Goal: Task Accomplishment & Management: Complete application form

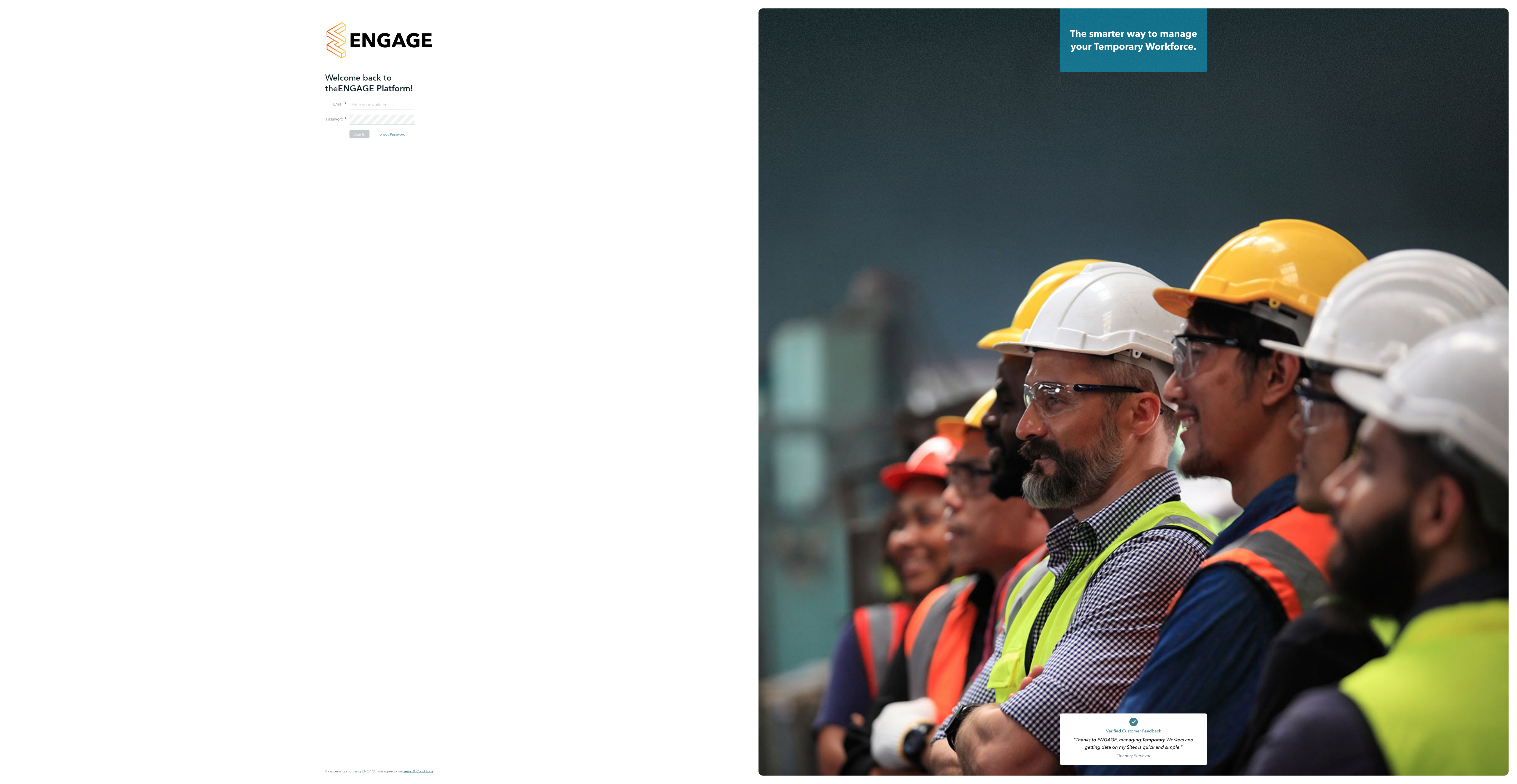
type input "ana.perozo@randstadcpe.com"
click at [353, 132] on button "Sign In" at bounding box center [359, 134] width 20 height 8
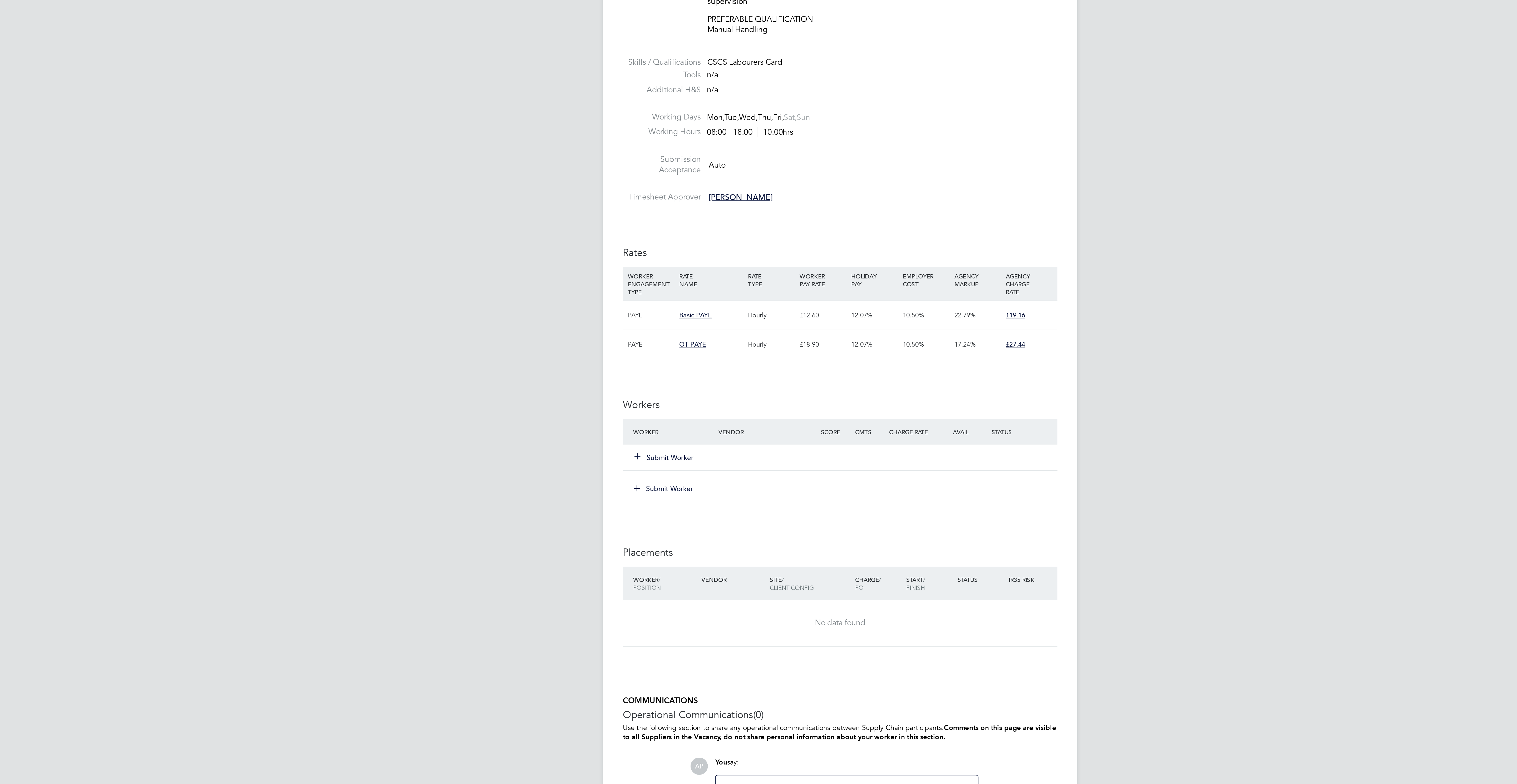
click at [673, 440] on button "Submit Worker" at bounding box center [665, 437] width 32 height 5
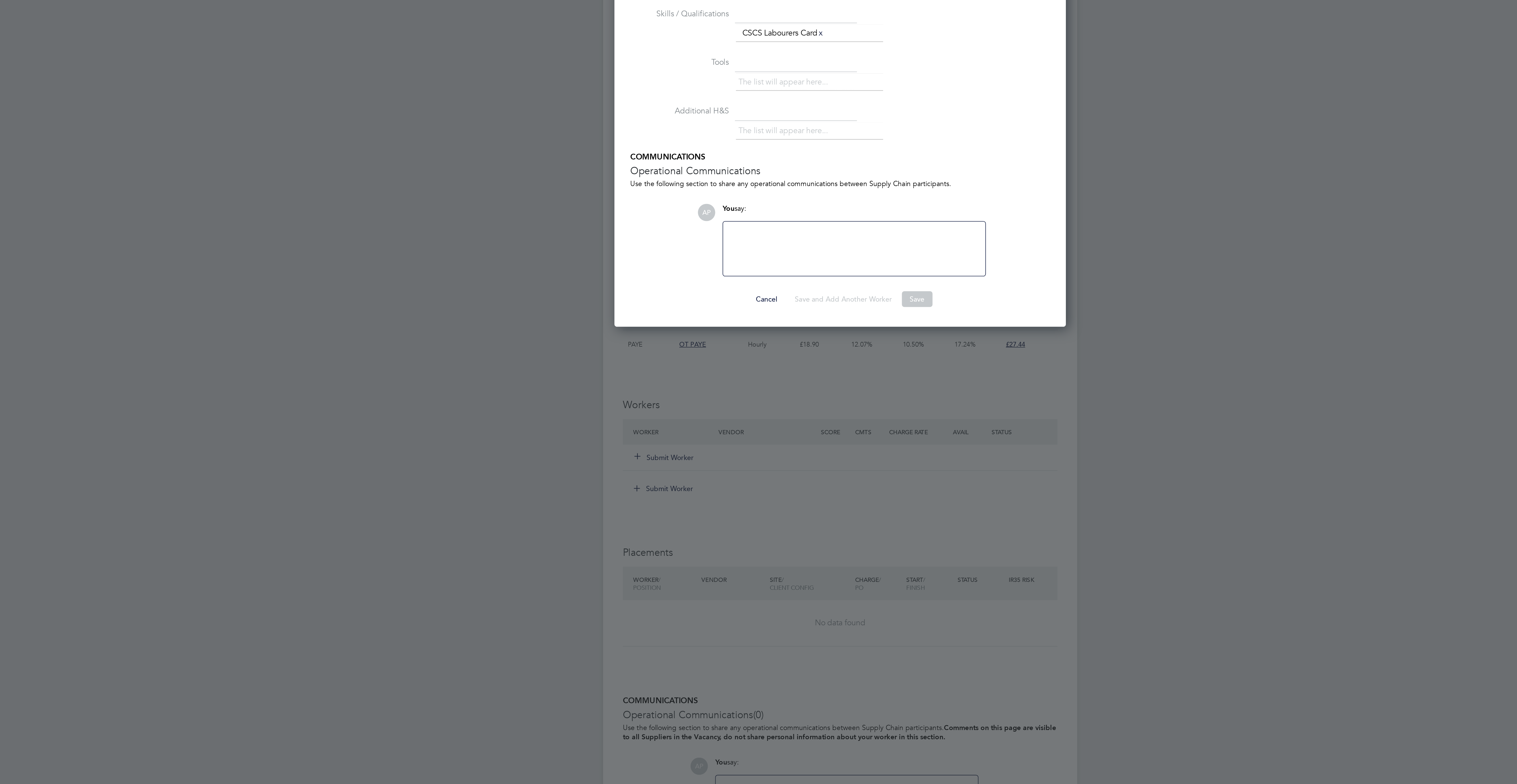
scroll to position [15, 35]
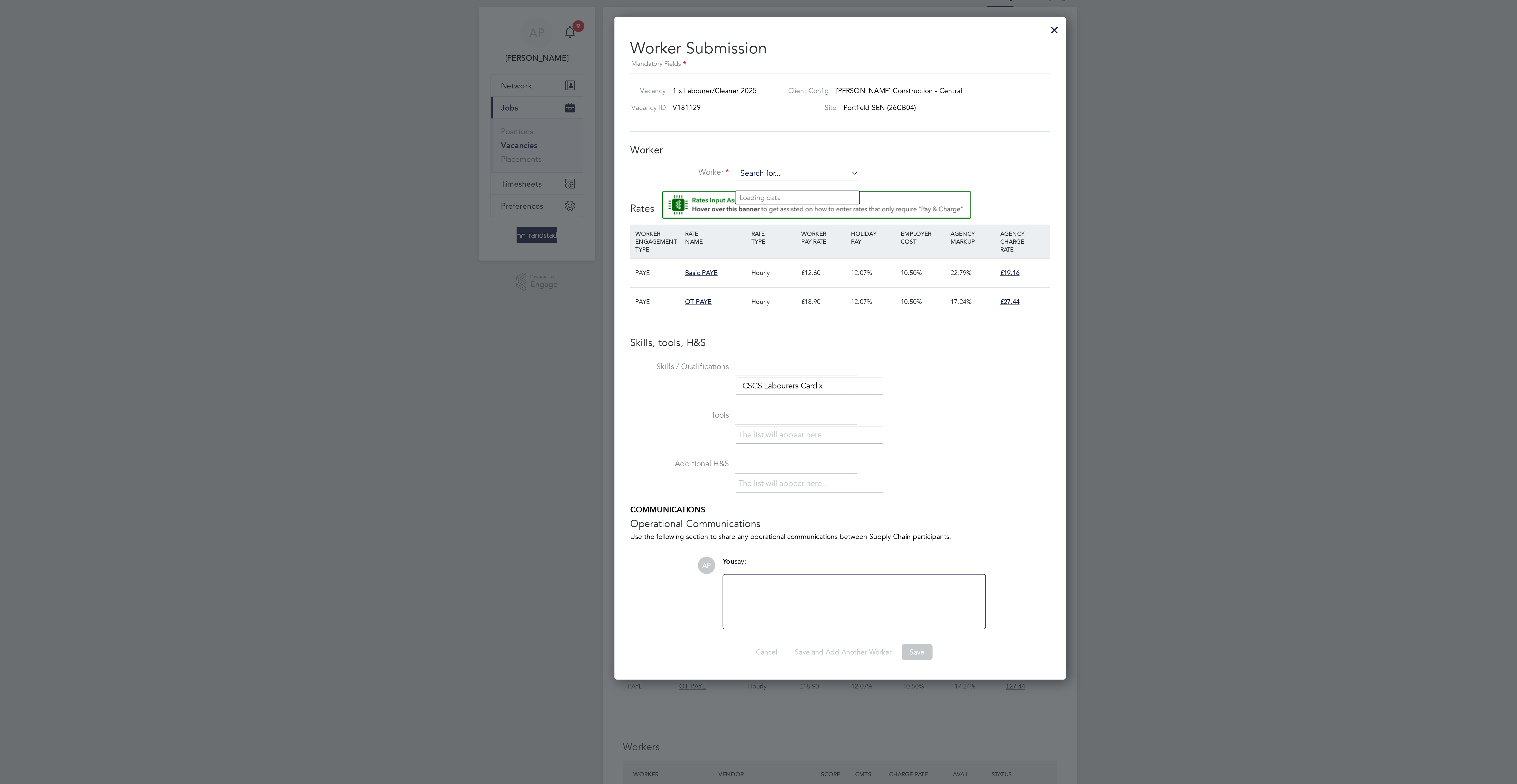
click at [758, 105] on input at bounding box center [736, 103] width 65 height 8
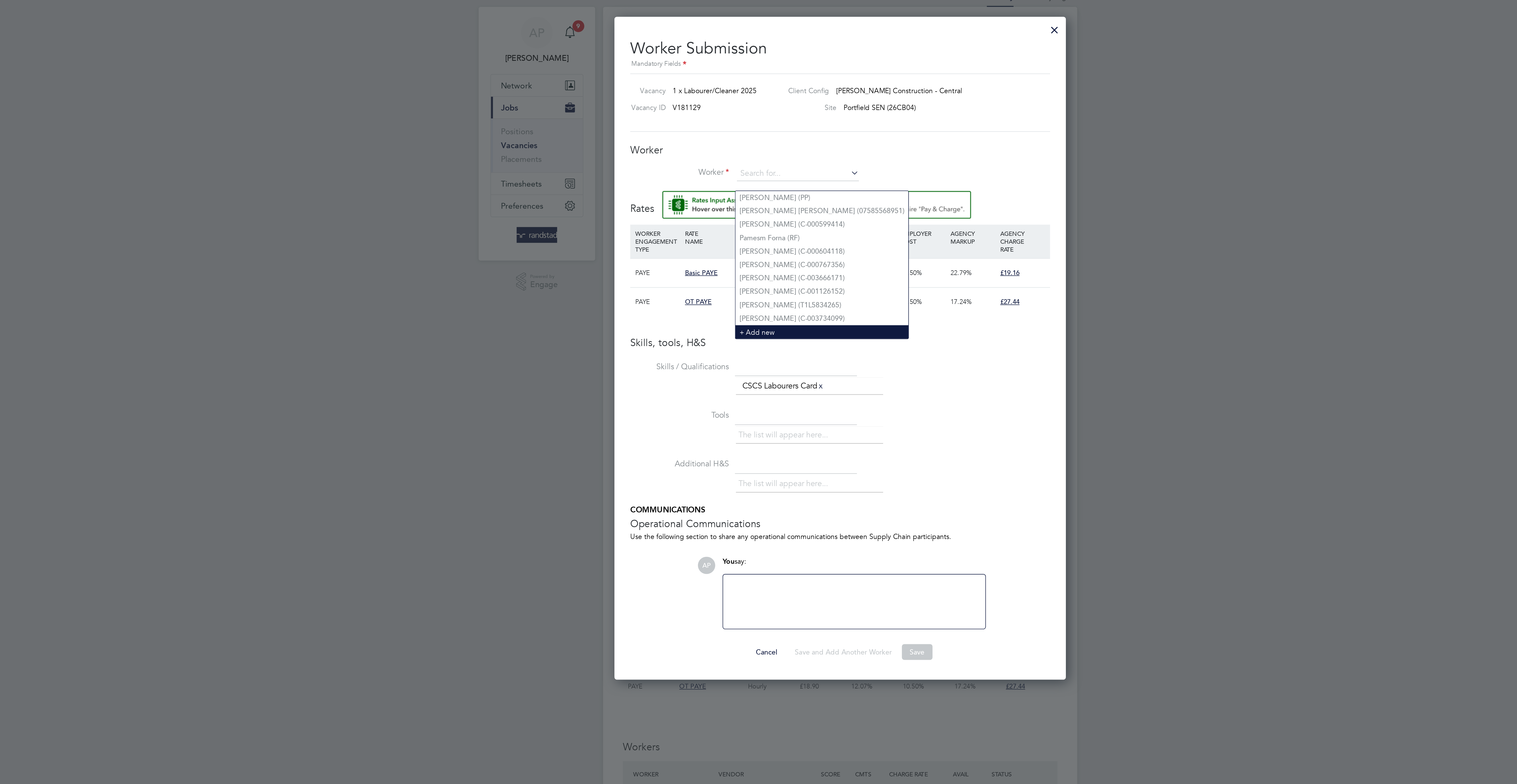
click at [728, 187] on li "+ Add new" at bounding box center [748, 188] width 92 height 7
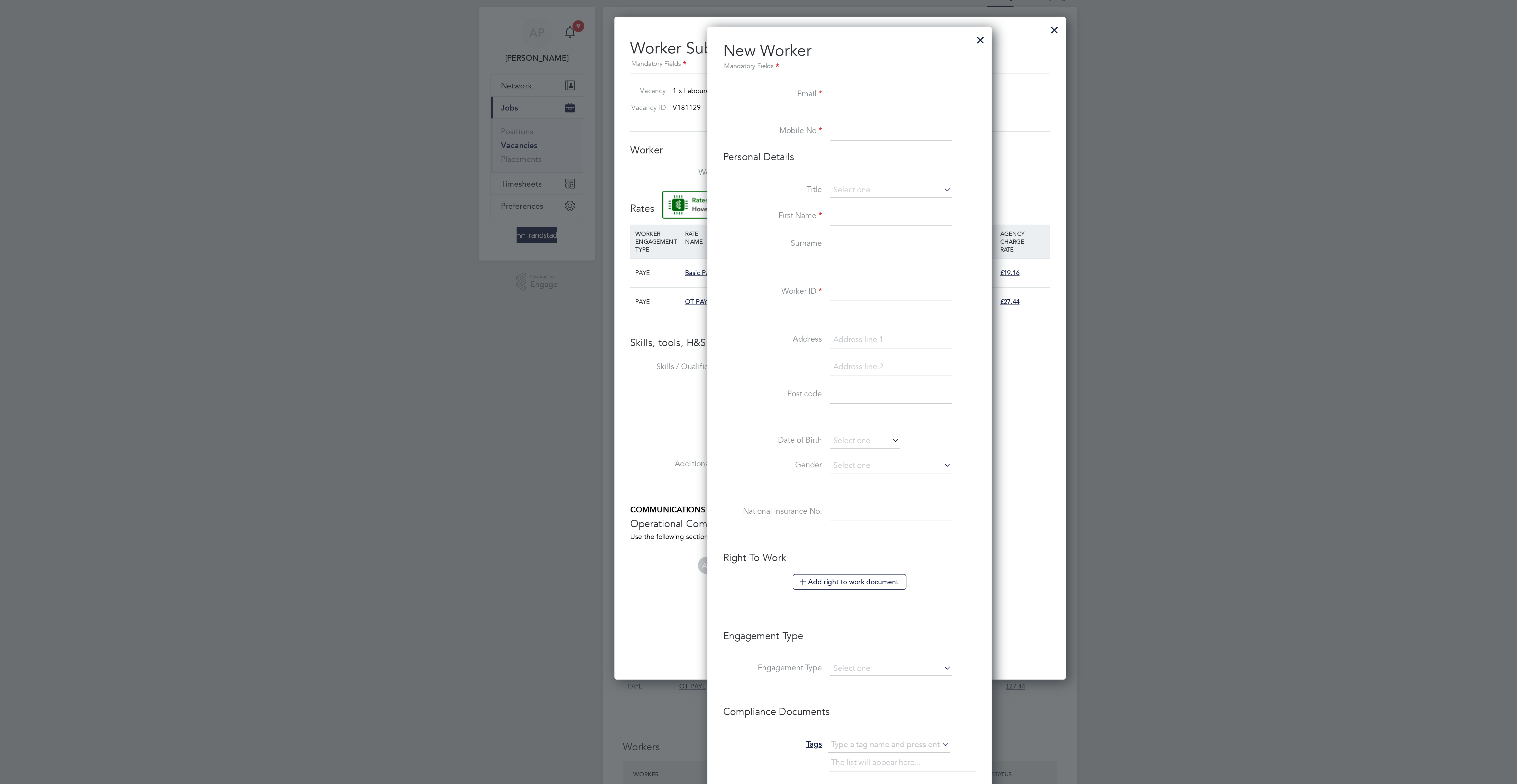
scroll to position [481, 153]
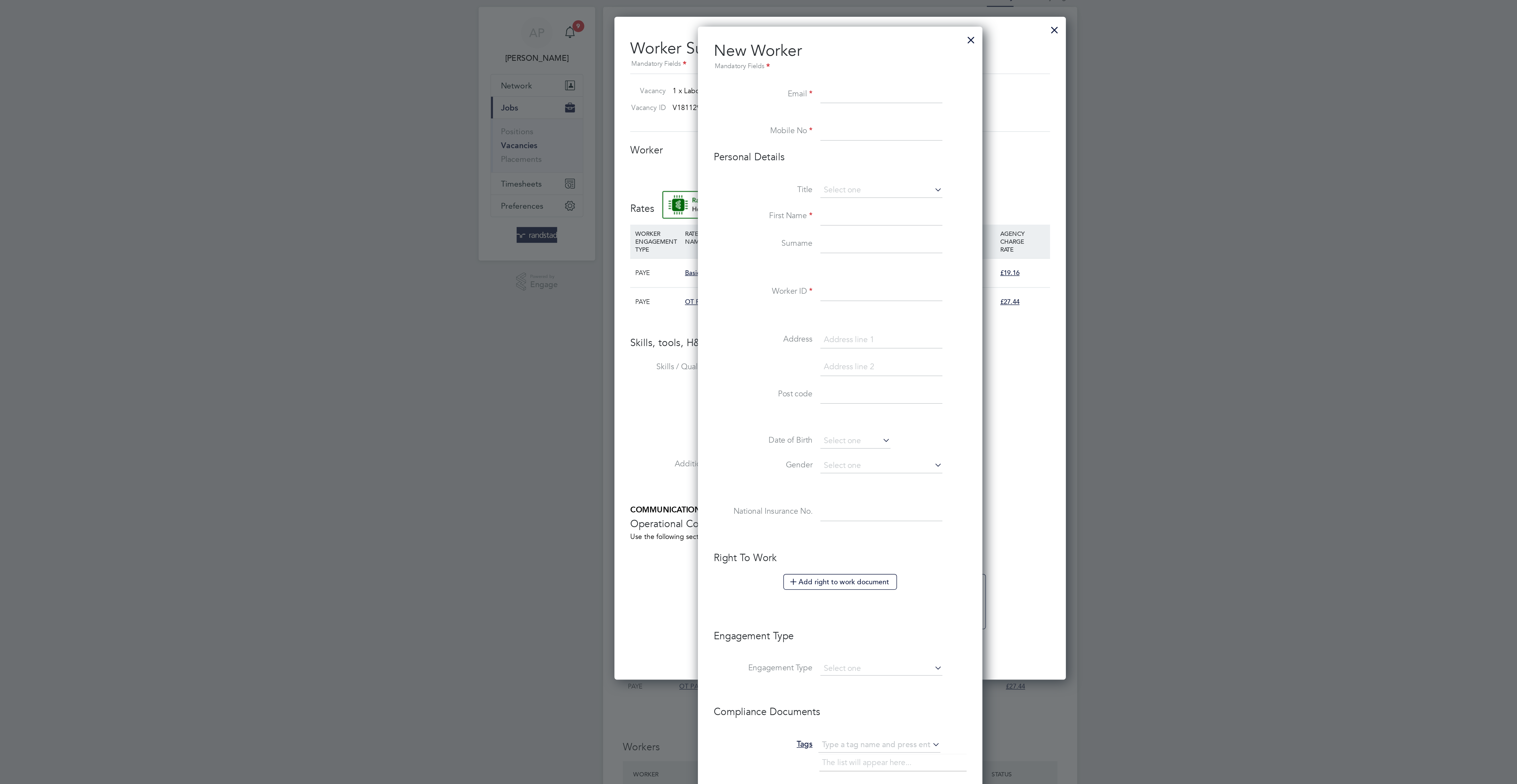
click at [804, 59] on input at bounding box center [780, 62] width 65 height 9
paste input "Mobile Phone 07706304760"
type input "Mobile Phone 07706304760"
drag, startPoint x: 805, startPoint y: 61, endPoint x: 690, endPoint y: 67, distance: 115.2
click at [691, 67] on li "Email Mobile Phone 07706304760" at bounding box center [758, 64] width 135 height 15
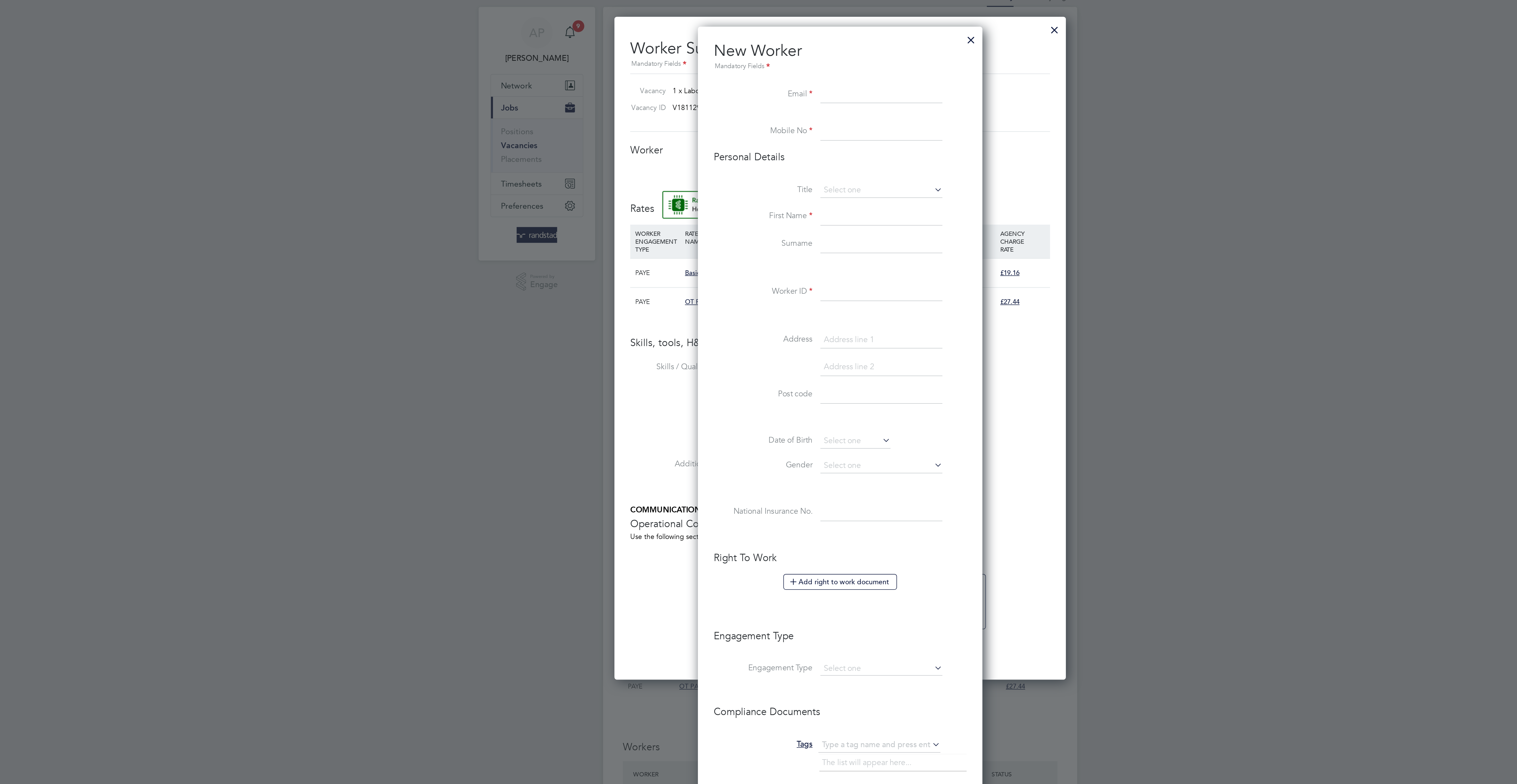
click at [757, 83] on input at bounding box center [780, 81] width 65 height 9
paste input "Mobile Phone 07706304760"
drag, startPoint x: 779, startPoint y: 80, endPoint x: 695, endPoint y: 87, distance: 84.3
click at [695, 87] on li "Mobile No Mobile Phone 07706304760" at bounding box center [758, 84] width 135 height 15
type input "07706304760"
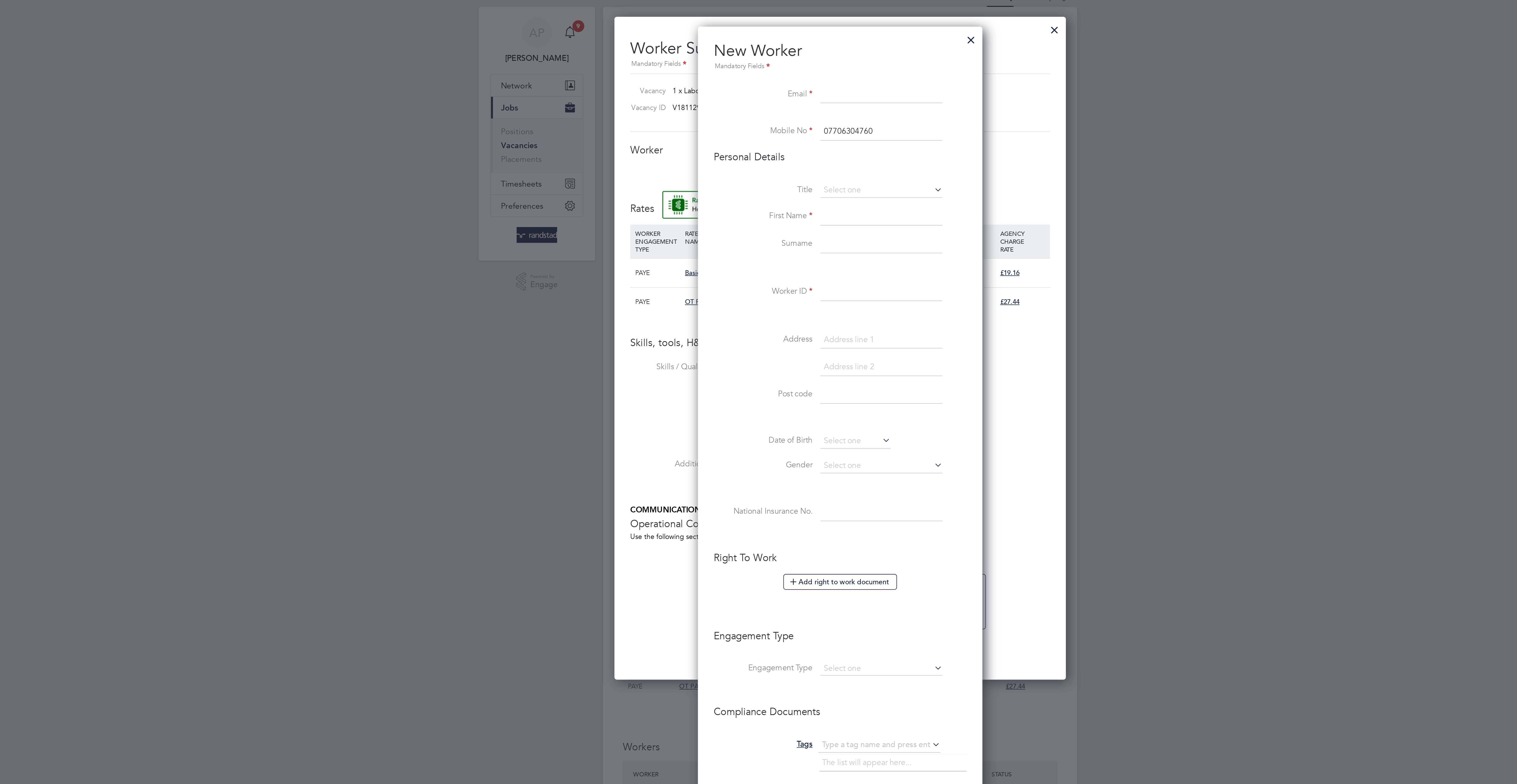
click at [783, 60] on input at bounding box center [780, 62] width 65 height 9
paste input "[EMAIL_ADDRESS][DOMAIN_NAME]"
type input "[EMAIL_ADDRESS][DOMAIN_NAME]"
click at [763, 112] on input at bounding box center [780, 112] width 65 height 8
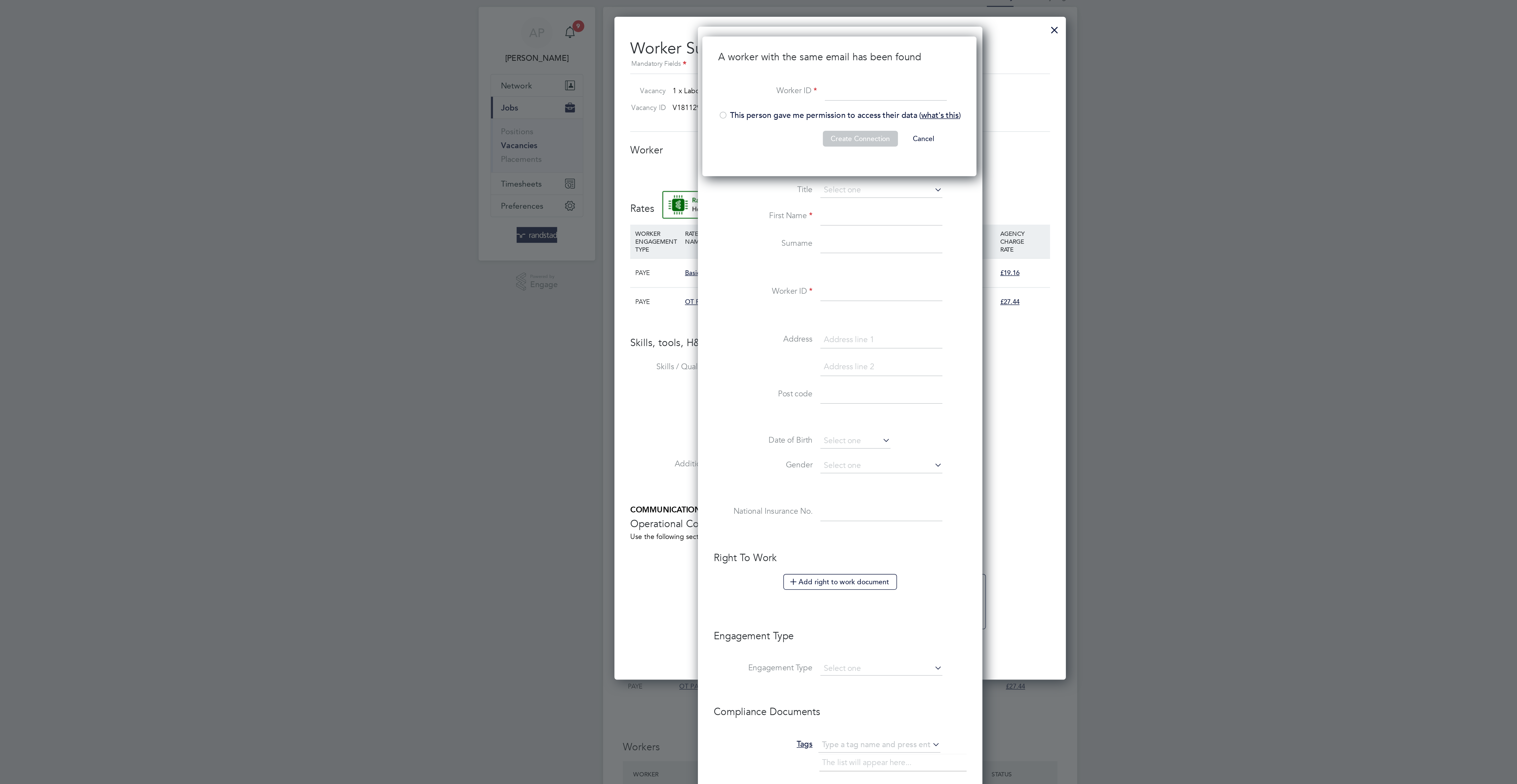
click at [766, 124] on li "Mr" at bounding box center [780, 122] width 66 height 7
type input "Mr"
click at [791, 59] on input at bounding box center [783, 60] width 65 height 9
paste input "C-004685562"
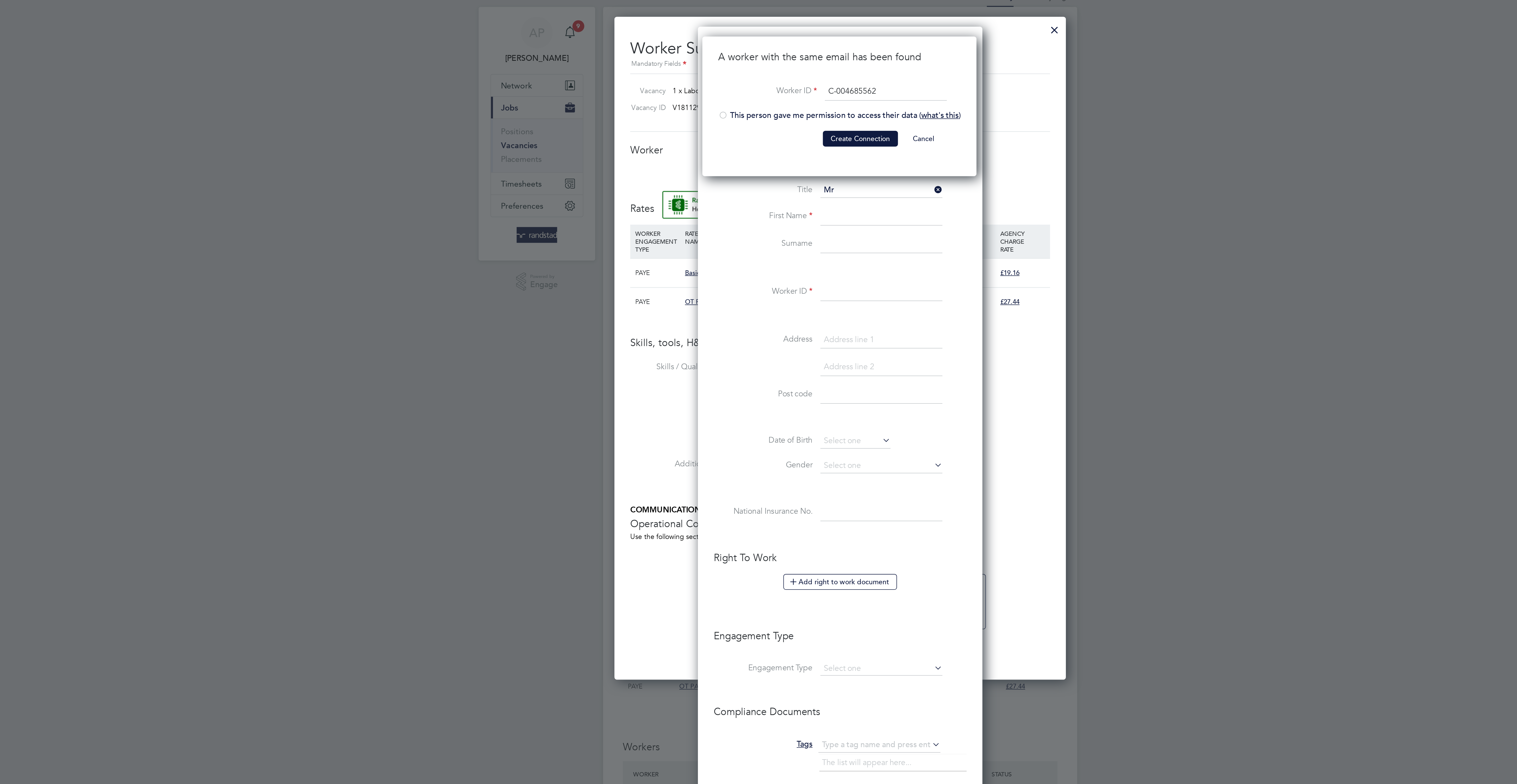
type input "C-004685562"
click at [767, 78] on li "This person gave me permission to access their data ( what's this )" at bounding box center [758, 75] width 130 height 11
click at [769, 84] on button "Create Connection" at bounding box center [769, 85] width 40 height 8
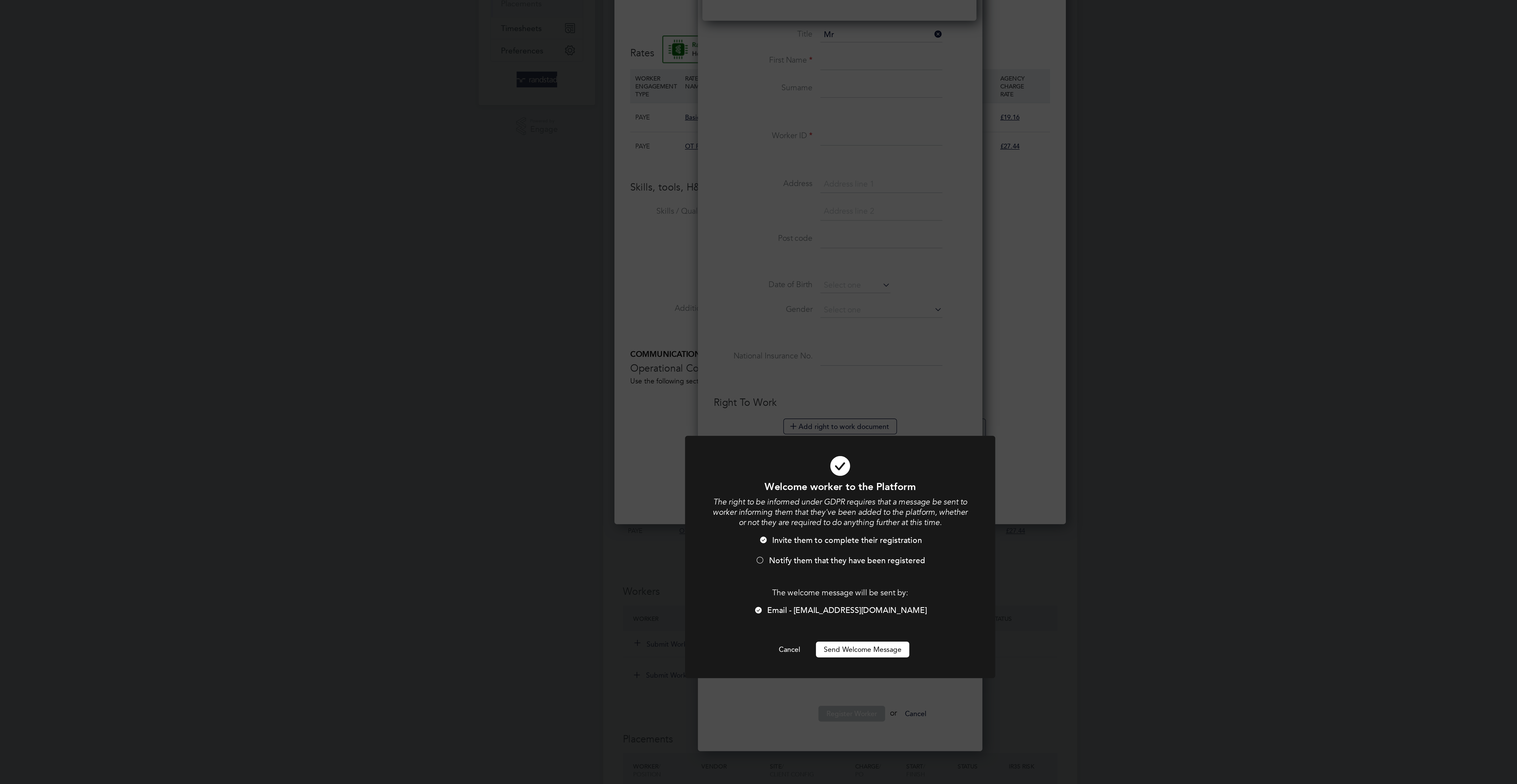
click at [762, 440] on button "Send Welcome Message" at bounding box center [770, 440] width 50 height 8
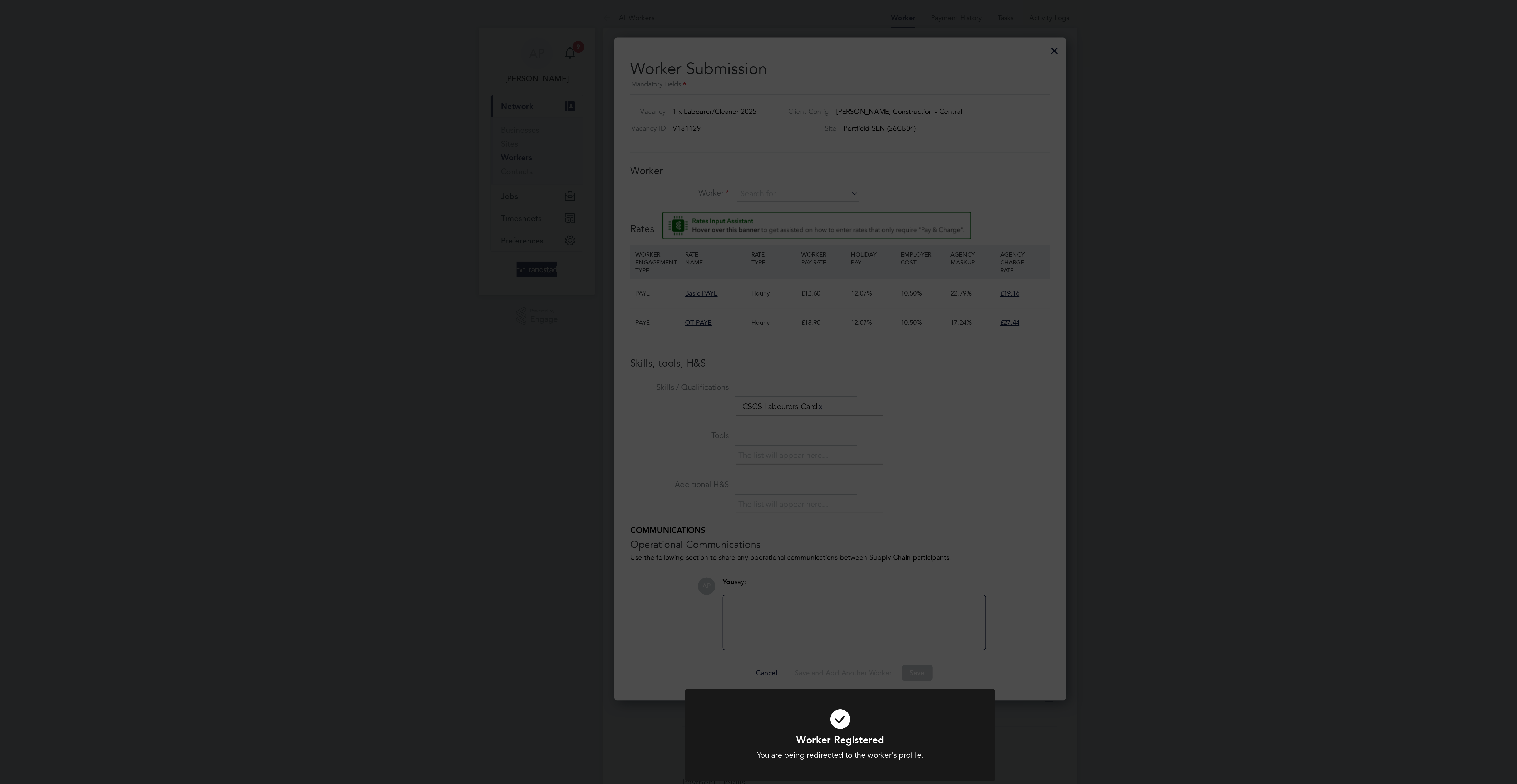
click at [768, 146] on div "Worker Registered You are being redirected to the worker's profile. Cancel Okay" at bounding box center [758, 392] width 1517 height 784
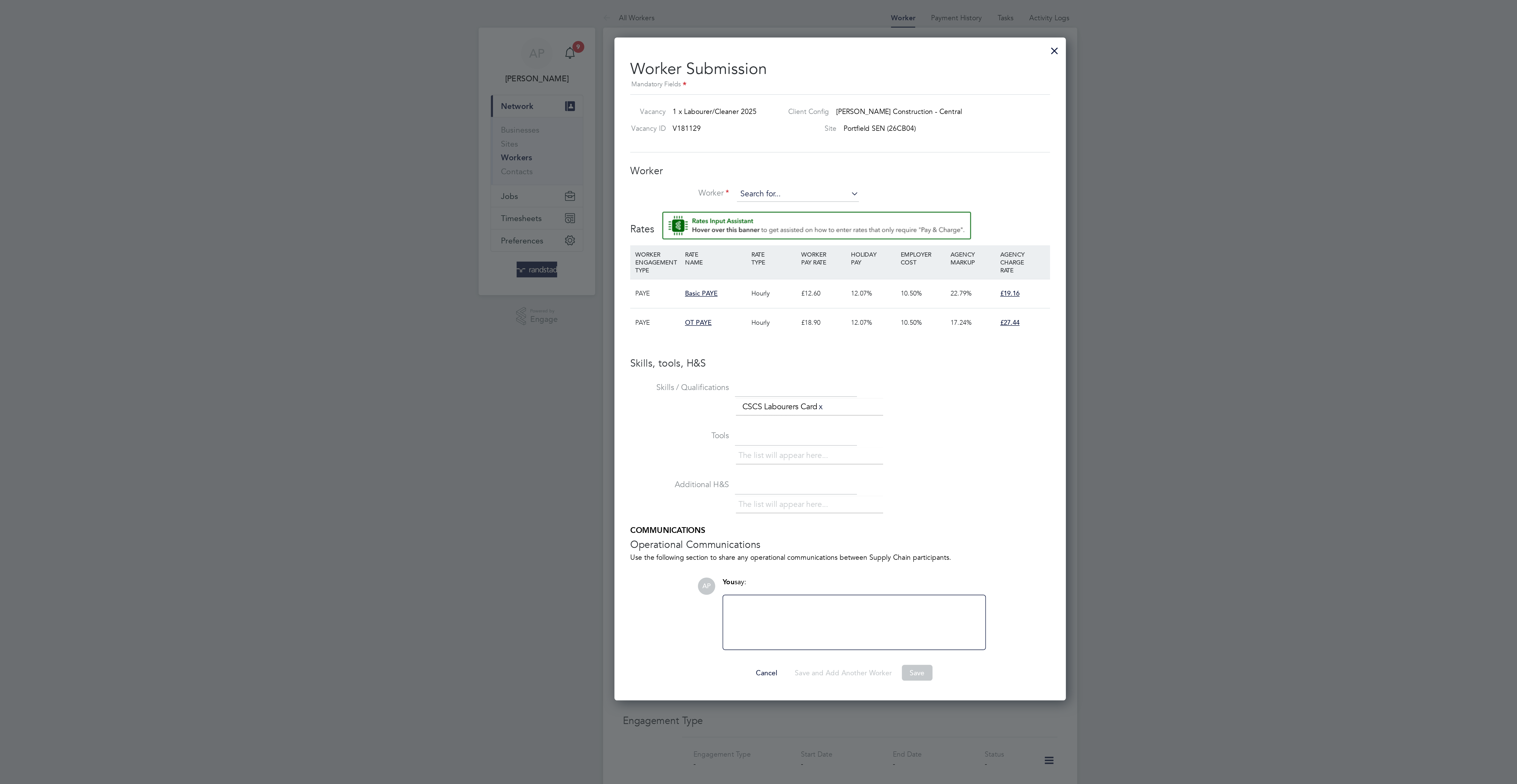
click at [746, 108] on input at bounding box center [736, 103] width 65 height 8
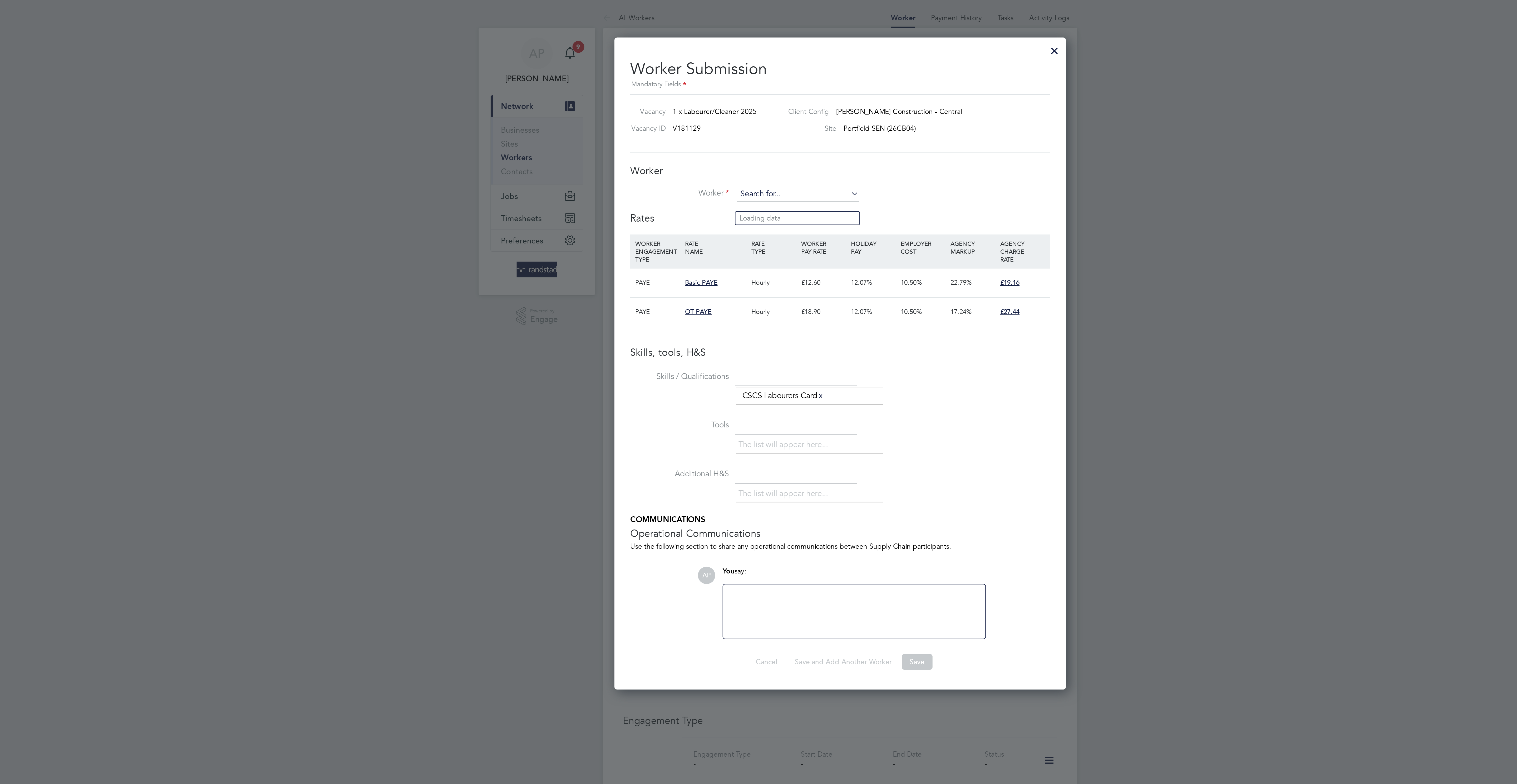
scroll to position [358, 241]
type input "Nichollas Griffiths (C-004685562)"
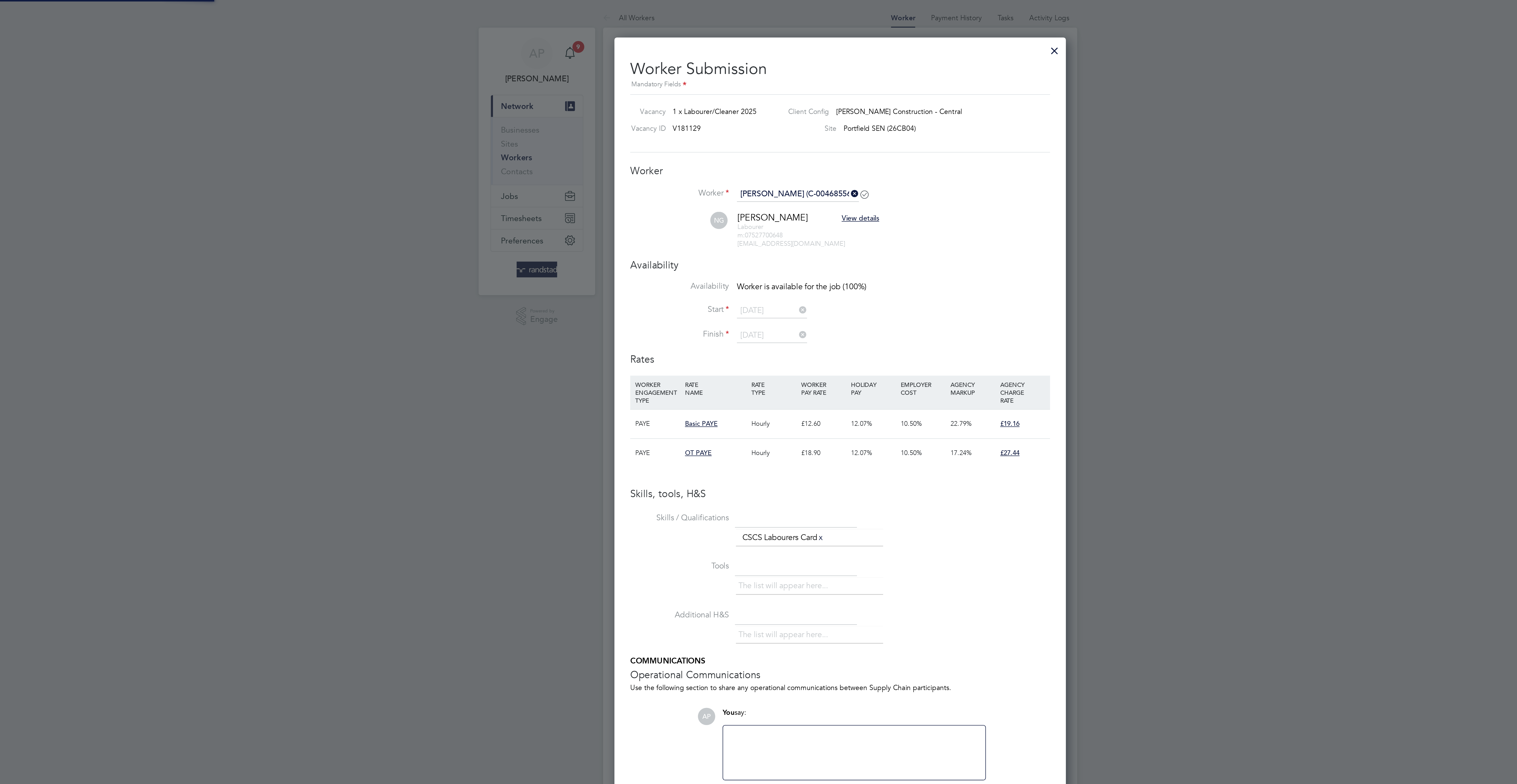
scroll to position [479, 241]
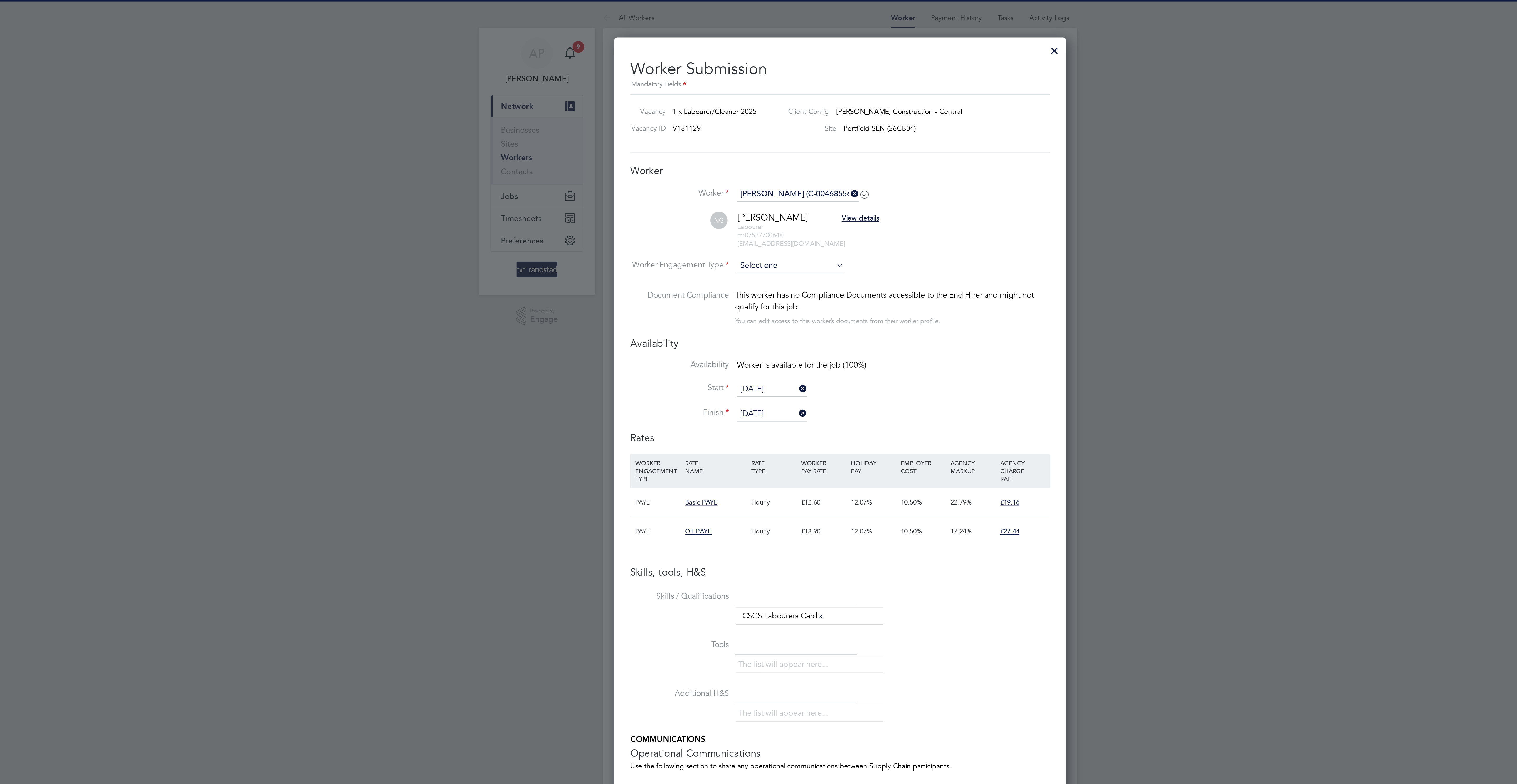
click at [740, 146] on ul "Worker Nichollas Griffiths (C-004685562) NG Nichollas Griffiths View details La…" at bounding box center [758, 139] width 224 height 80
click at [739, 146] on input at bounding box center [732, 141] width 57 height 8
click at [743, 162] on li "PAYE" at bounding box center [731, 162] width 58 height 7
type input "PAYE"
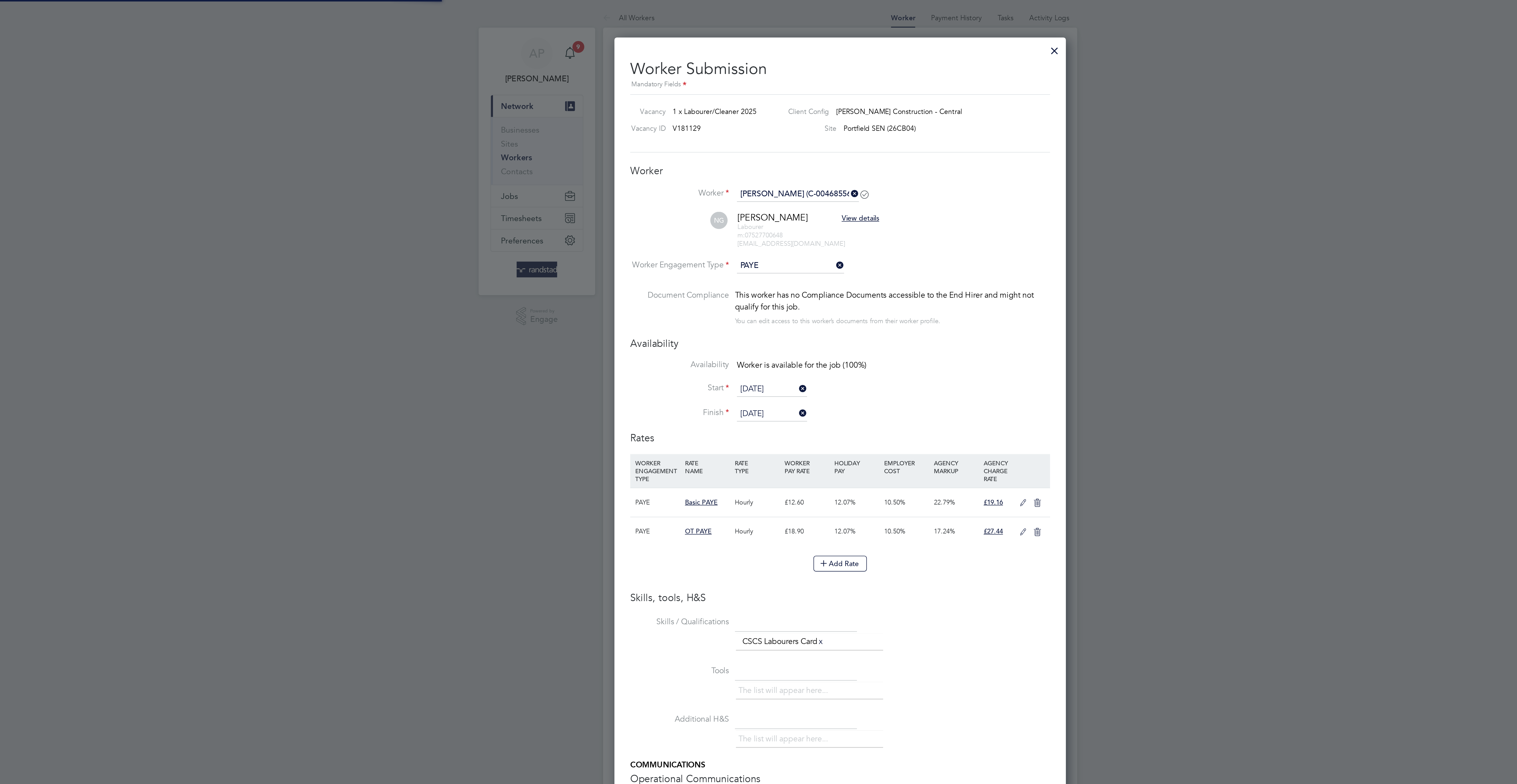
scroll to position [15, 27]
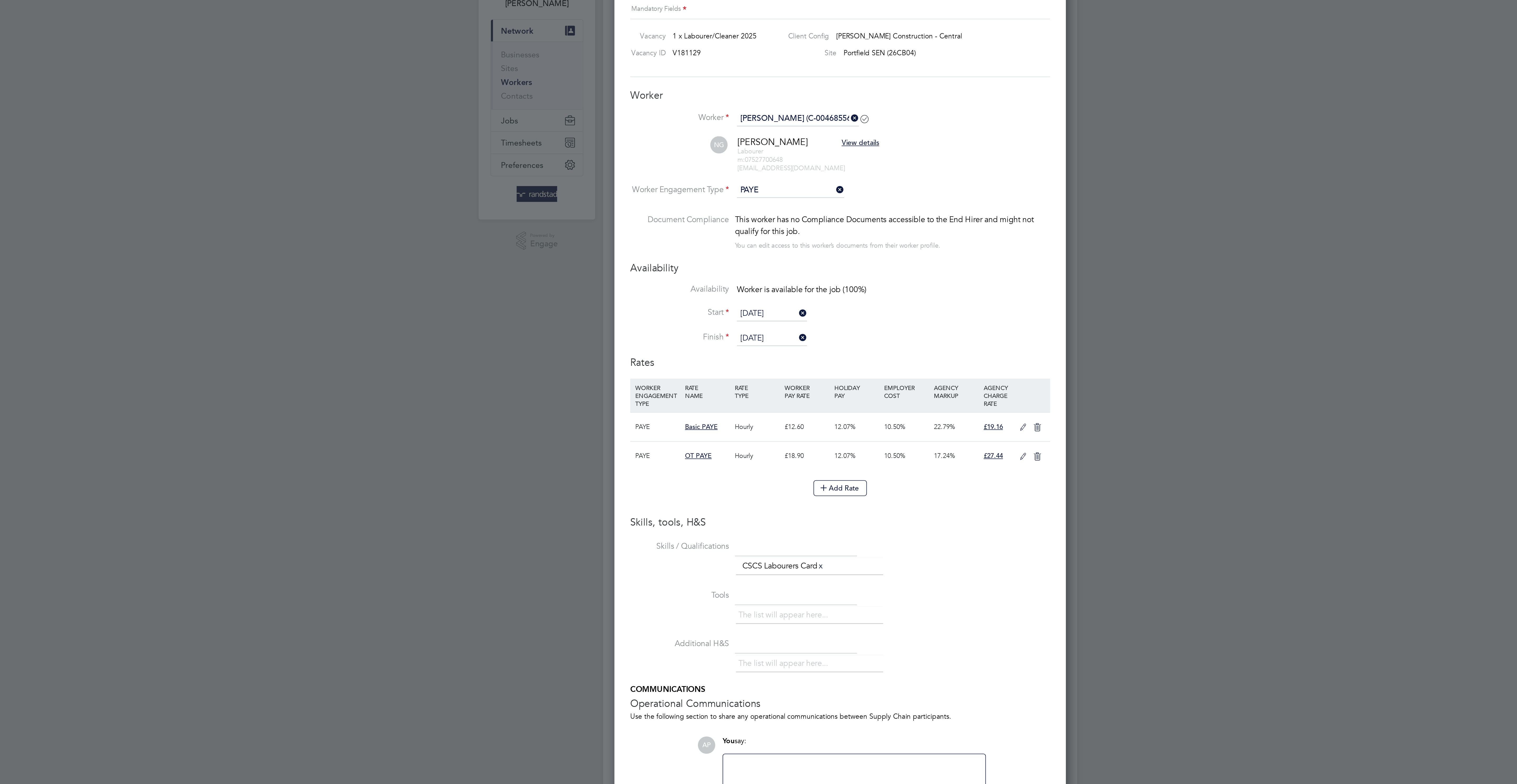
click at [857, 270] on icon at bounding box center [856, 268] width 6 height 4
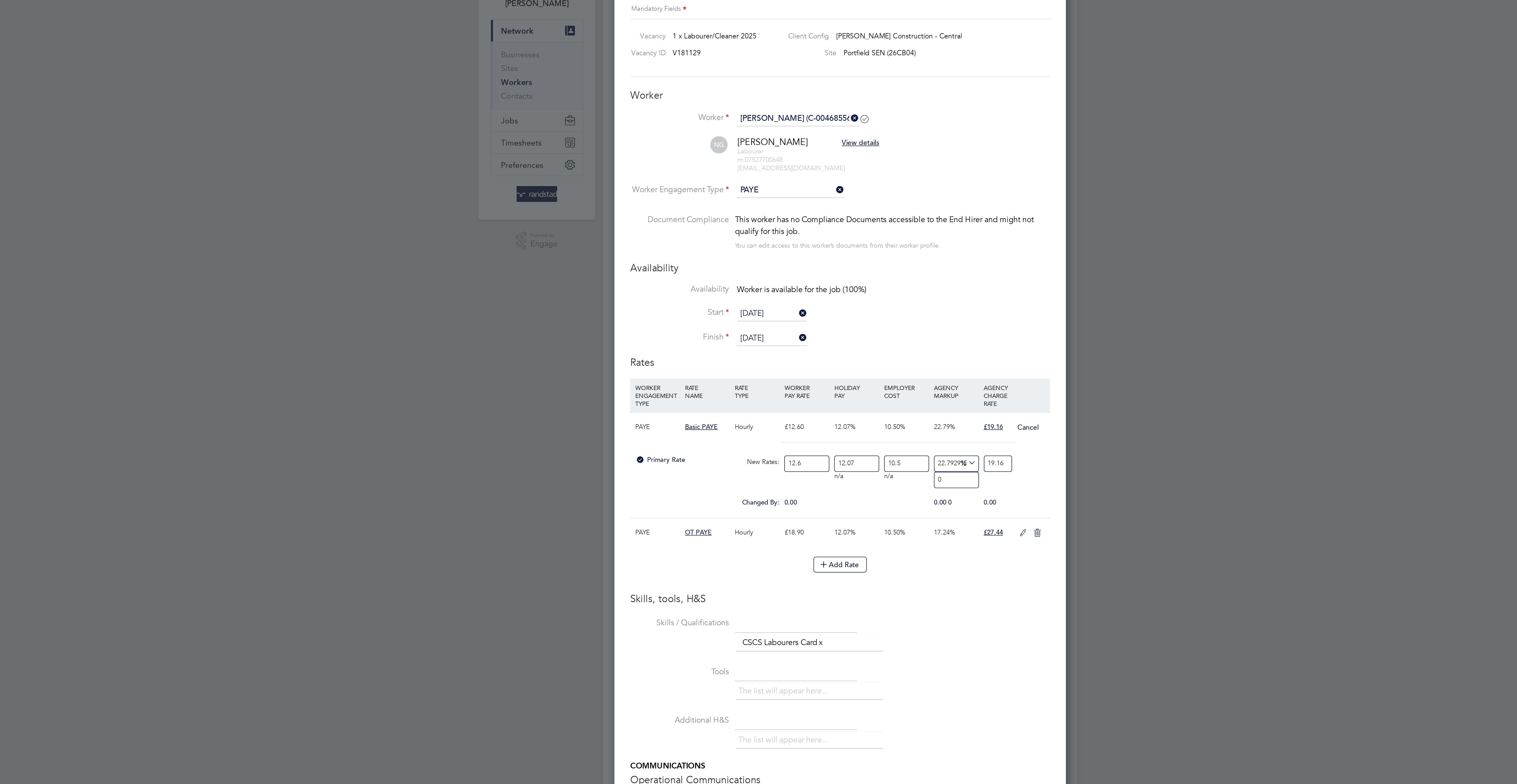
scroll to position [527, 241]
drag, startPoint x: 767, startPoint y: 297, endPoint x: 718, endPoint y: 297, distance: 49.0
click at [719, 294] on div "Primary Rate New Rates: 12.6 12.07 n/a 10.5 n/a 22.79291511284121 0 % 19.16" at bounding box center [758, 288] width 224 height 14
type input "0"
type input "17.096457571160883"
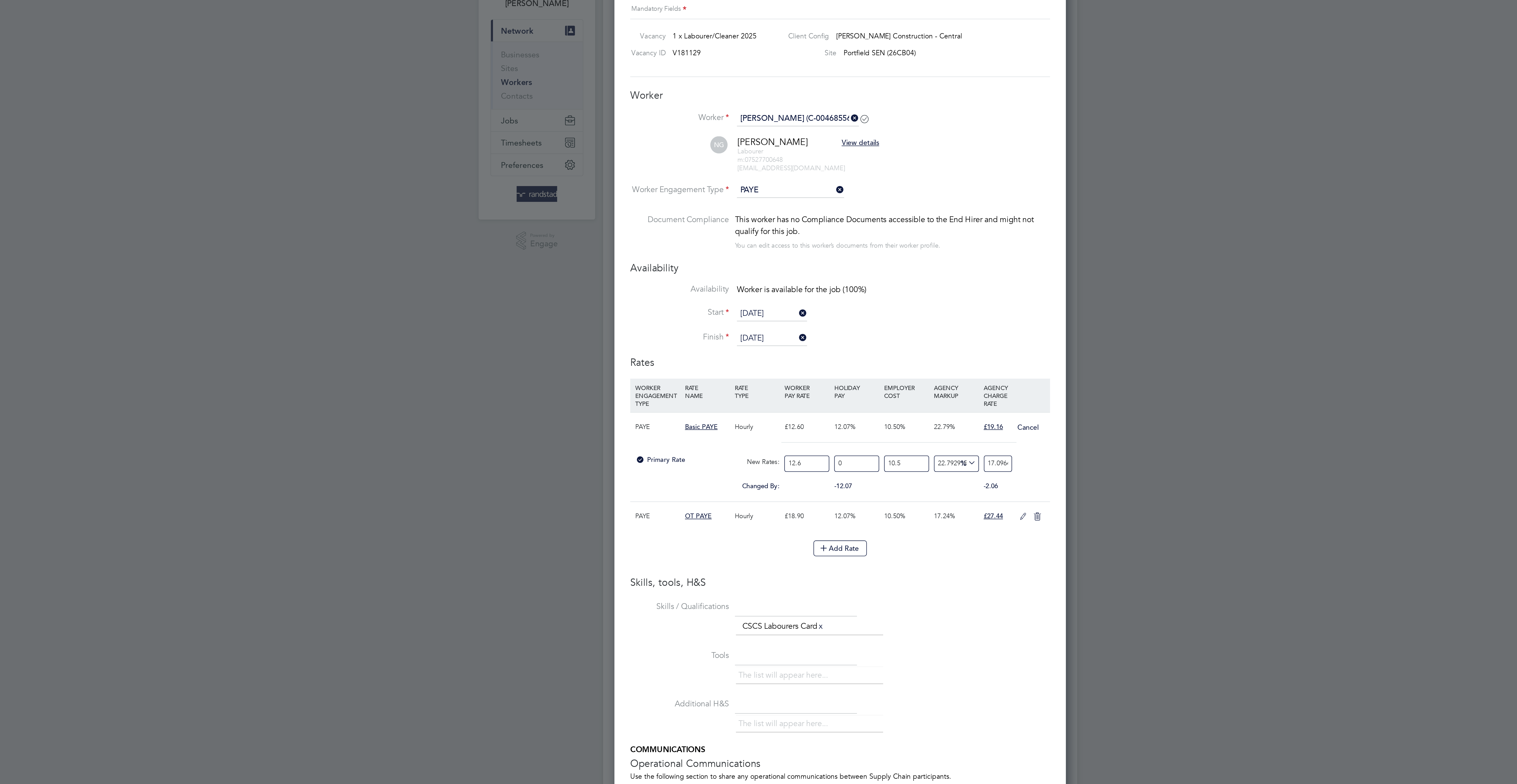
click at [677, 290] on div "Primary Rate New Rates: 12.6 0 n/a 10.5 n/a 22.79291511284121 3.173457571160883…" at bounding box center [758, 288] width 224 height 14
drag, startPoint x: 743, startPoint y: 300, endPoint x: 696, endPoint y: 295, distance: 47.3
click at [701, 294] on div "Primary Rate New Rates: 12.6 0 n/a 10.5 n/a 22.79291511284121 3.173457571160883…" at bounding box center [758, 288] width 224 height 14
type input "1"
type input "1.3568617119968953"
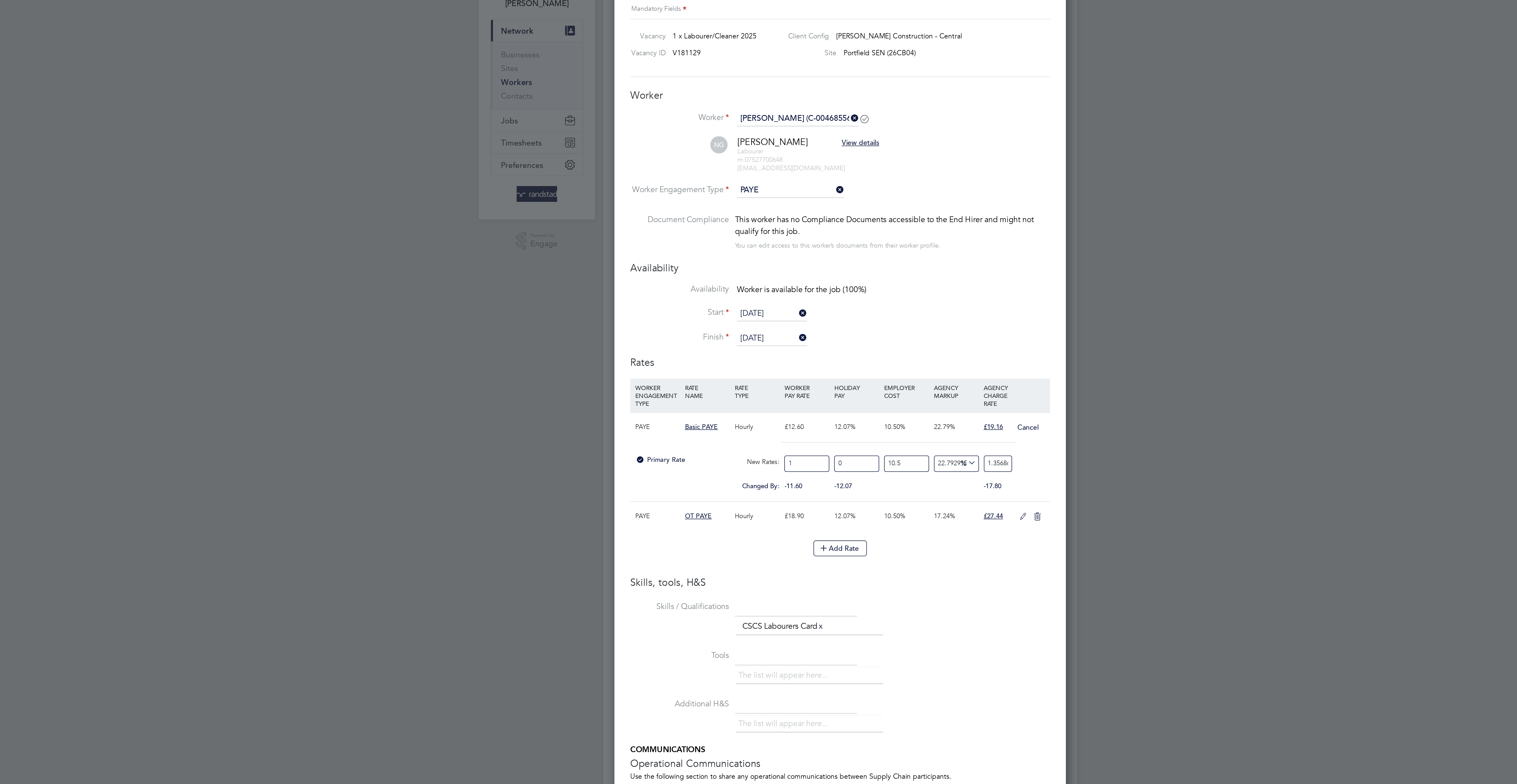
type input "14"
type input "18.996063967956534"
type input "14.1"
type input "19.131750139156225"
type input "14.12"
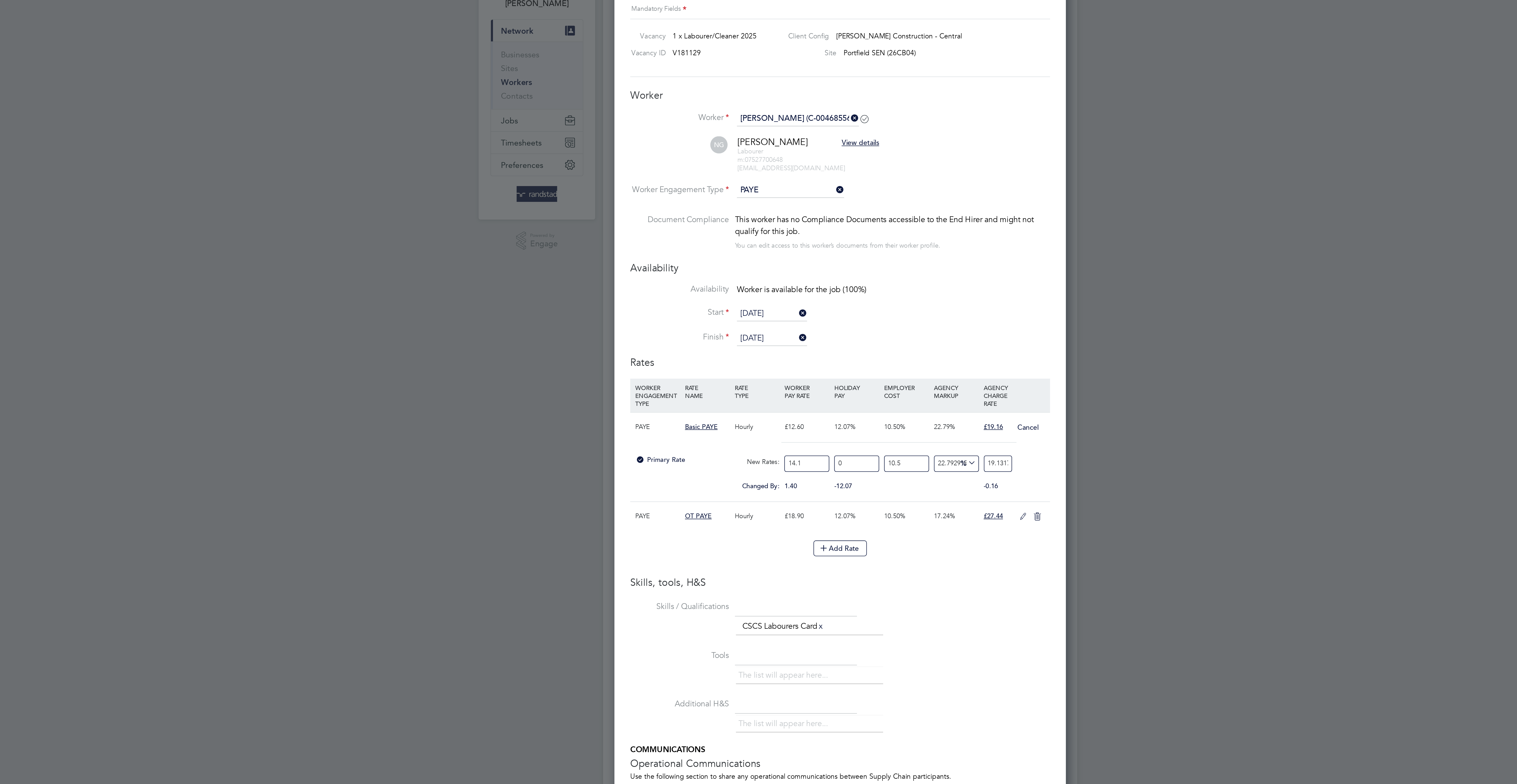
type input "19.158887373396162"
type input "14.12"
click at [839, 407] on li "Tools The list will appear here..." at bounding box center [758, 398] width 224 height 26
drag, startPoint x: 844, startPoint y: 295, endPoint x: 877, endPoint y: 296, distance: 33.0
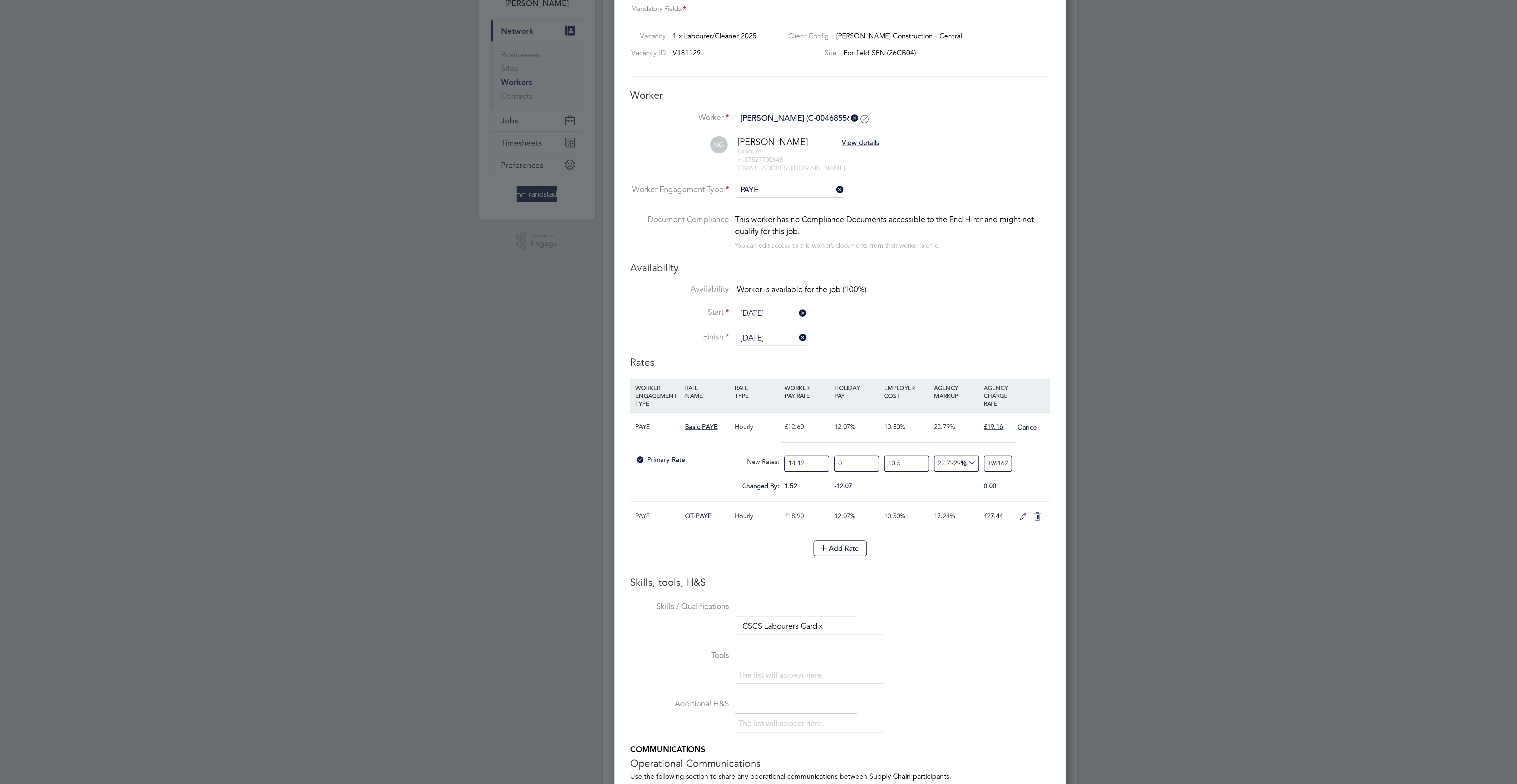
click at [877, 296] on div "Worker Submission Mandatory Fields Vacancy 1 x Labourer/Cleaner 2025 Client Con…" at bounding box center [758, 275] width 241 height 511
type input "22.415494853421865"
type input "19.1"
type input "22.80004614615513"
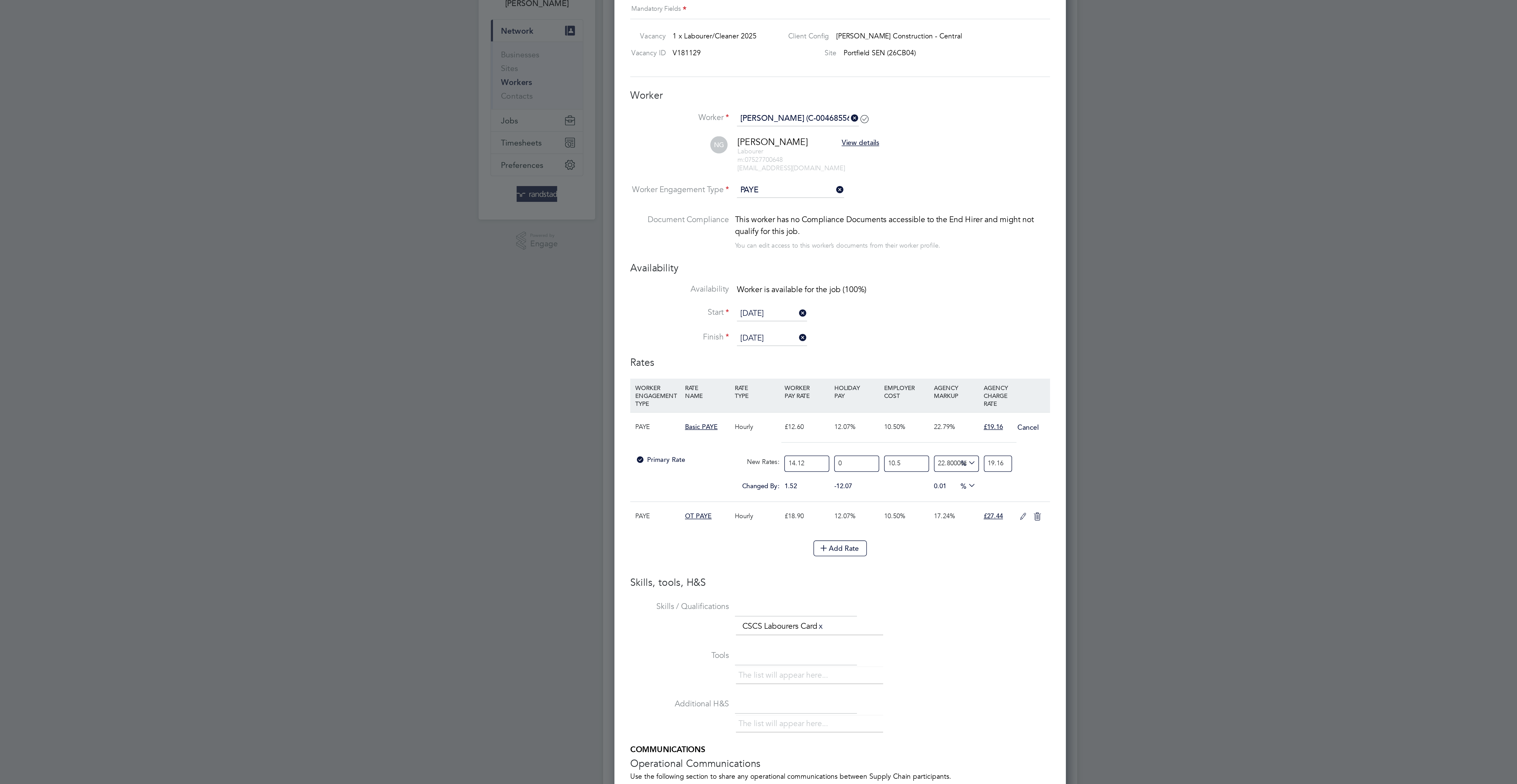
type input "19.16"
click at [849, 380] on div "The list will appear here... CSCS Labourers Card x" at bounding box center [787, 375] width 167 height 11
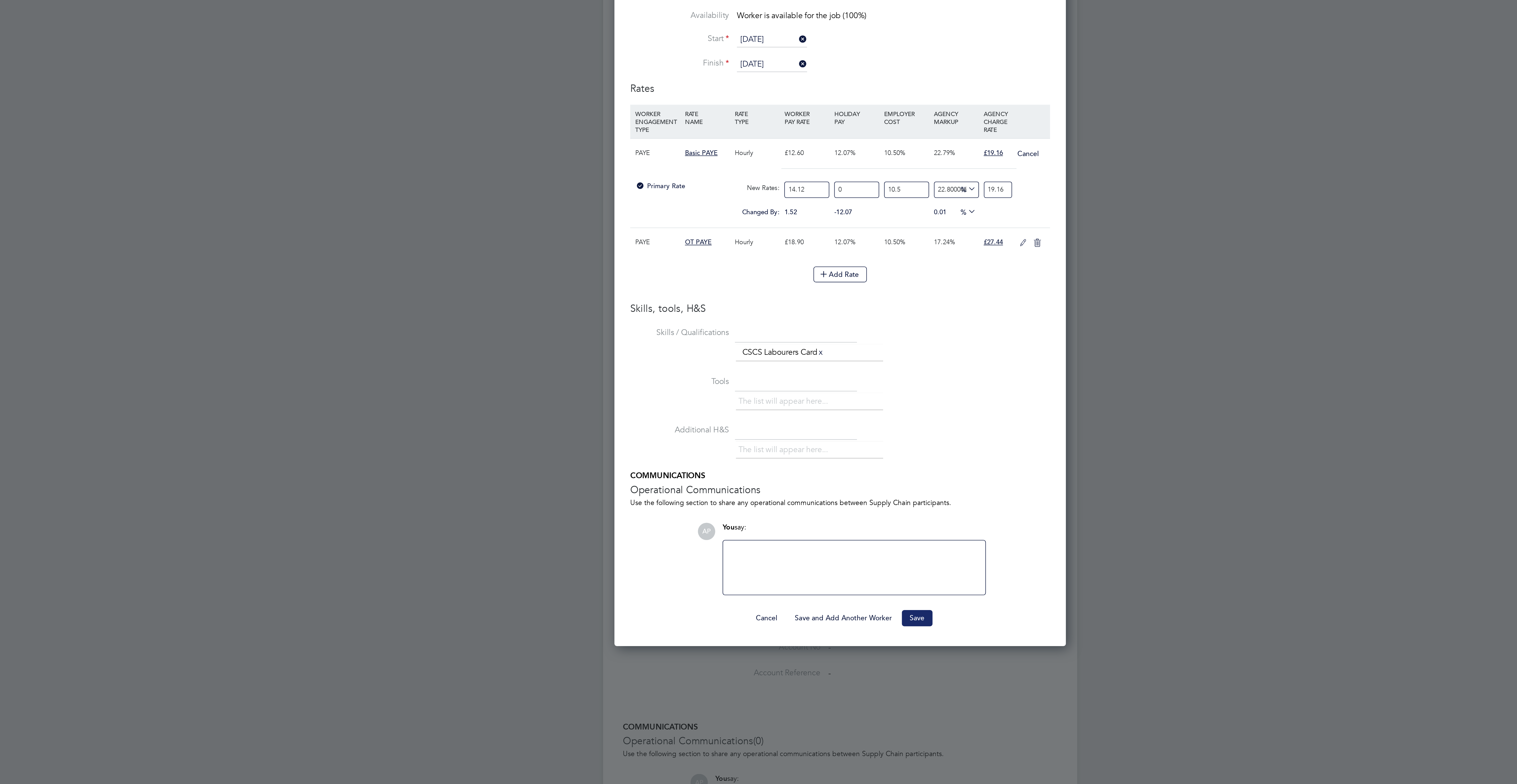
click at [802, 520] on button "Save" at bounding box center [800, 516] width 16 height 8
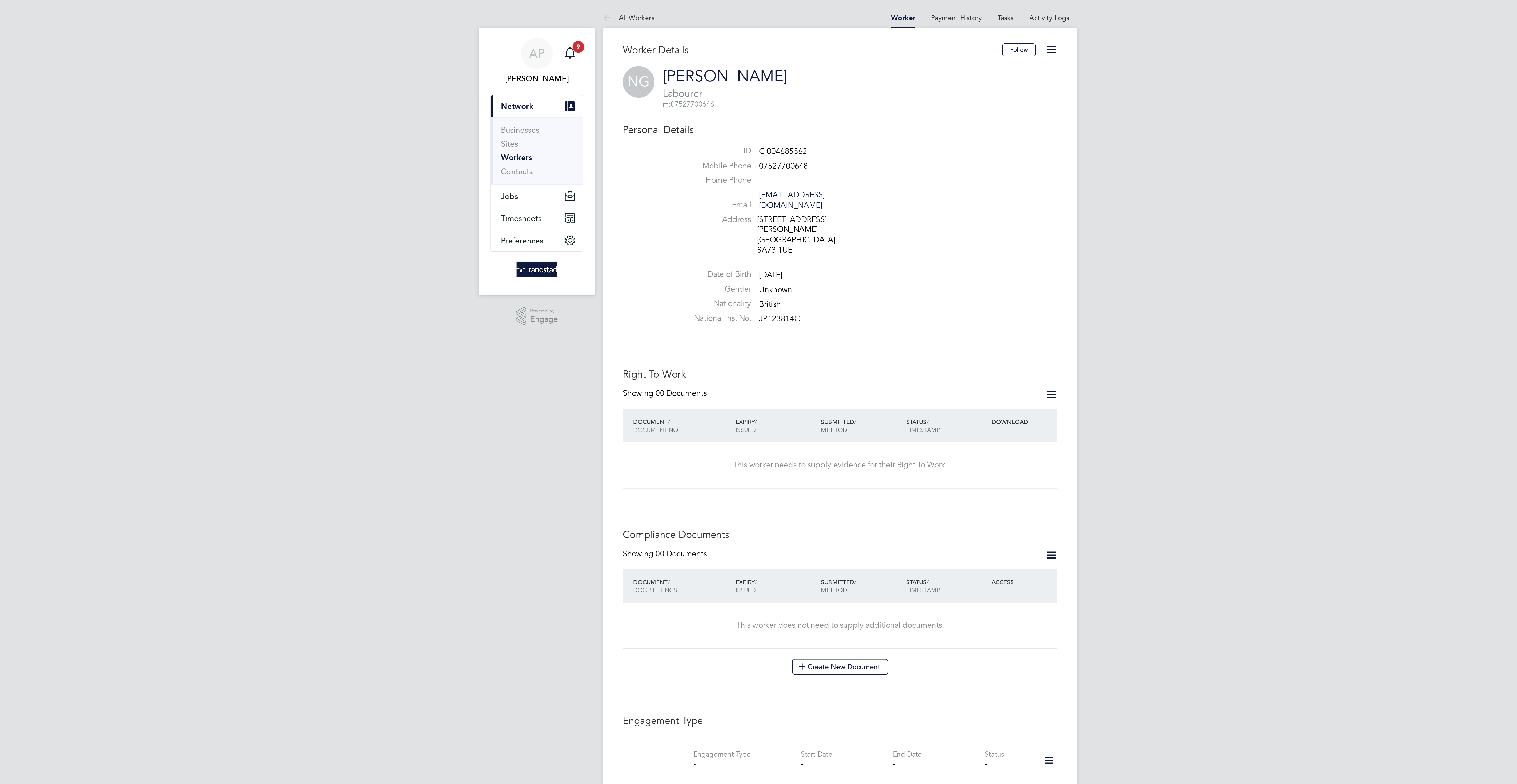
click at [871, 207] on icon at bounding box center [871, 210] width 6 height 6
click at [857, 217] on li "Add Right To Work Document" at bounding box center [841, 218] width 64 height 8
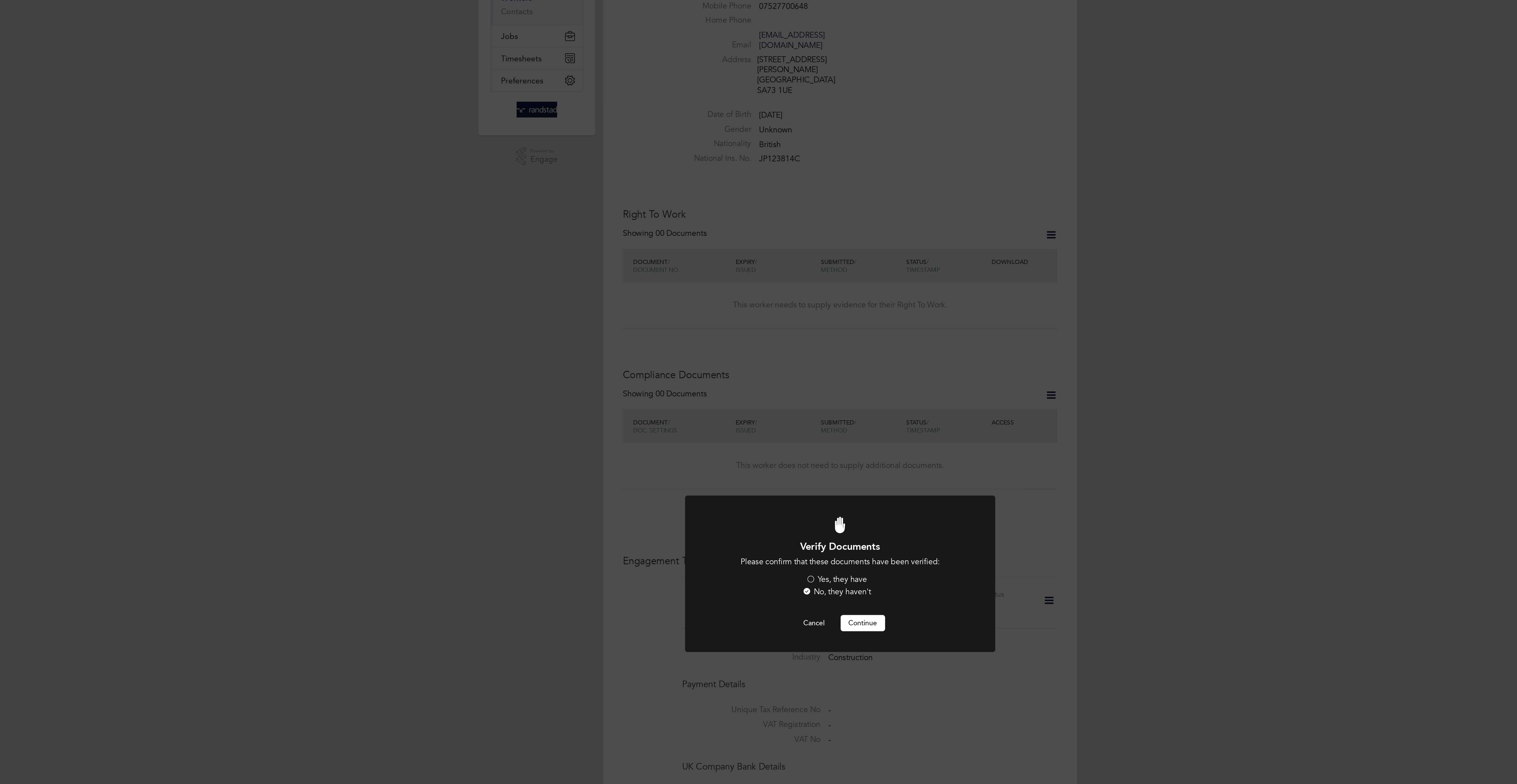
click at [764, 394] on label "Yes, they have" at bounding box center [756, 394] width 32 height 5
click at [0, 0] on input "Yes, they have" at bounding box center [0, 0] width 0 height 0
click at [773, 411] on div "Verify Documents Please confirm that these documents have been verified: Yes, t…" at bounding box center [758, 397] width 137 height 48
click at [773, 416] on button "Continue" at bounding box center [770, 417] width 24 height 8
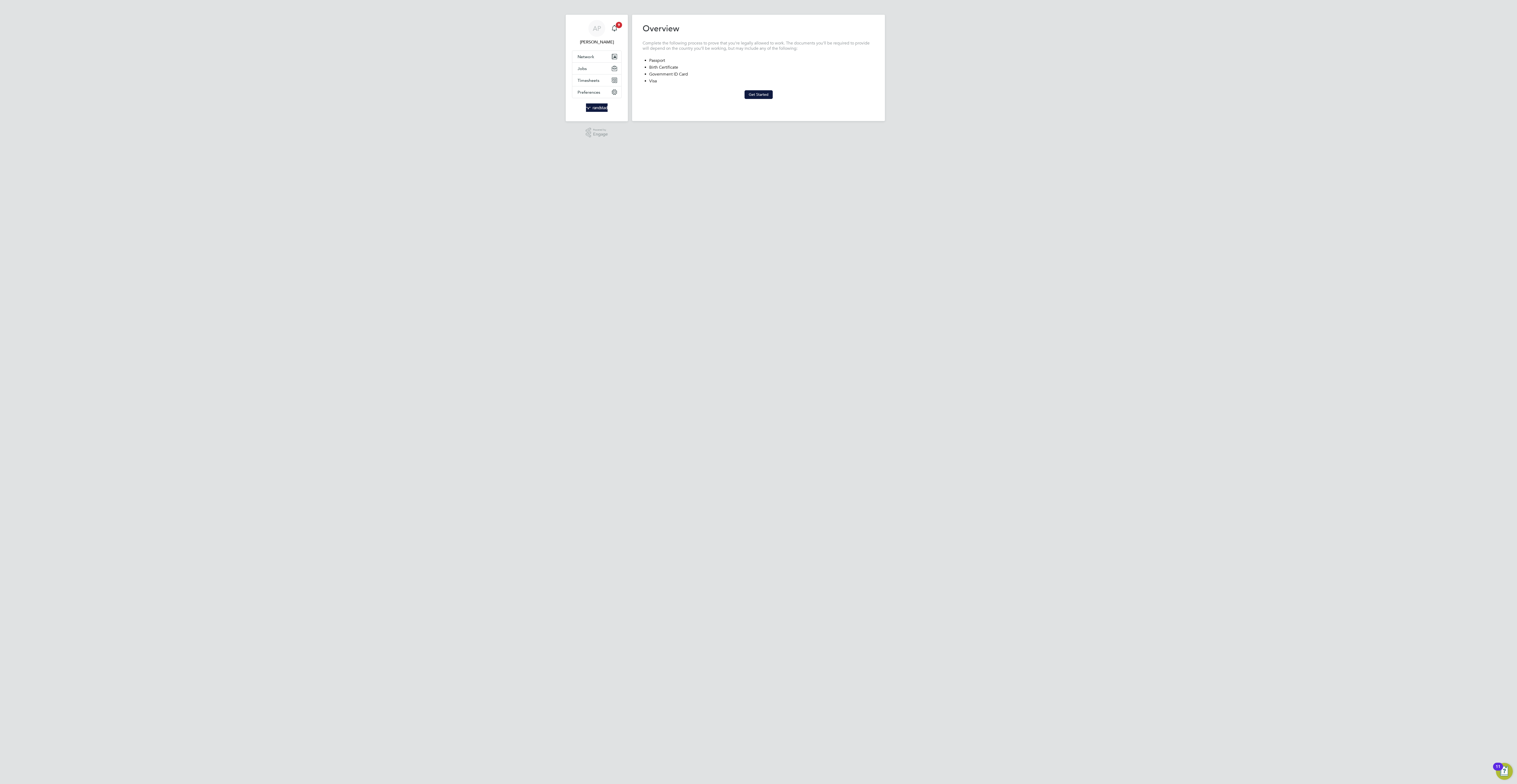
click at [750, 89] on at-step "Overview Complete the following process to prove that you’re legally allowed to…" at bounding box center [758, 61] width 232 height 76
click at [755, 95] on button "Get Started" at bounding box center [758, 94] width 28 height 8
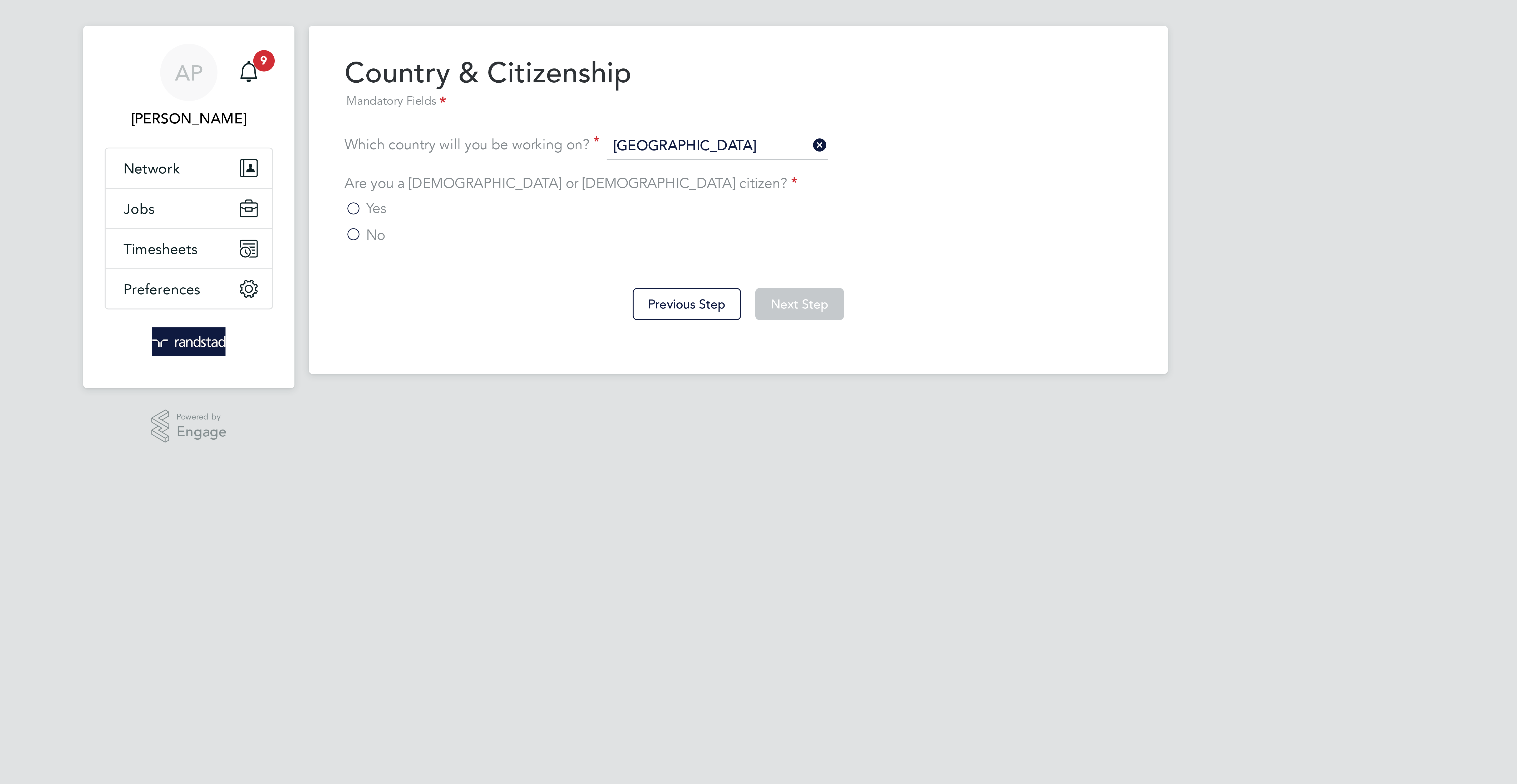
drag, startPoint x: 646, startPoint y: 66, endPoint x: 665, endPoint y: 72, distance: 19.9
click at [646, 66] on label "Yes" at bounding box center [648, 68] width 12 height 5
click at [0, 0] on input "Yes" at bounding box center [0, 0] width 0 height 0
click at [788, 99] on button "Next Step" at bounding box center [776, 97] width 26 height 9
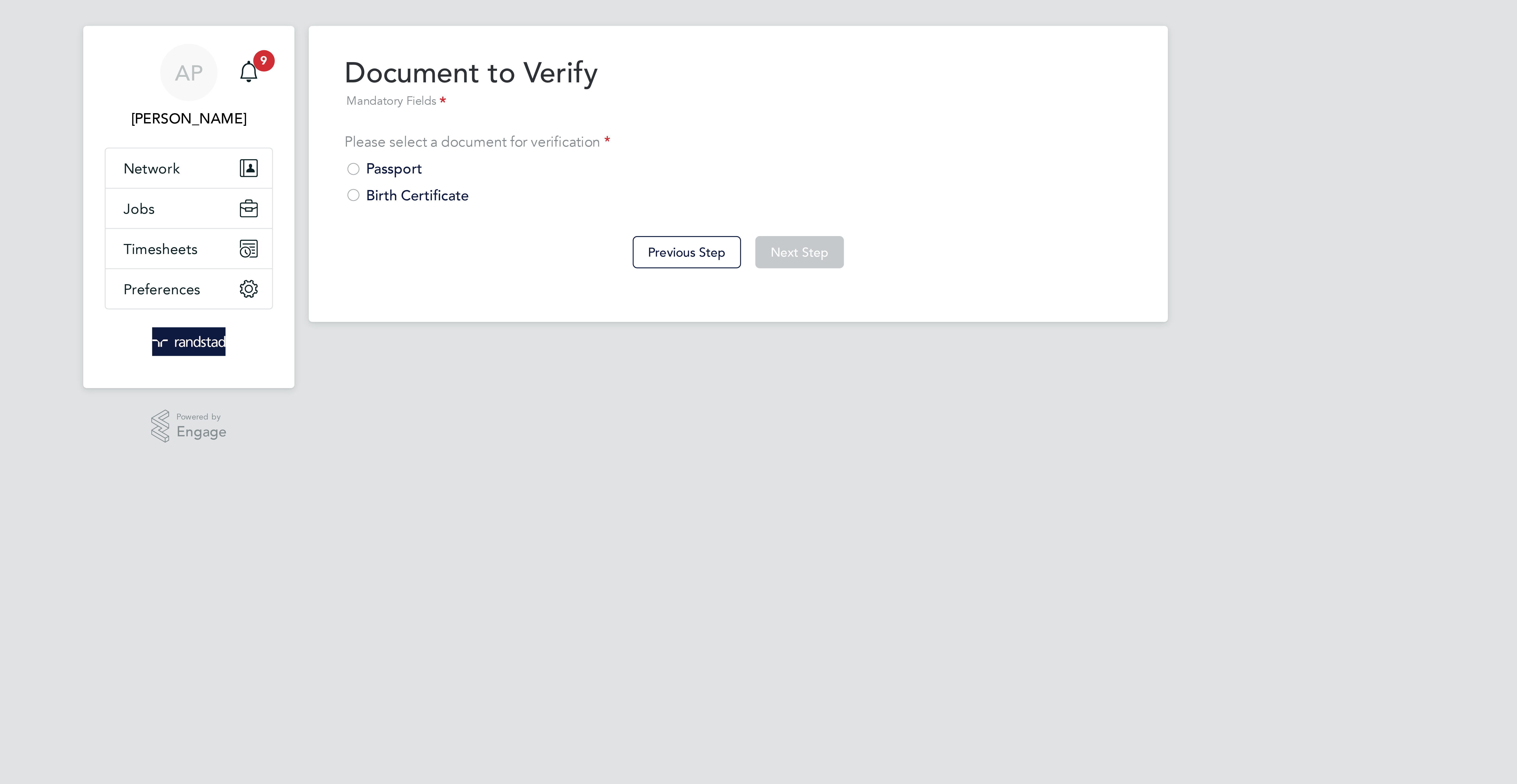
click at [664, 55] on div "Passport" at bounding box center [758, 57] width 232 height 5
click at [777, 81] on button "Next Step" at bounding box center [776, 81] width 26 height 9
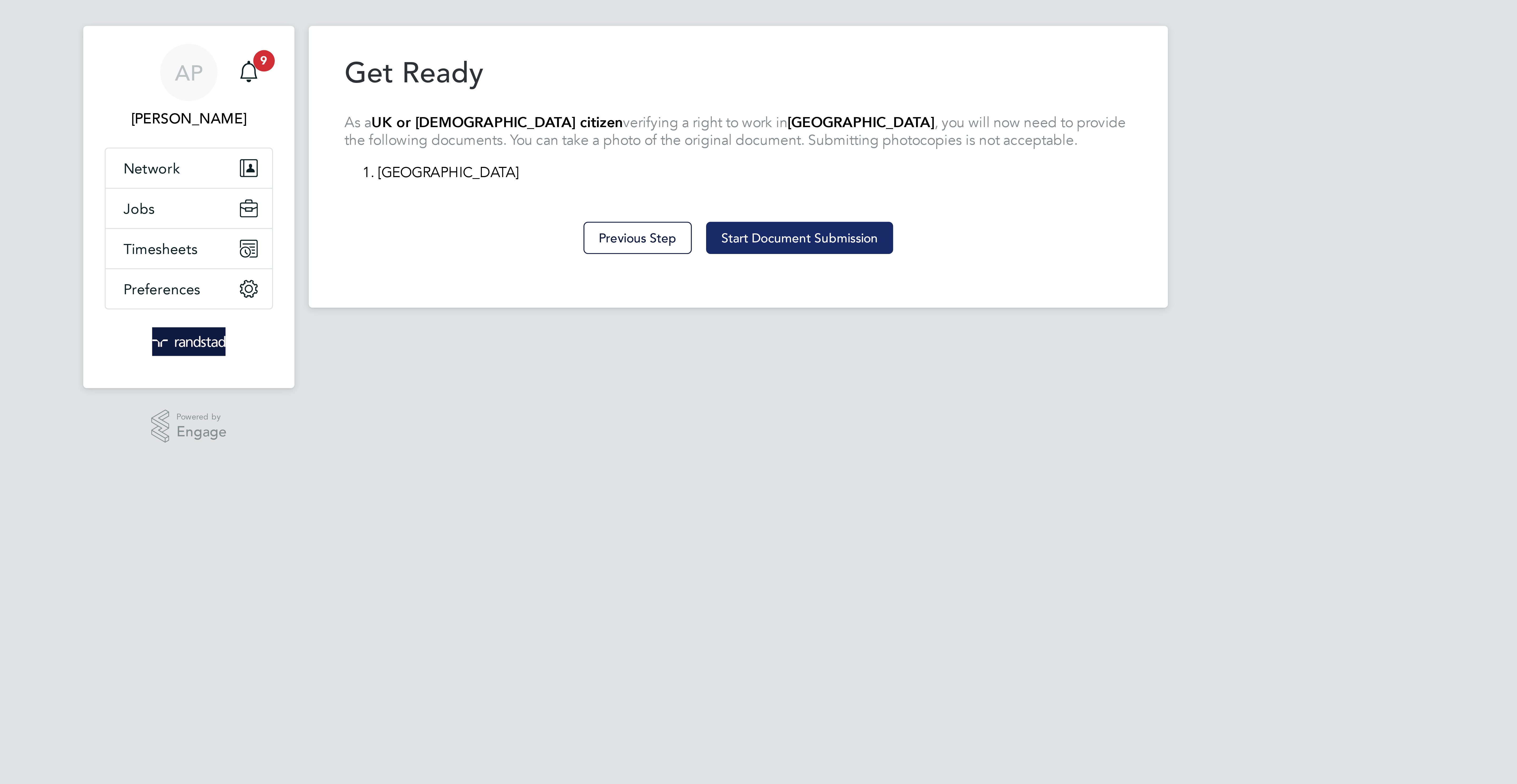
click at [783, 75] on button "Start Document Submission" at bounding box center [776, 77] width 55 height 9
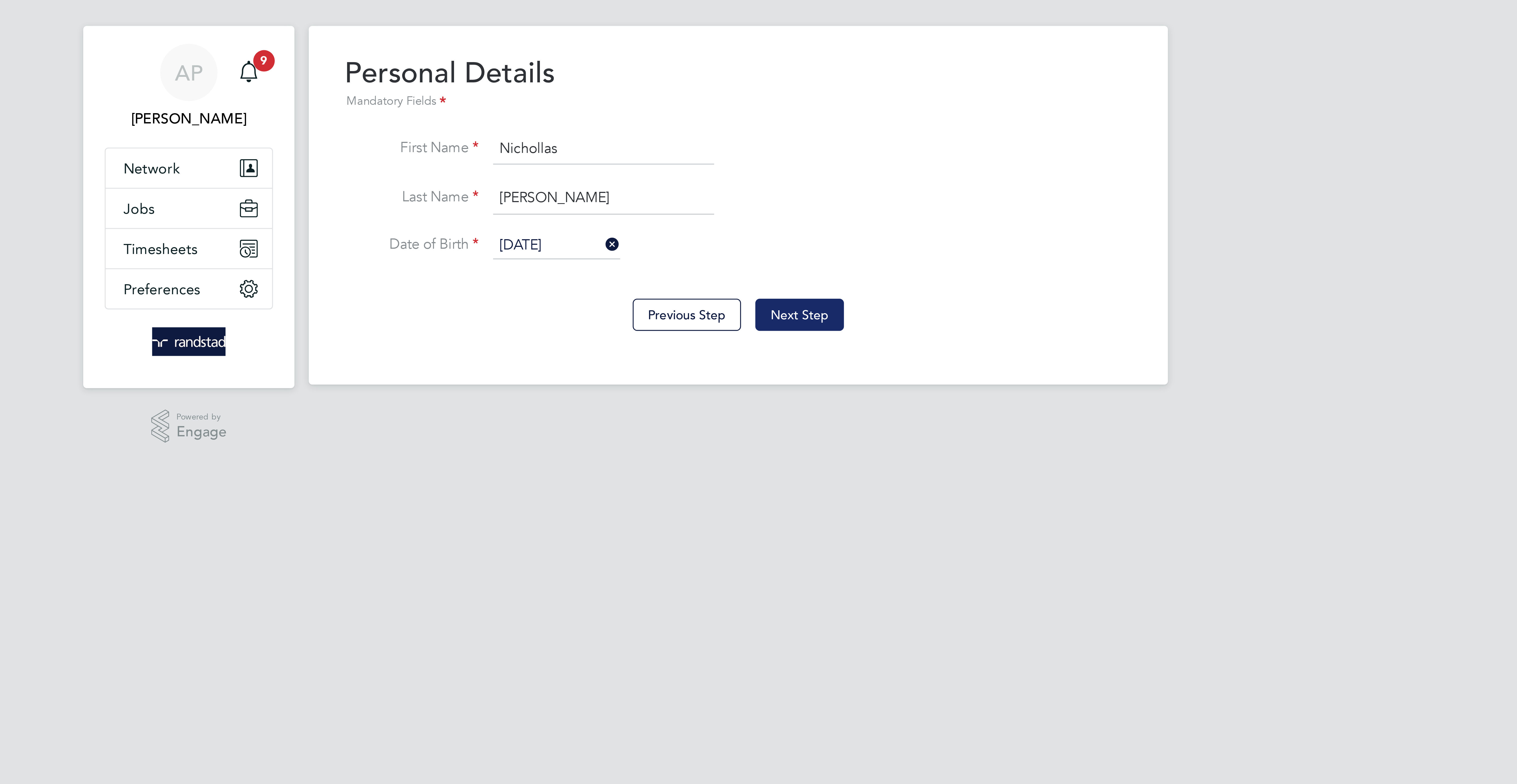
click at [785, 99] on button "Next Step" at bounding box center [776, 99] width 26 height 9
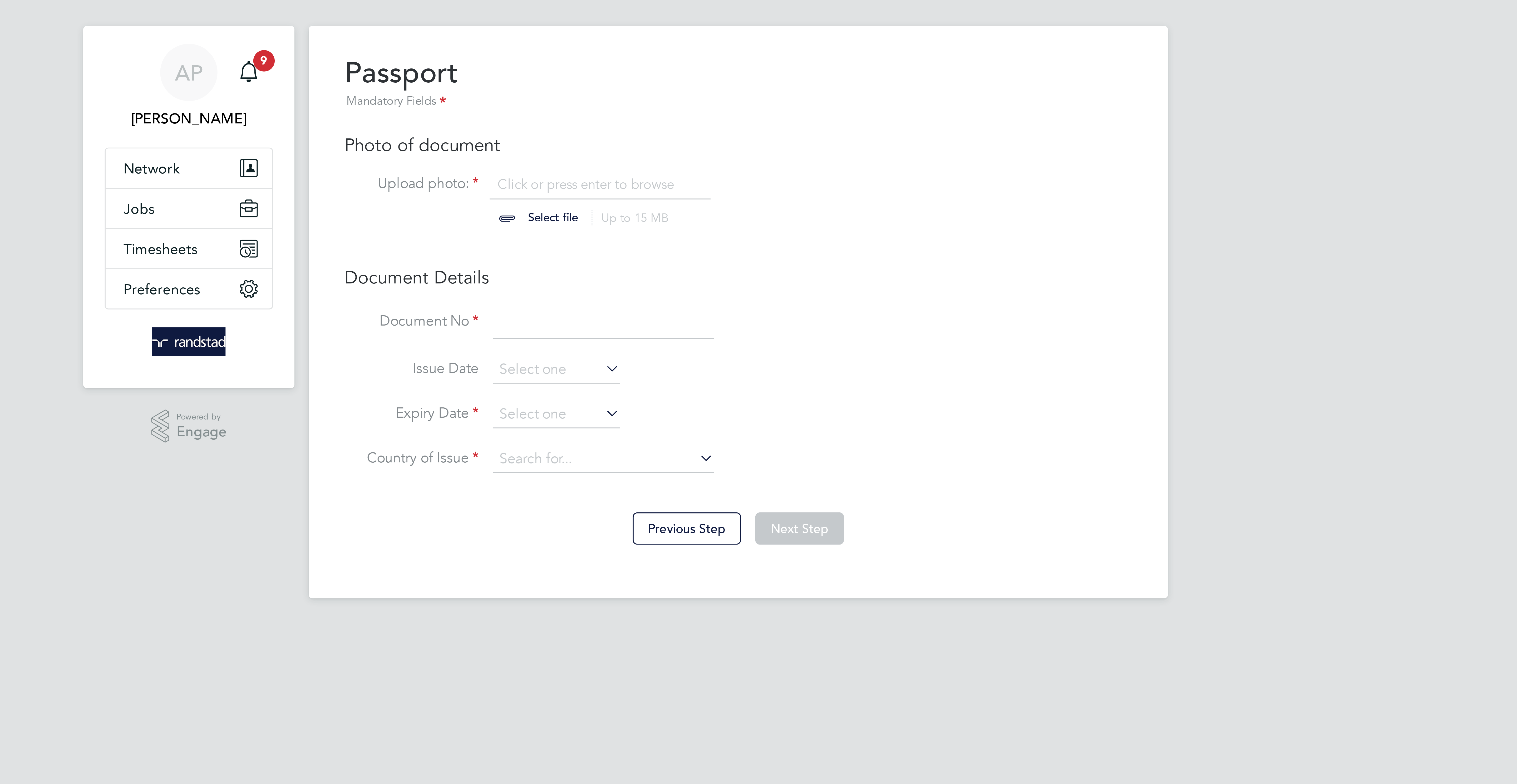
scroll to position [7, 65]
click at [703, 73] on input "file" at bounding box center [709, 67] width 82 height 16
type input "C:\fakepath\PHOTO-2025-09-22-11-05-23 (1).jpg"
click at [693, 105] on input at bounding box center [718, 102] width 65 height 9
type input "122182048"
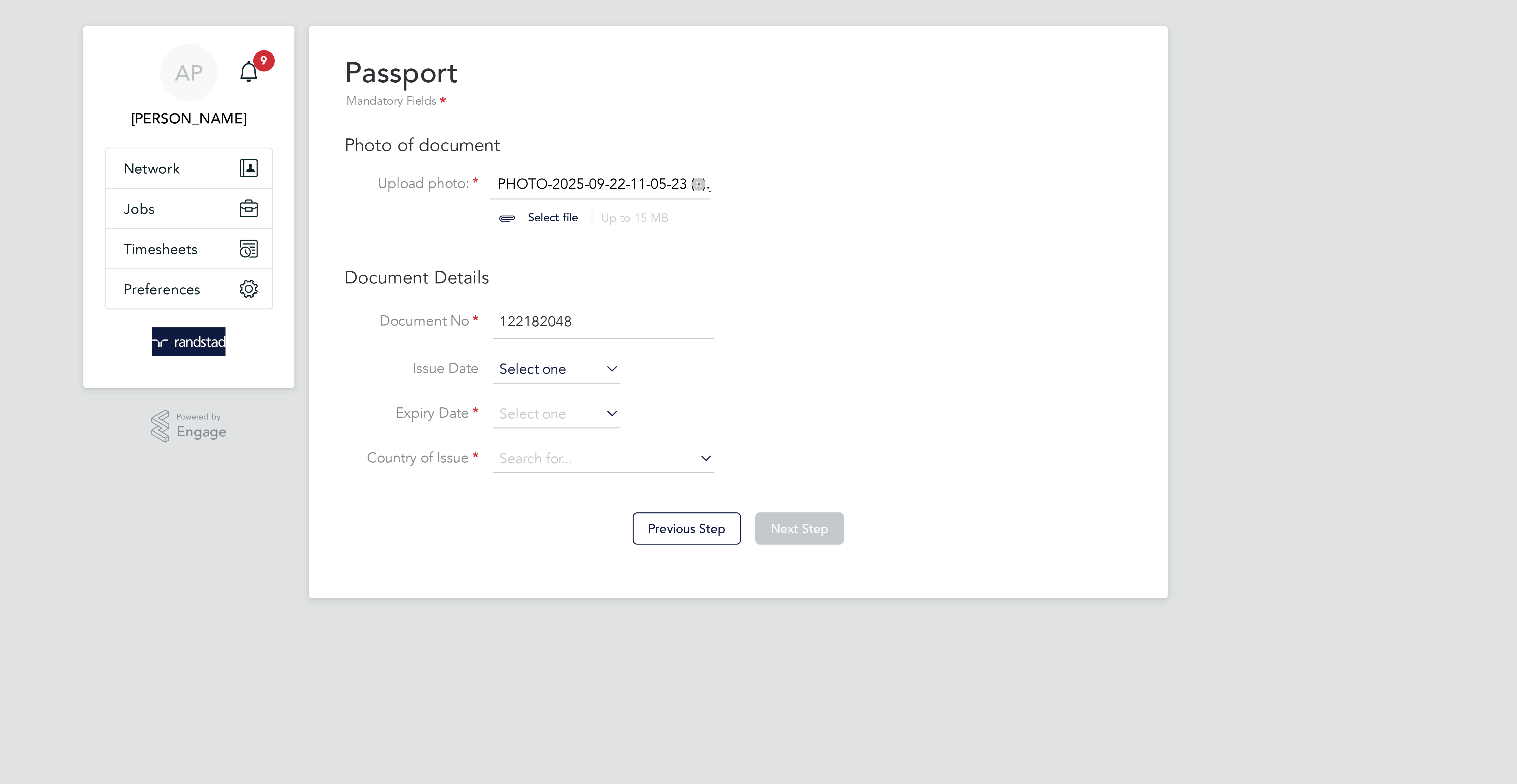
click at [693, 117] on input at bounding box center [705, 116] width 38 height 8
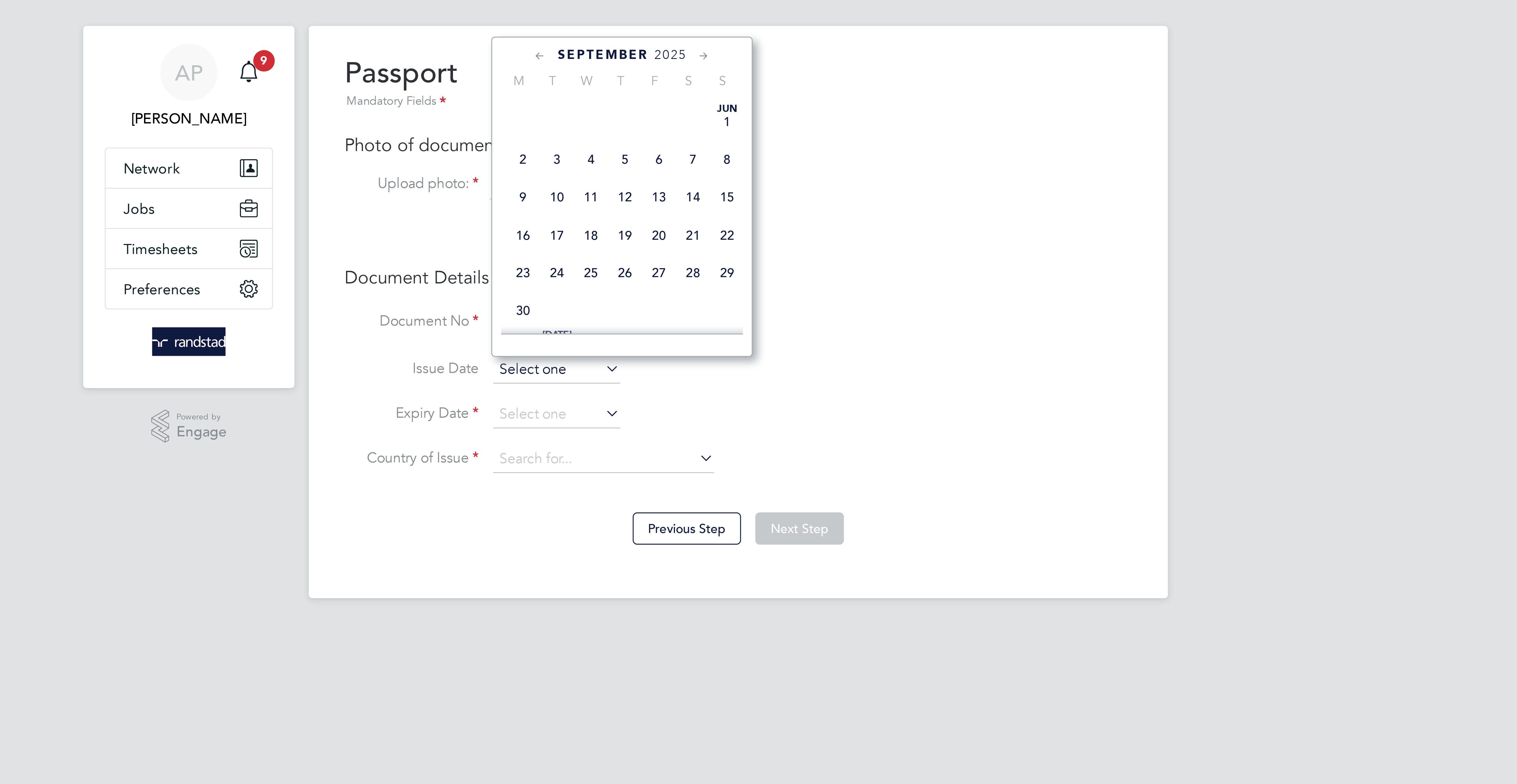
scroll to position [213, 0]
click at [696, 125] on li "Issue Date" at bounding box center [758, 119] width 232 height 13
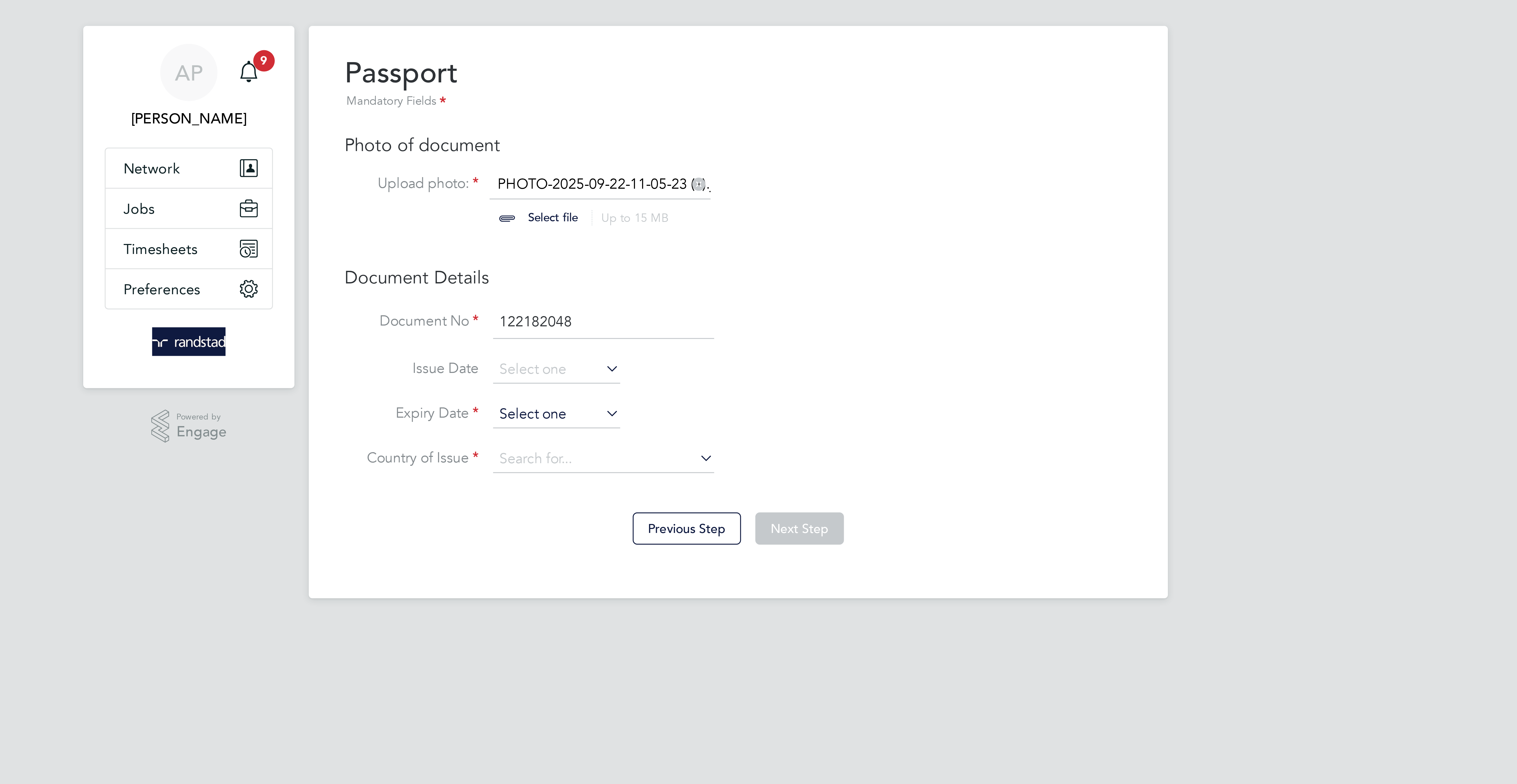
click at [696, 128] on input at bounding box center [705, 129] width 38 height 8
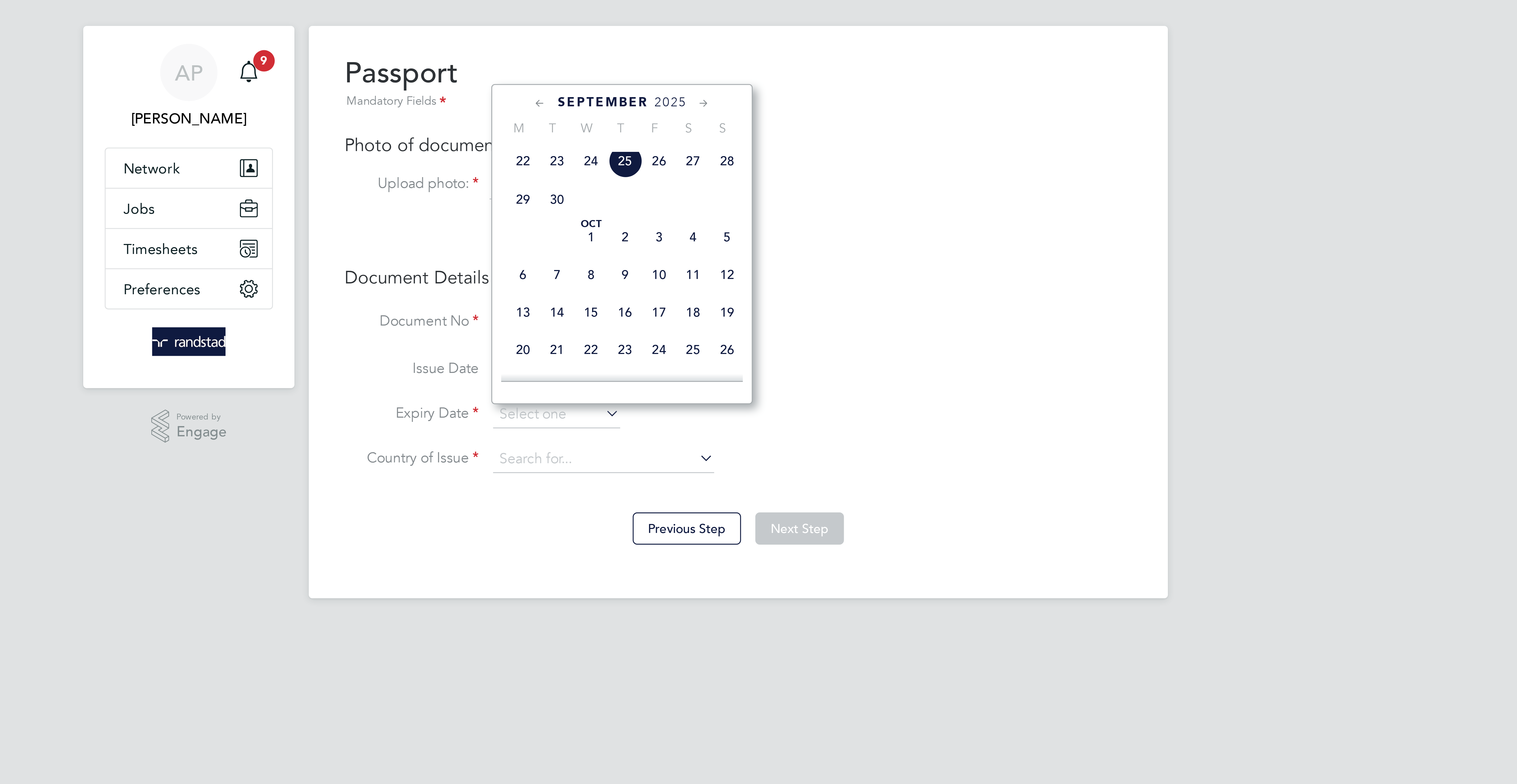
click at [739, 38] on span "2025" at bounding box center [738, 37] width 9 height 5
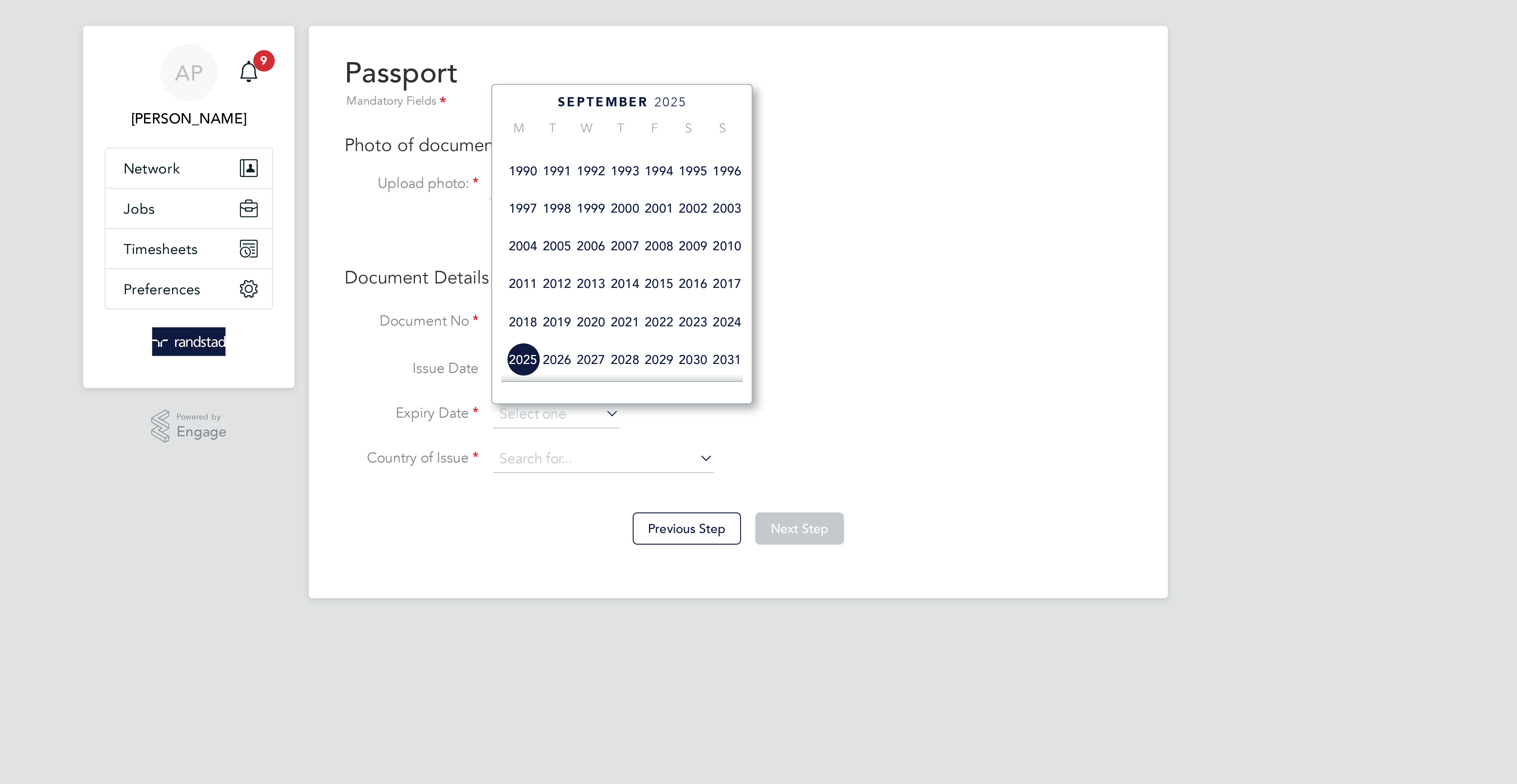
scroll to position [107, 0]
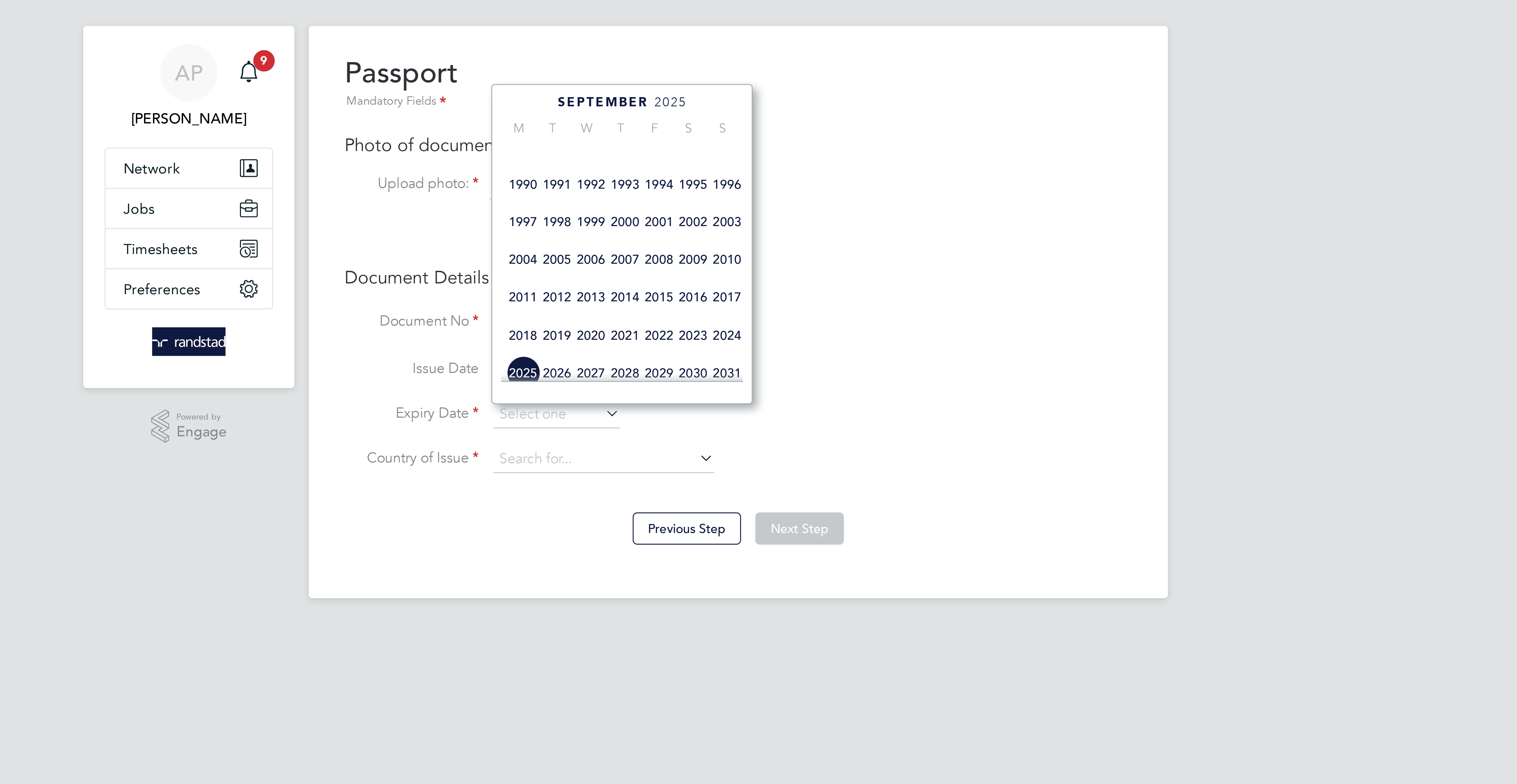
click at [707, 67] on span "1991" at bounding box center [705, 61] width 10 height 10
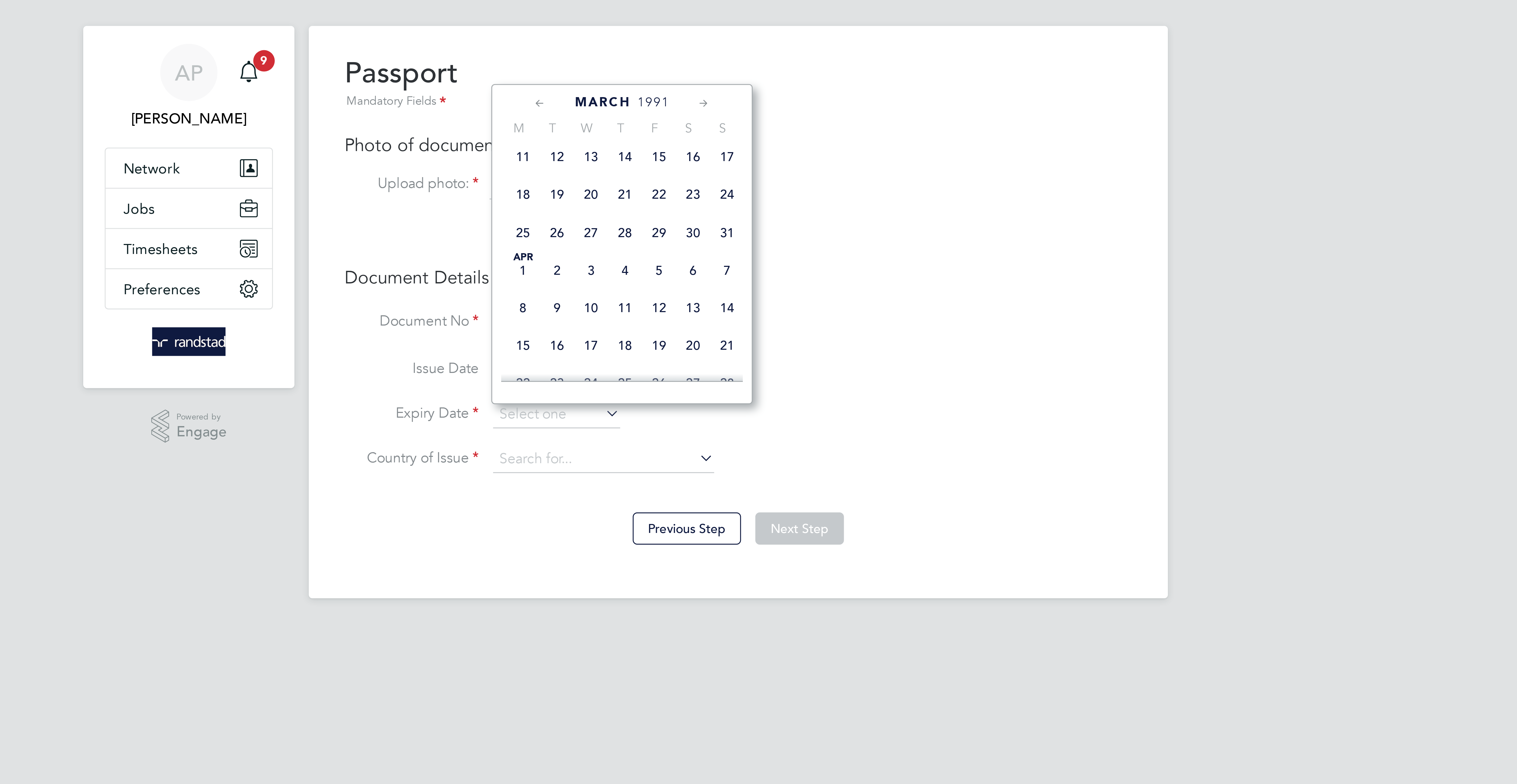
scroll to position [74, 0]
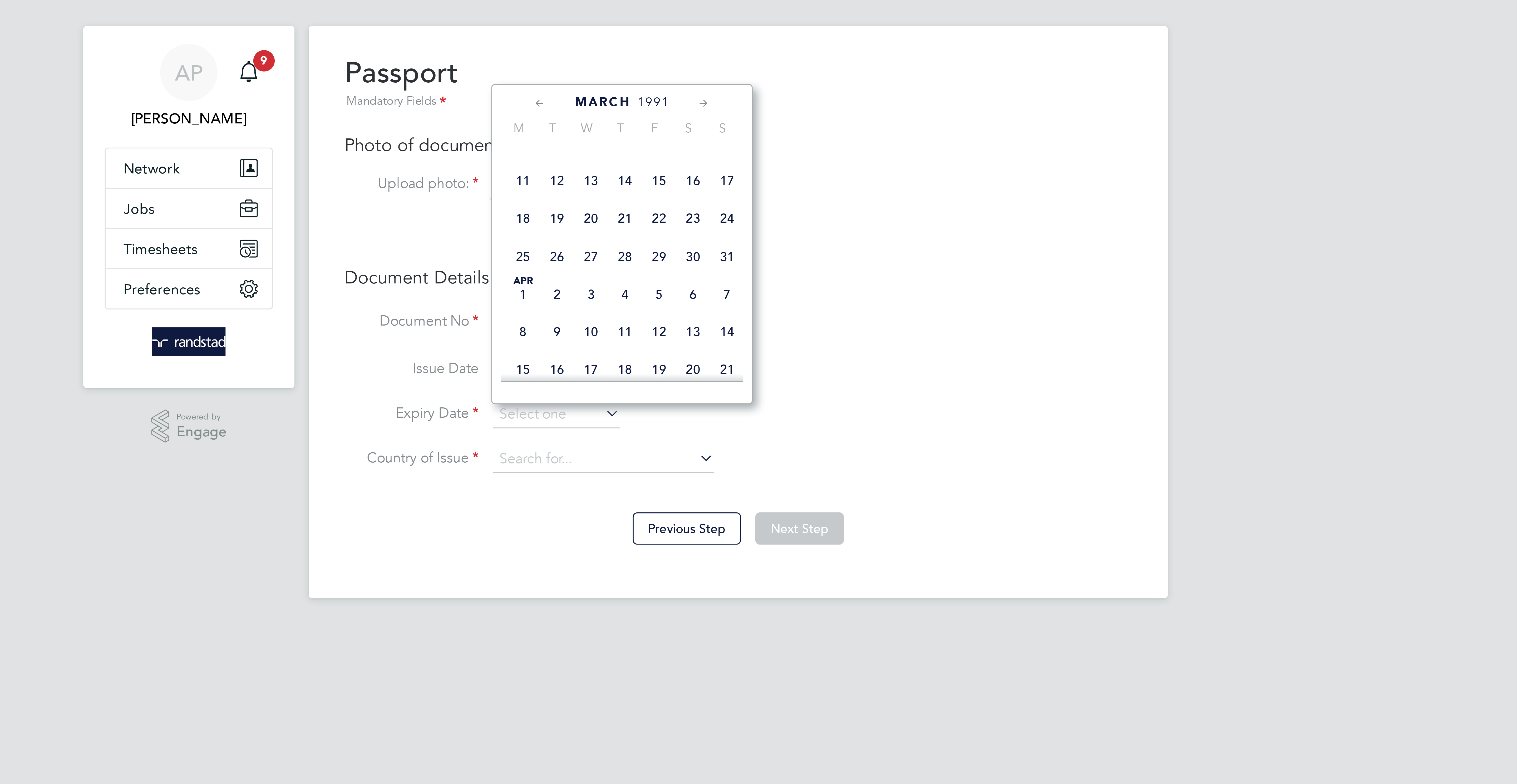
click at [693, 65] on span "11" at bounding box center [695, 60] width 10 height 10
type input "[DATE]"
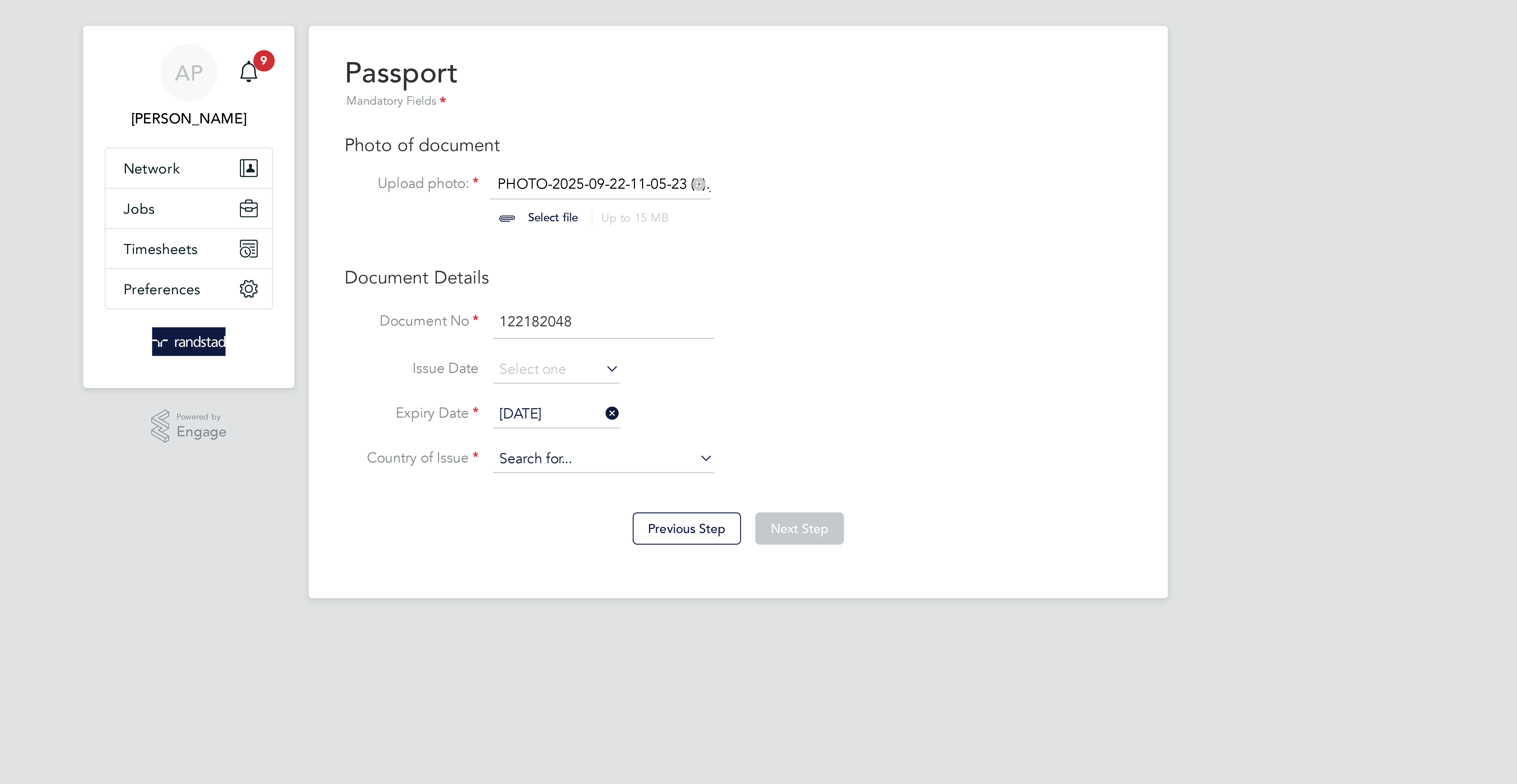
click at [698, 145] on input at bounding box center [718, 142] width 65 height 8
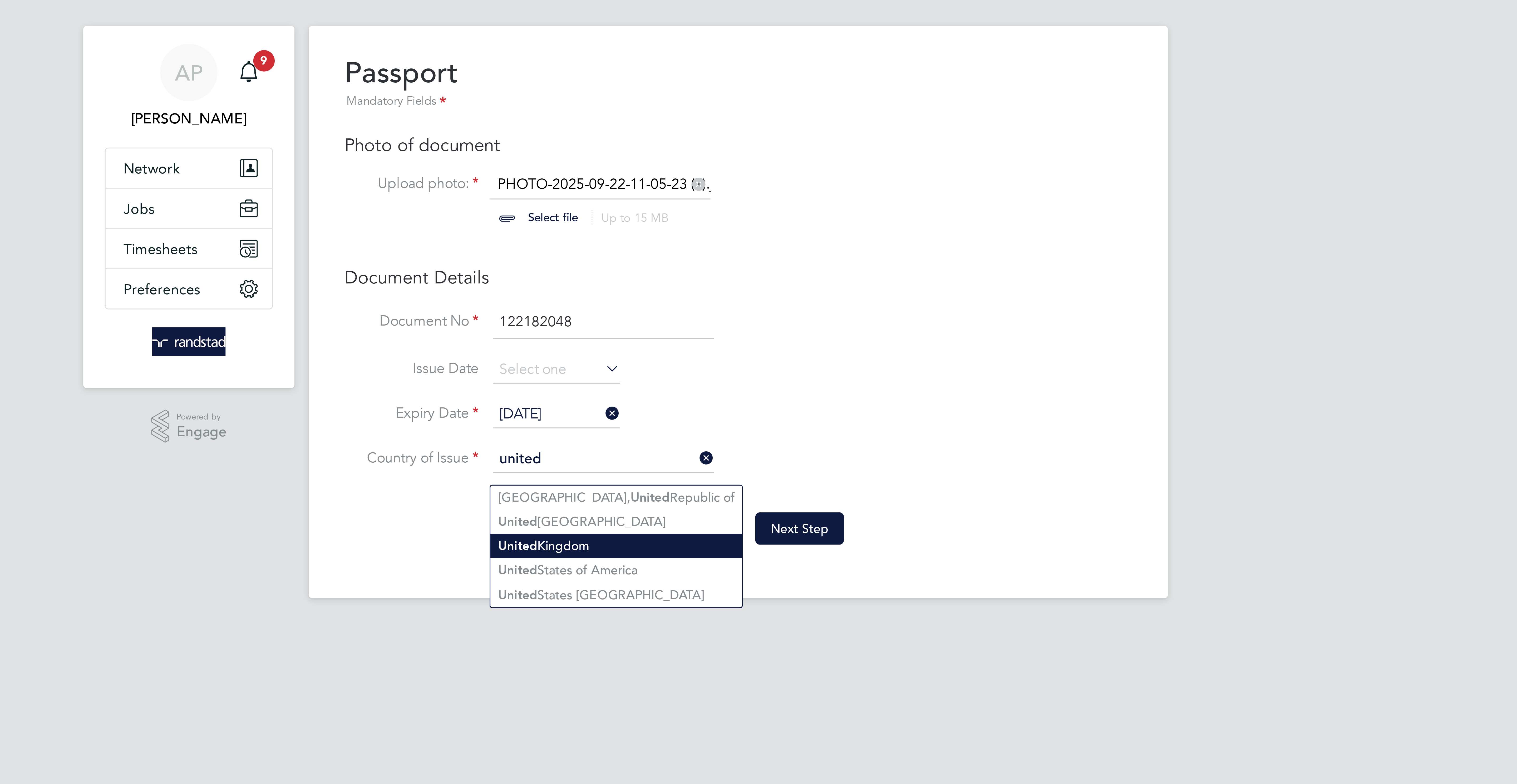
click at [692, 166] on b "United" at bounding box center [694, 168] width 12 height 5
type input "[GEOGRAPHIC_DATA]"
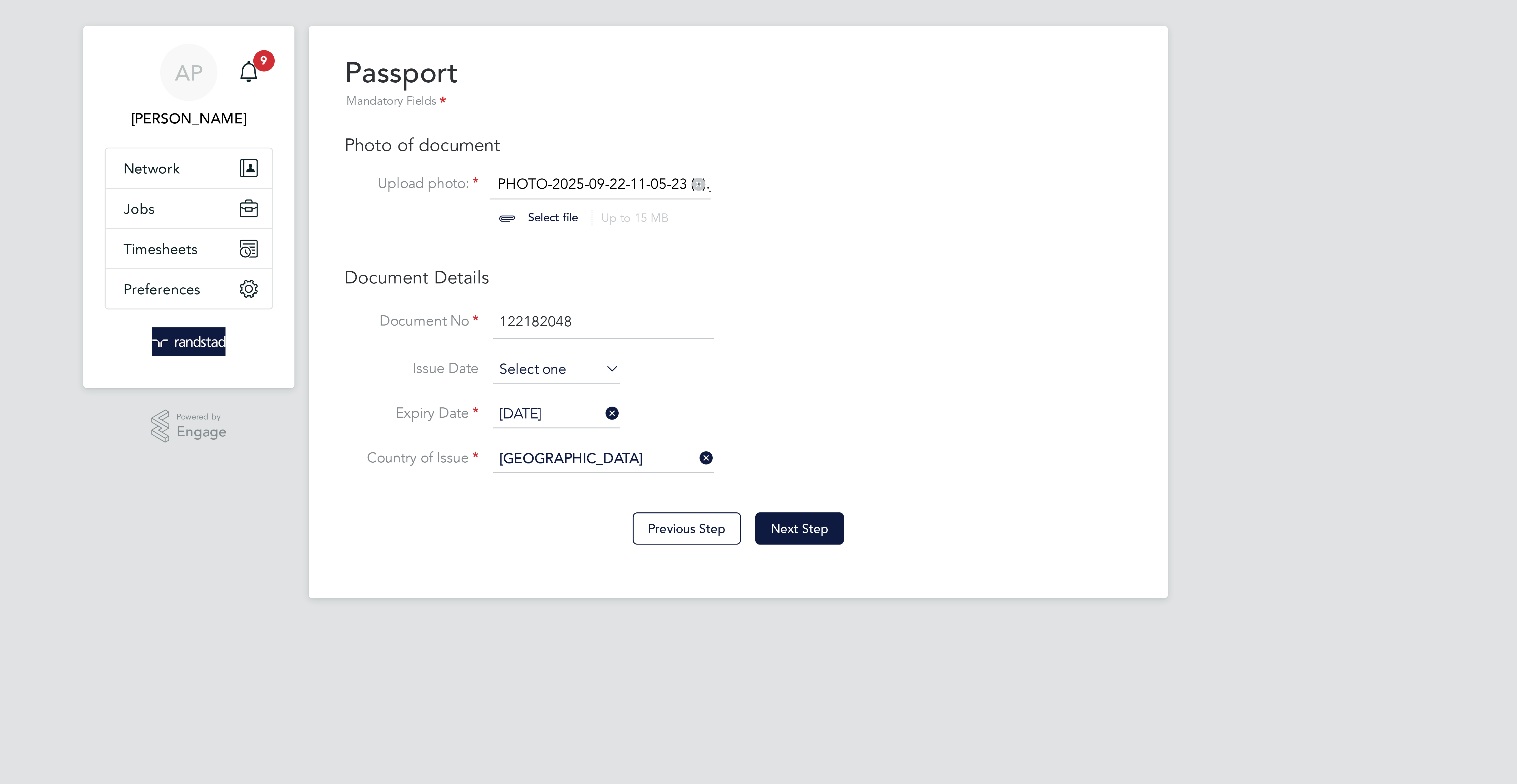
click at [696, 117] on input at bounding box center [705, 116] width 38 height 8
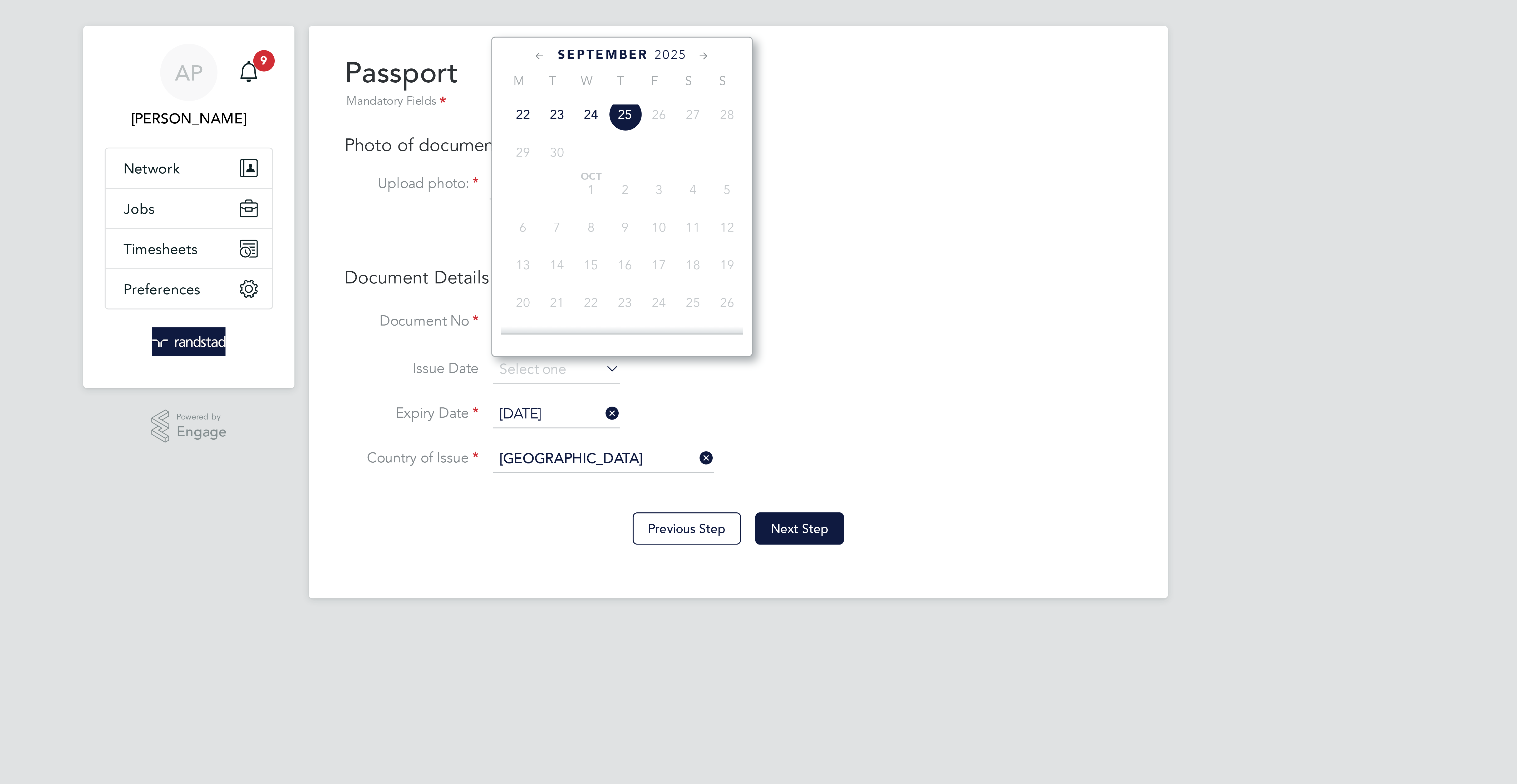
click at [826, 116] on li "Issue Date" at bounding box center [758, 119] width 232 height 13
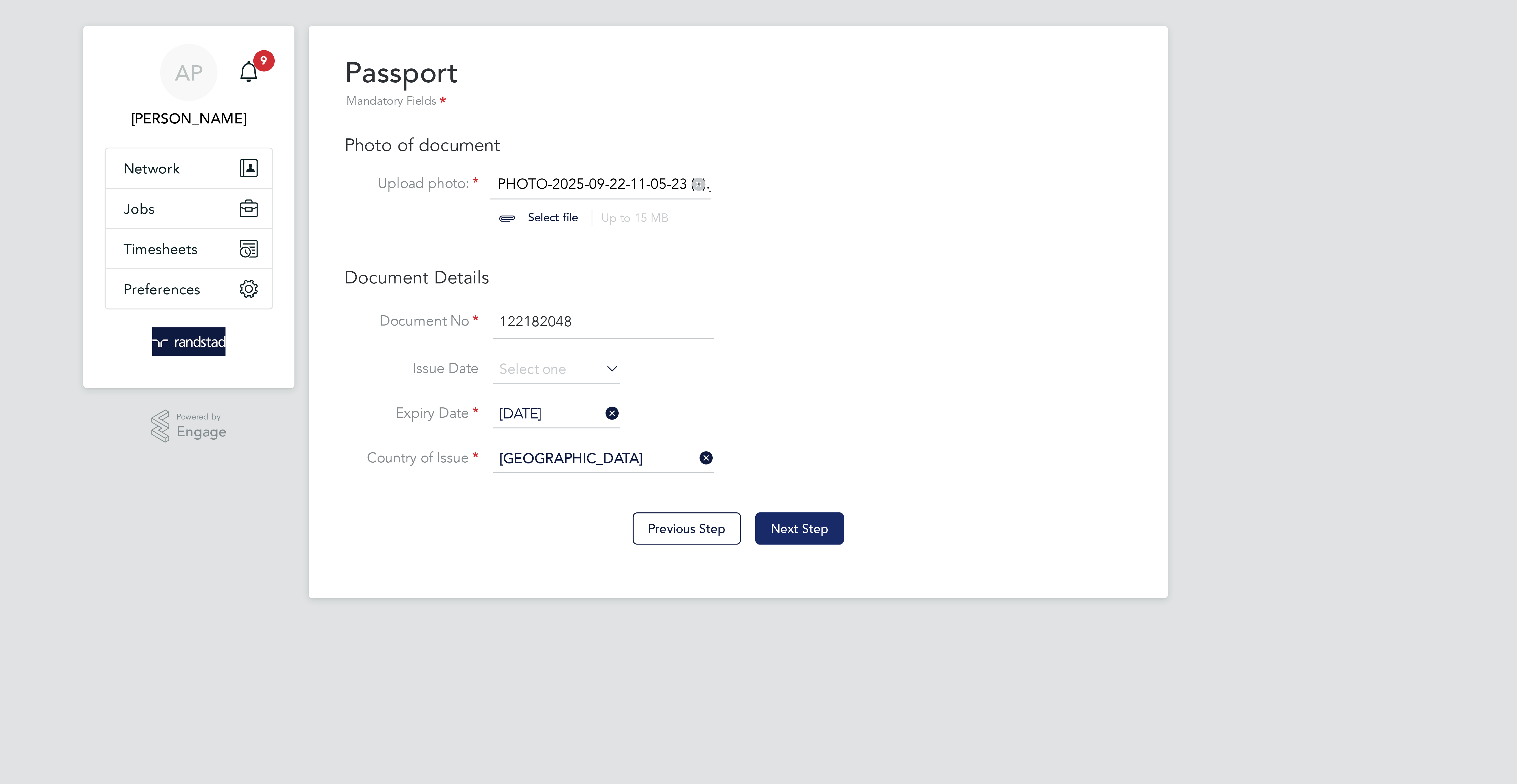
click at [785, 165] on button "Next Step" at bounding box center [776, 162] width 26 height 9
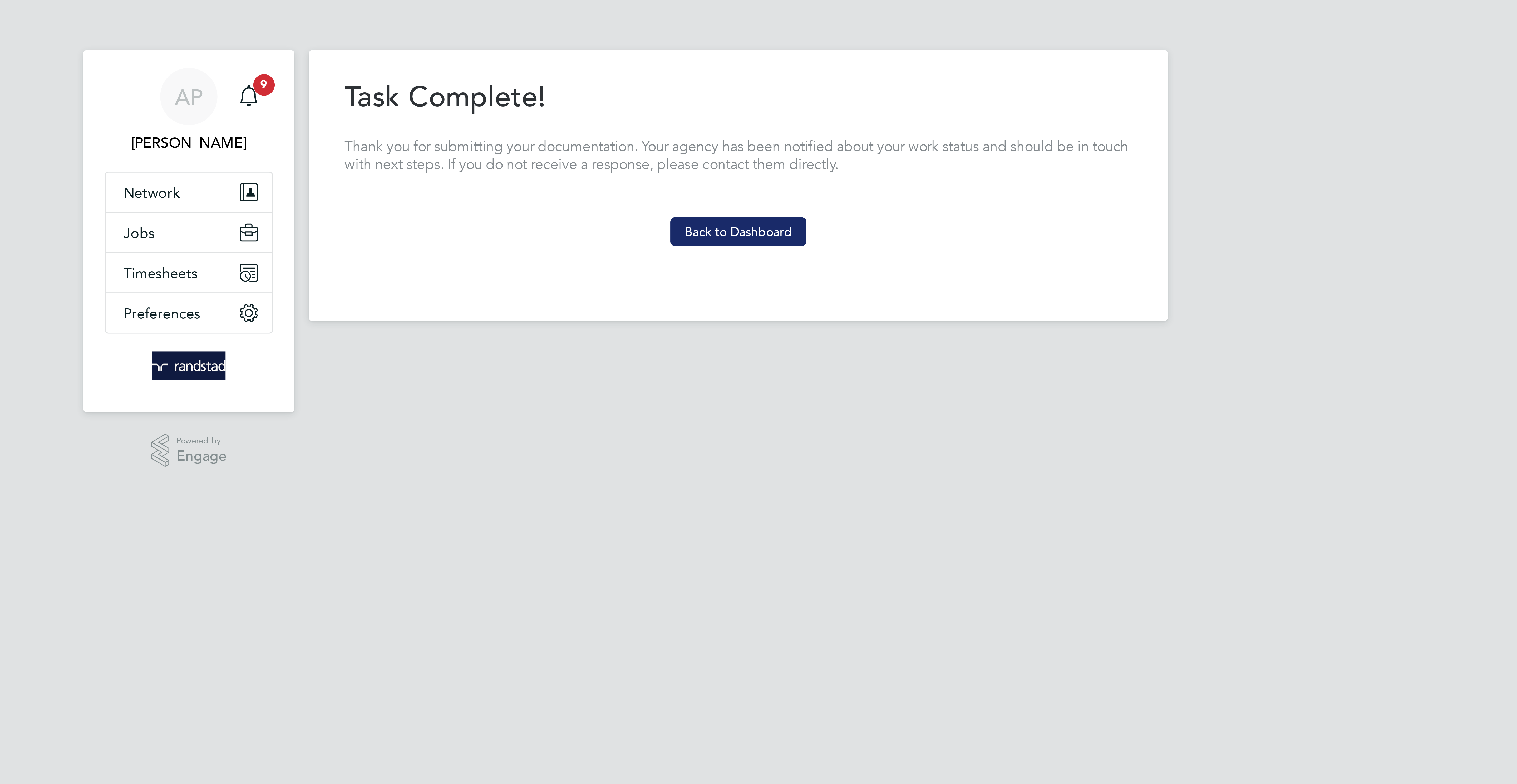
click at [750, 67] on button "Back to Dashboard" at bounding box center [758, 68] width 40 height 8
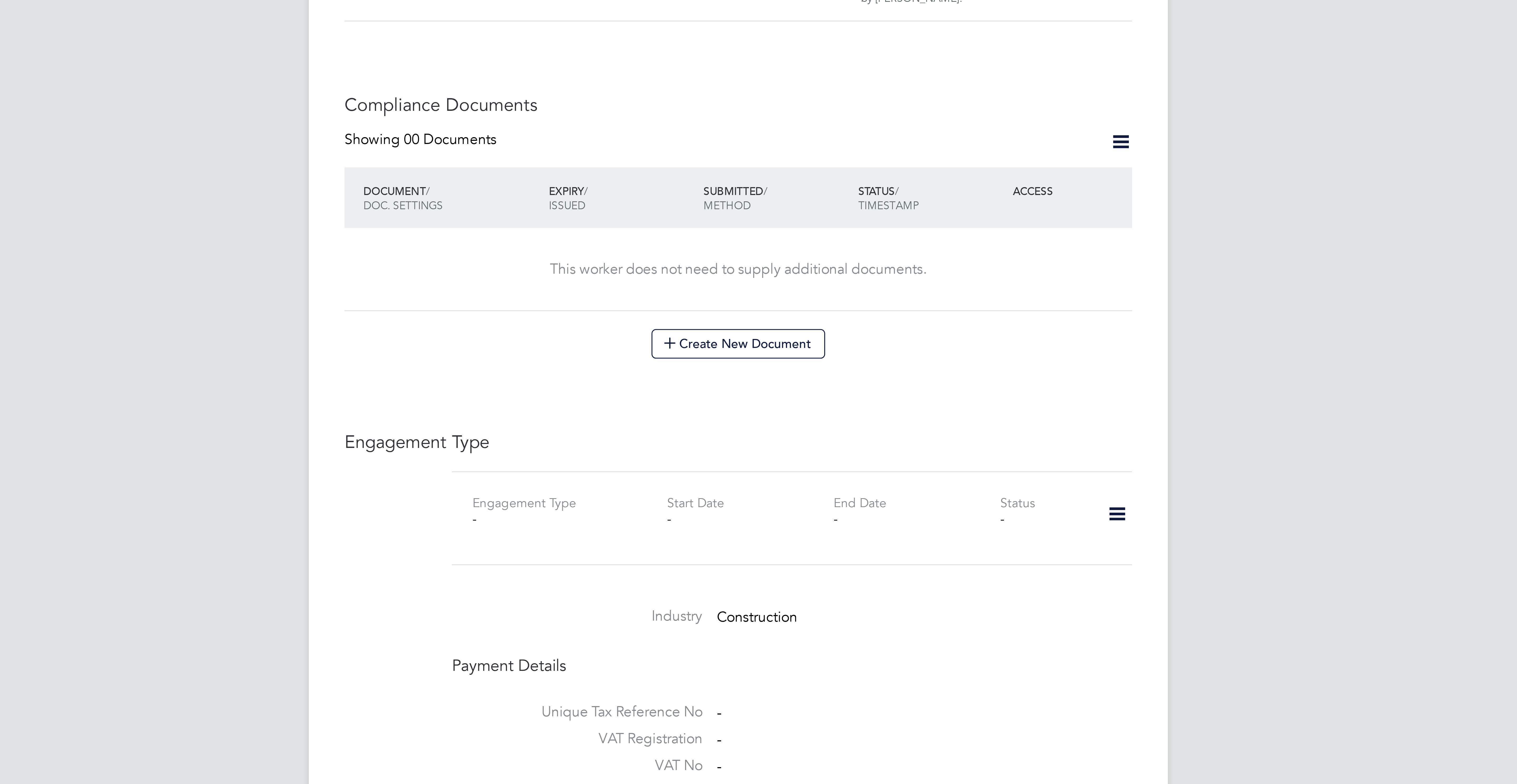
click at [874, 401] on icon at bounding box center [870, 404] width 9 height 12
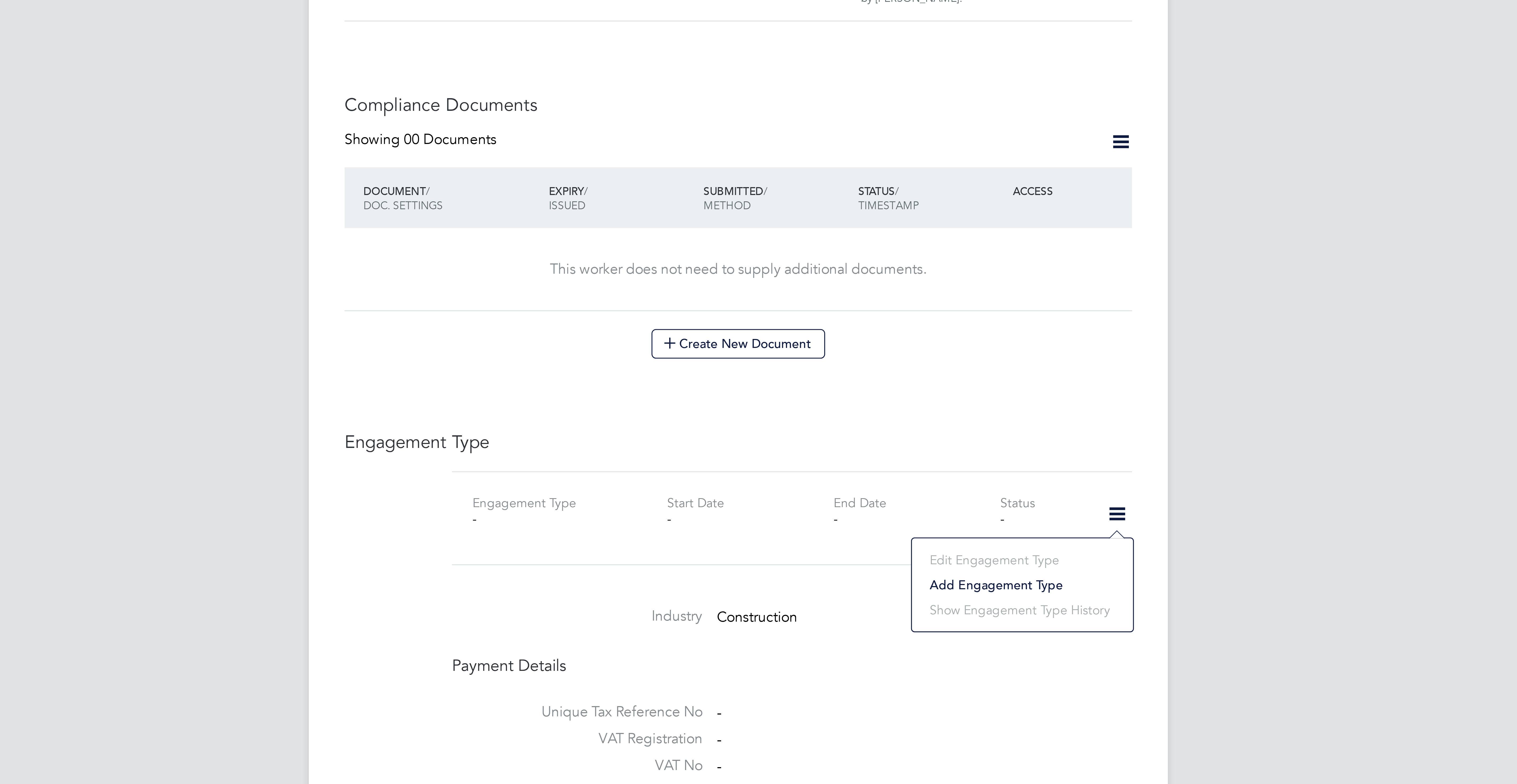
click at [871, 401] on icon at bounding box center [870, 404] width 9 height 12
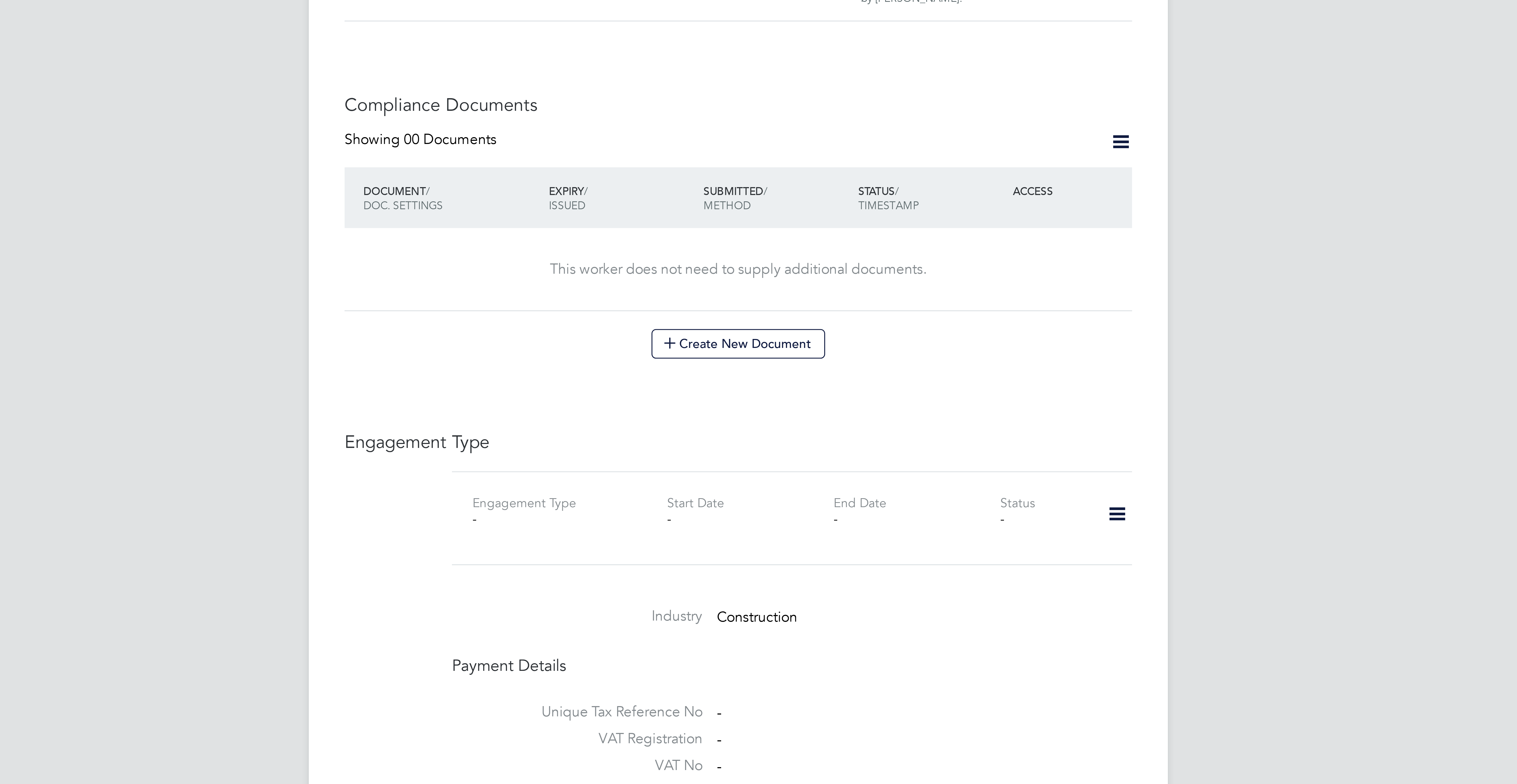
click at [869, 402] on icon at bounding box center [870, 404] width 9 height 12
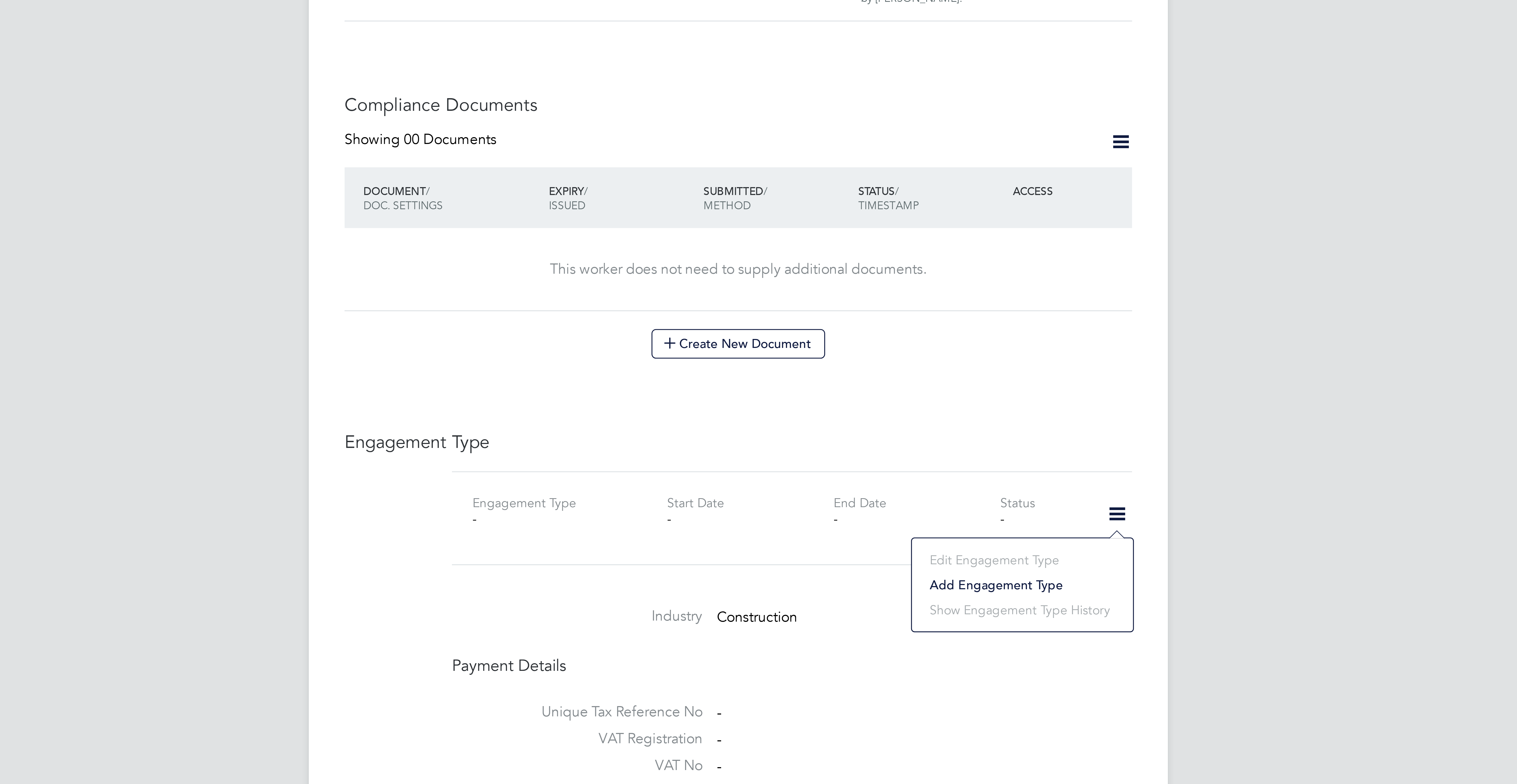
click at [838, 426] on li "Add Engagement Type" at bounding box center [842, 425] width 60 height 8
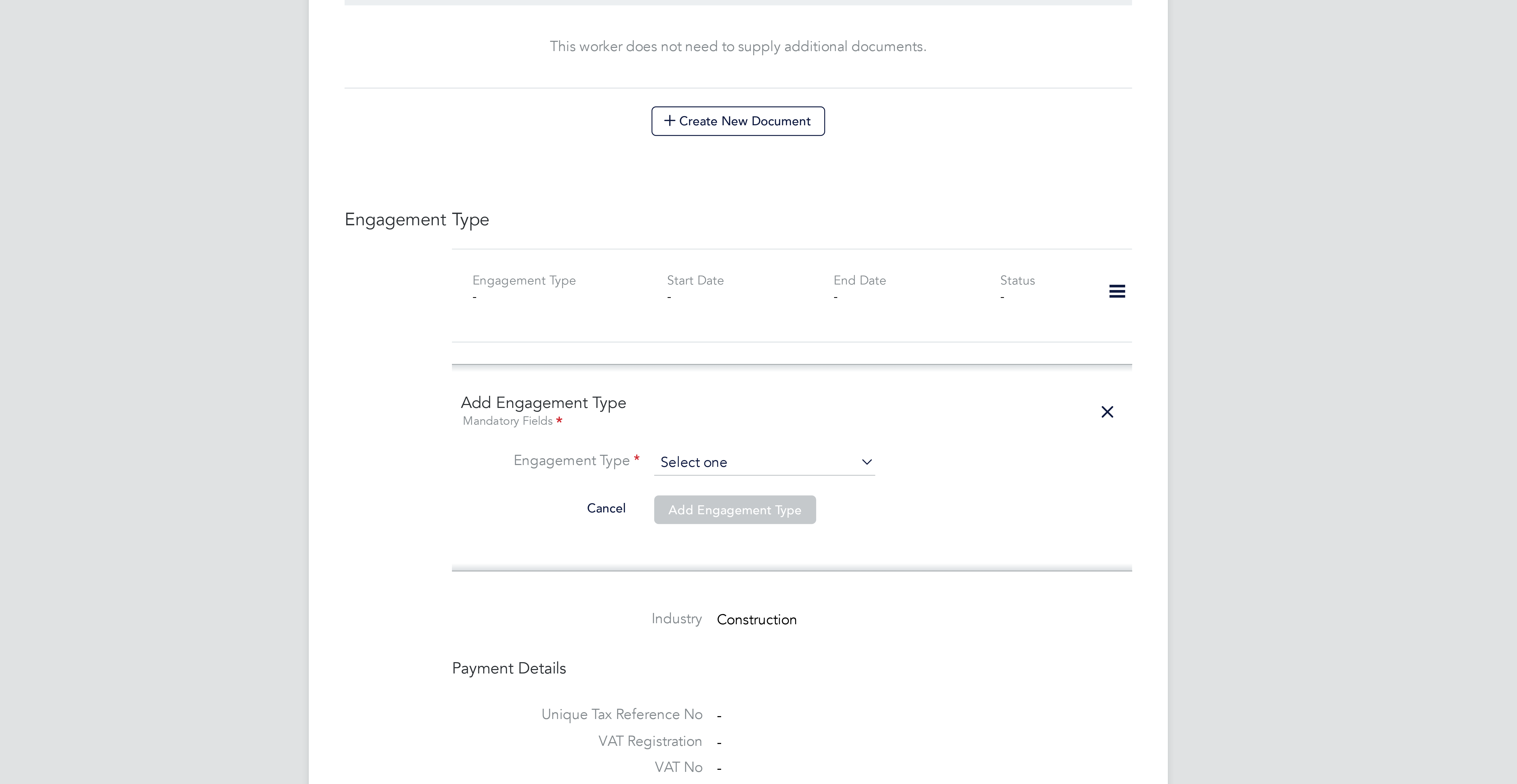
click at [746, 454] on input at bounding box center [766, 454] width 65 height 8
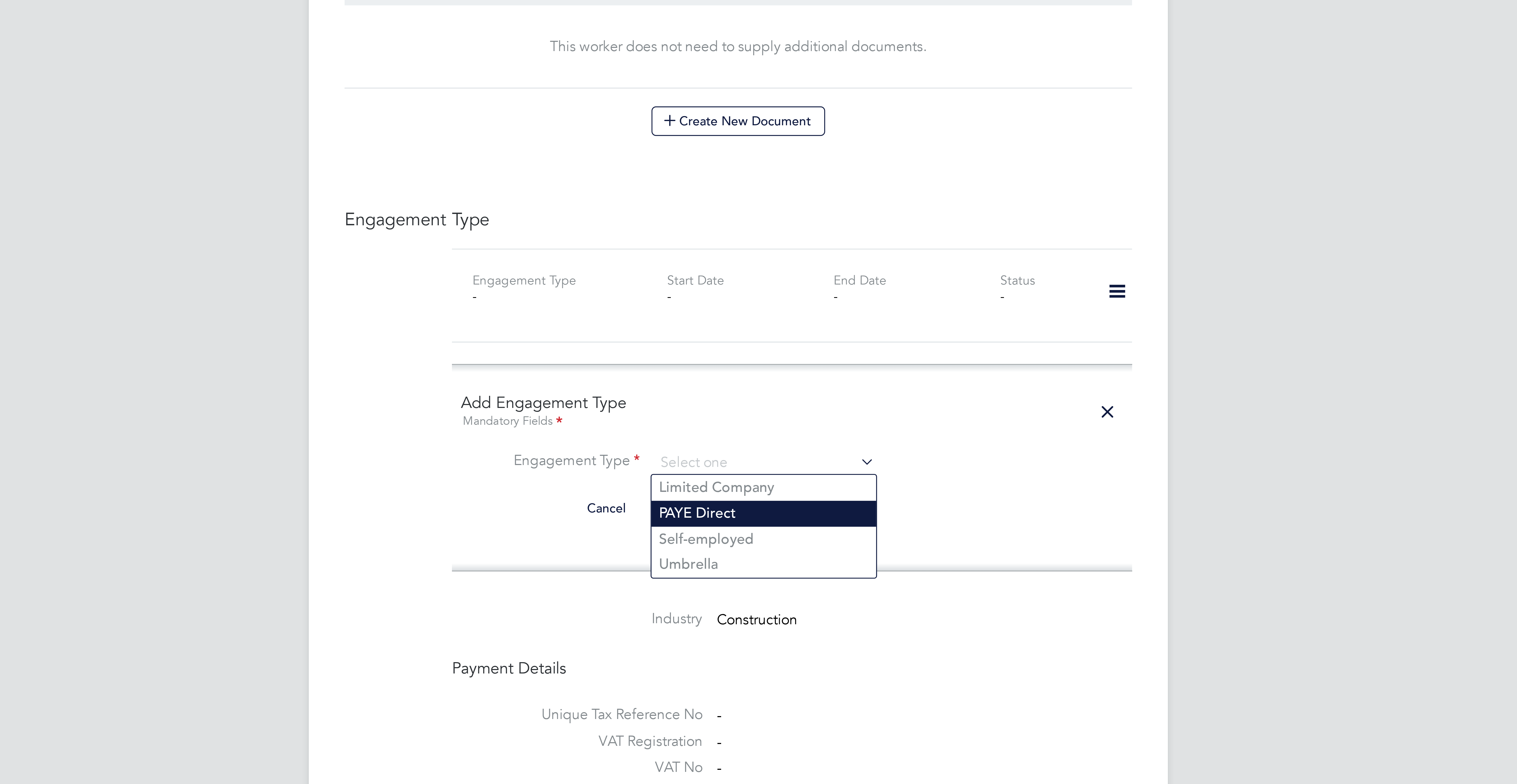
click at [755, 471] on li "PAYE Direct" at bounding box center [766, 469] width 66 height 8
type input "PAYE Direct"
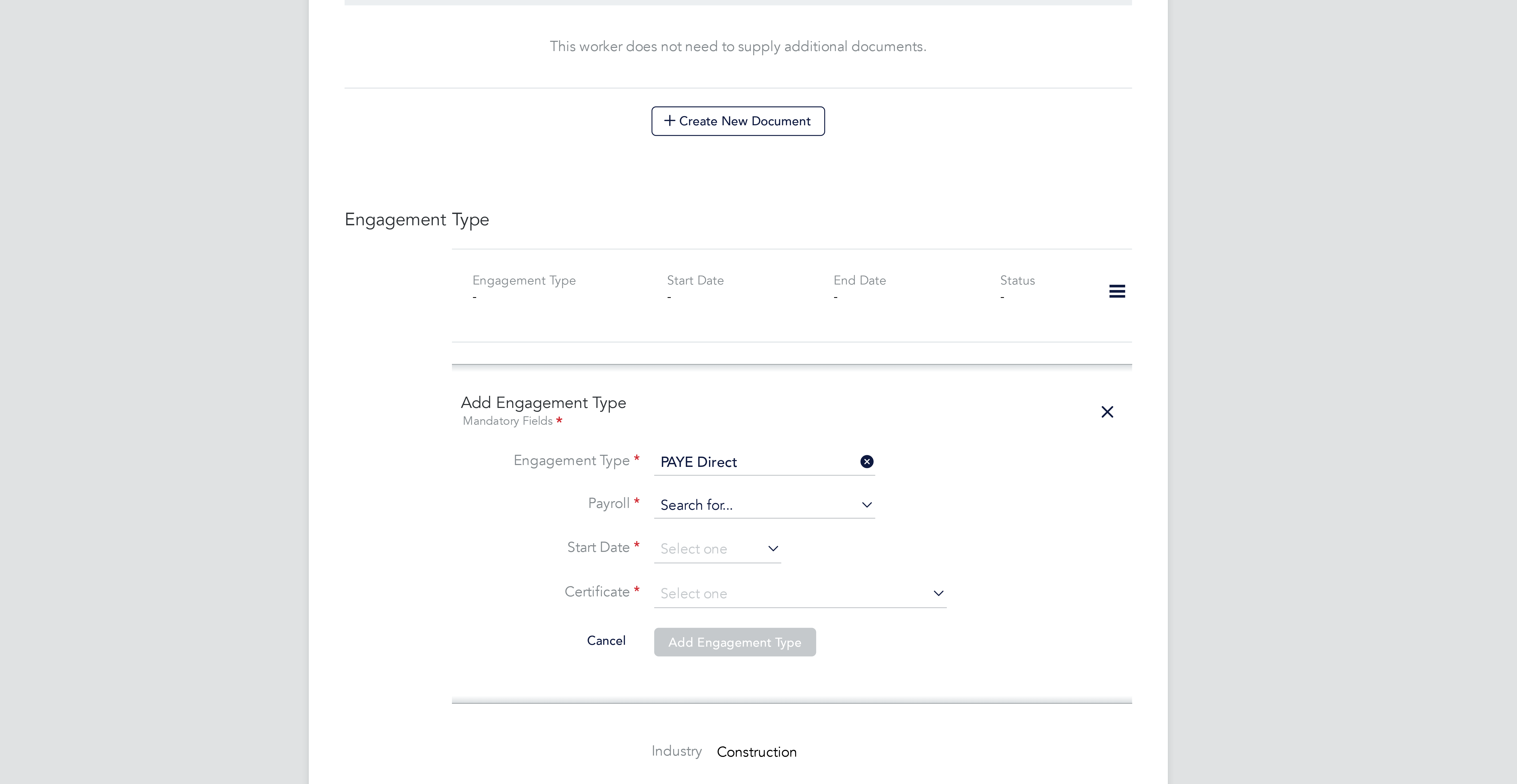
click at [753, 470] on input at bounding box center [766, 467] width 65 height 8
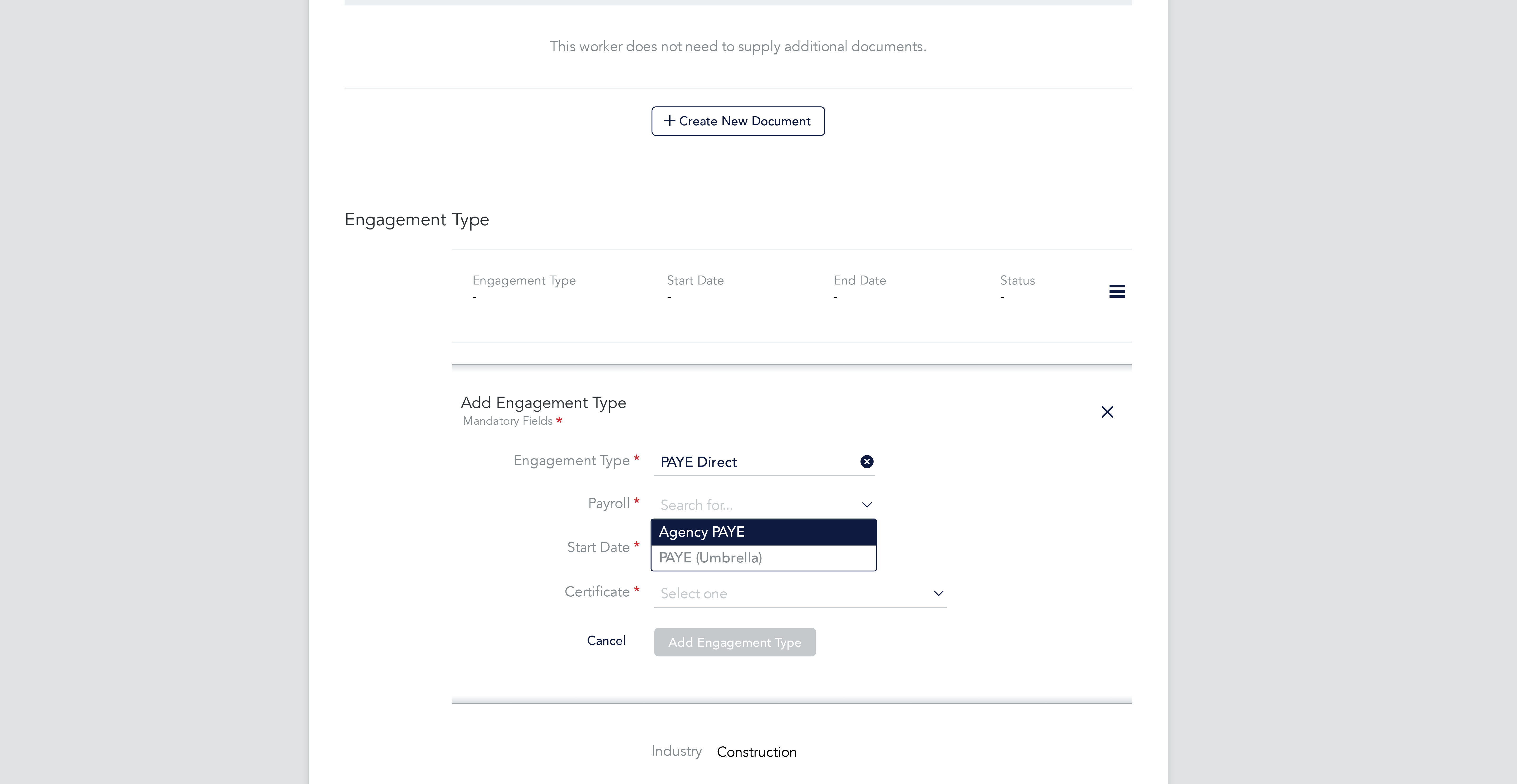
click at [754, 474] on li "Agency PAYE" at bounding box center [766, 475] width 66 height 8
type input "Agency PAYE"
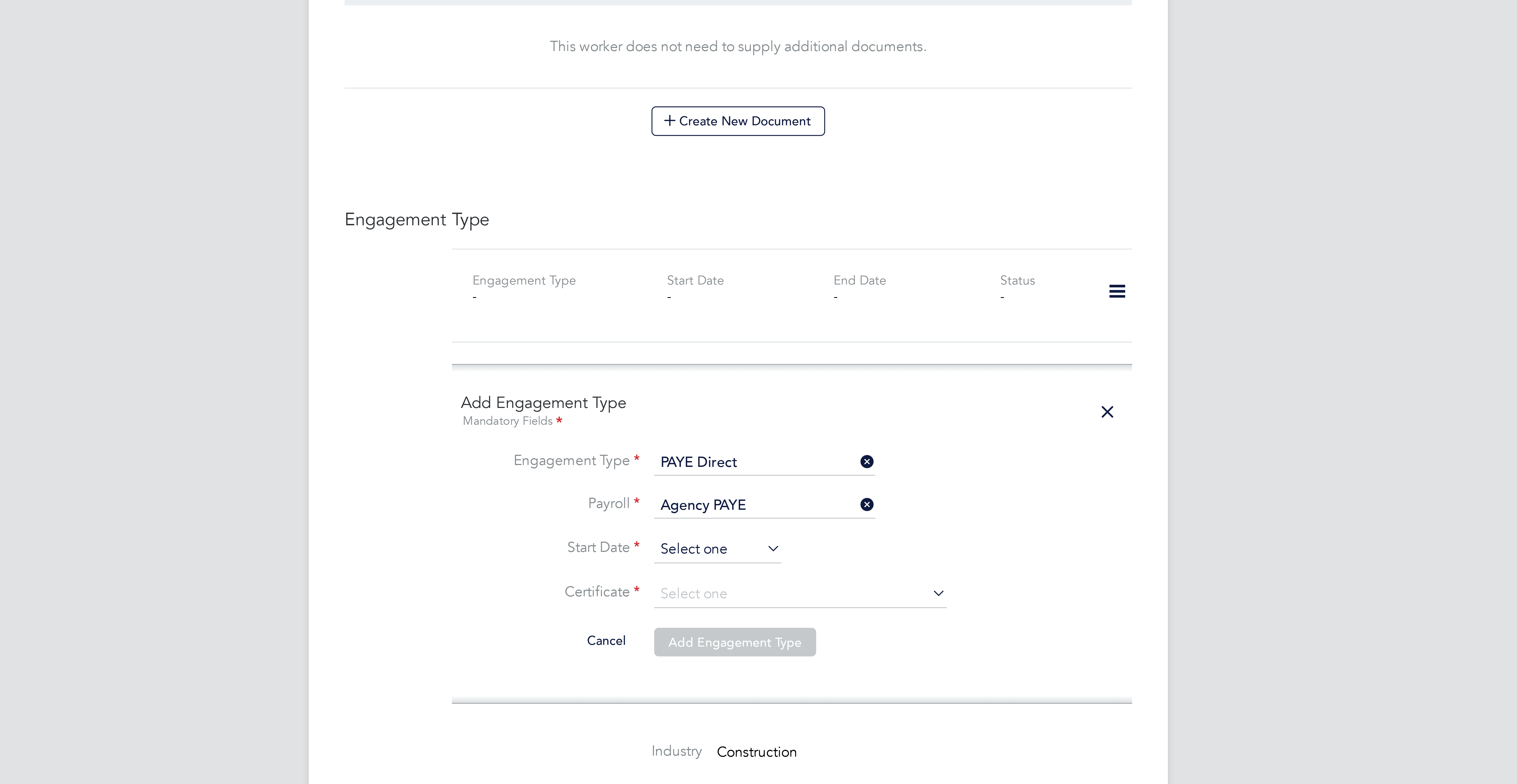
click at [755, 479] on input at bounding box center [753, 480] width 38 height 8
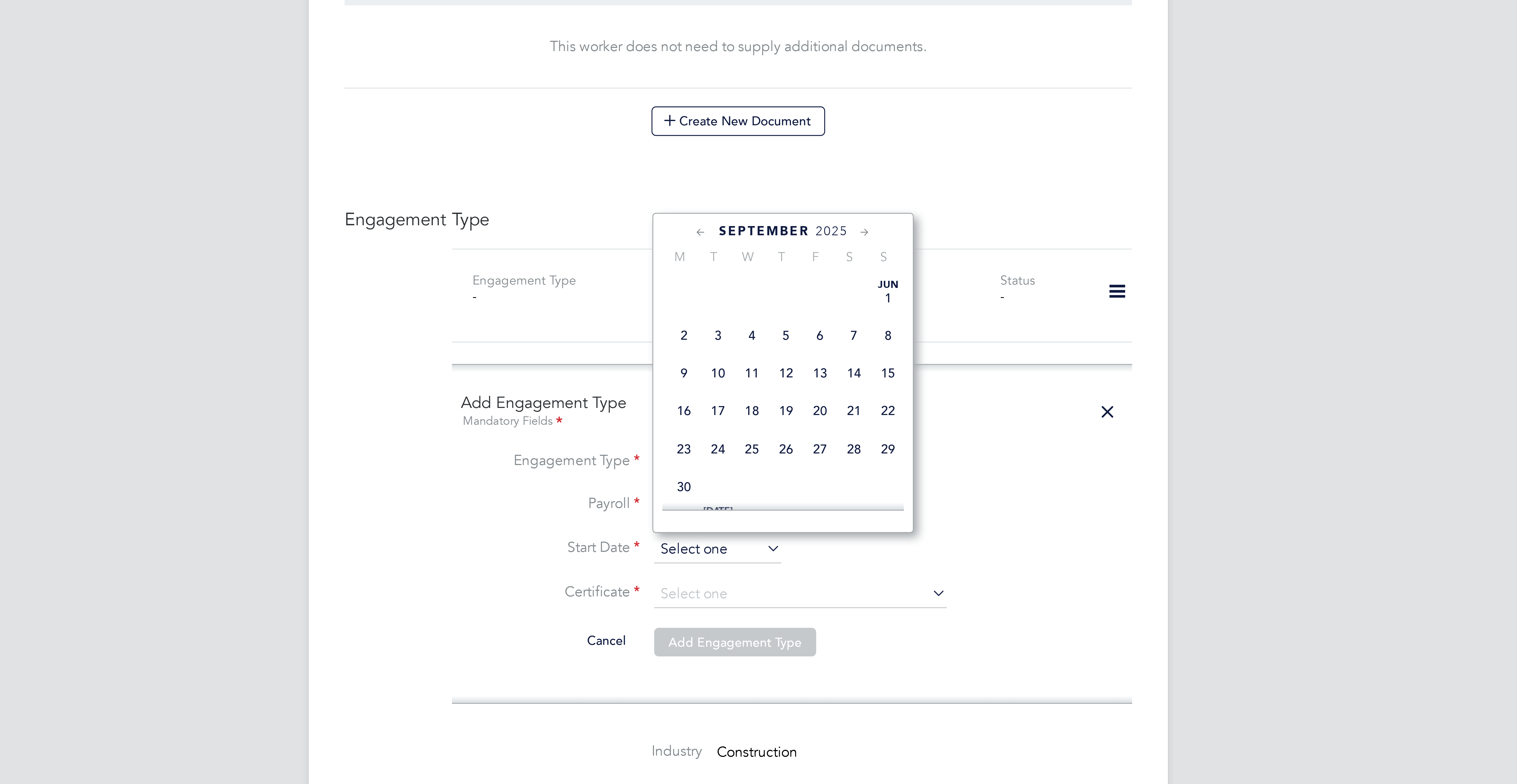
scroll to position [213, 0]
click at [749, 408] on span "23" at bounding box center [752, 403] width 10 height 10
type input "[DATE]"
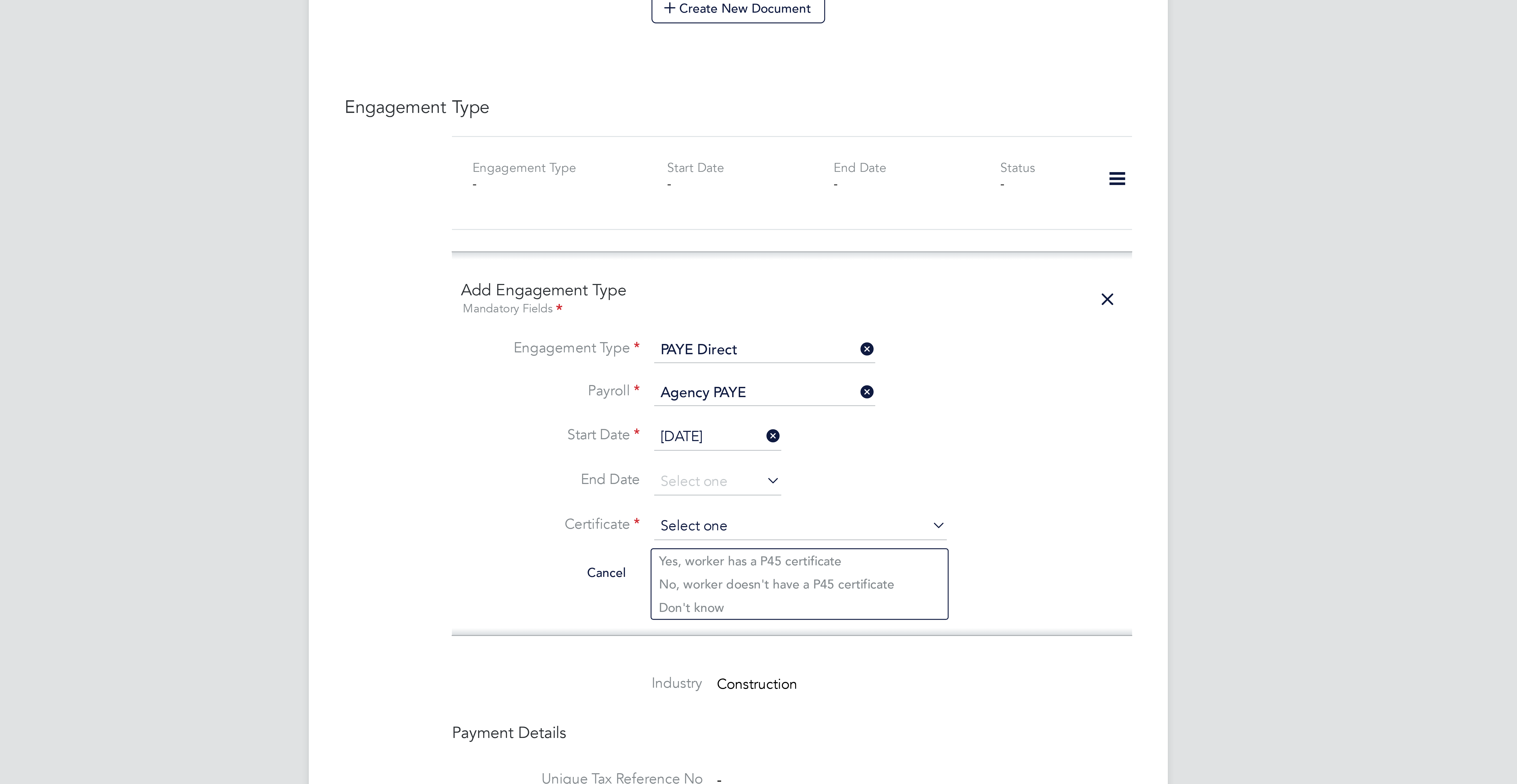
click at [751, 507] on input at bounding box center [777, 506] width 86 height 8
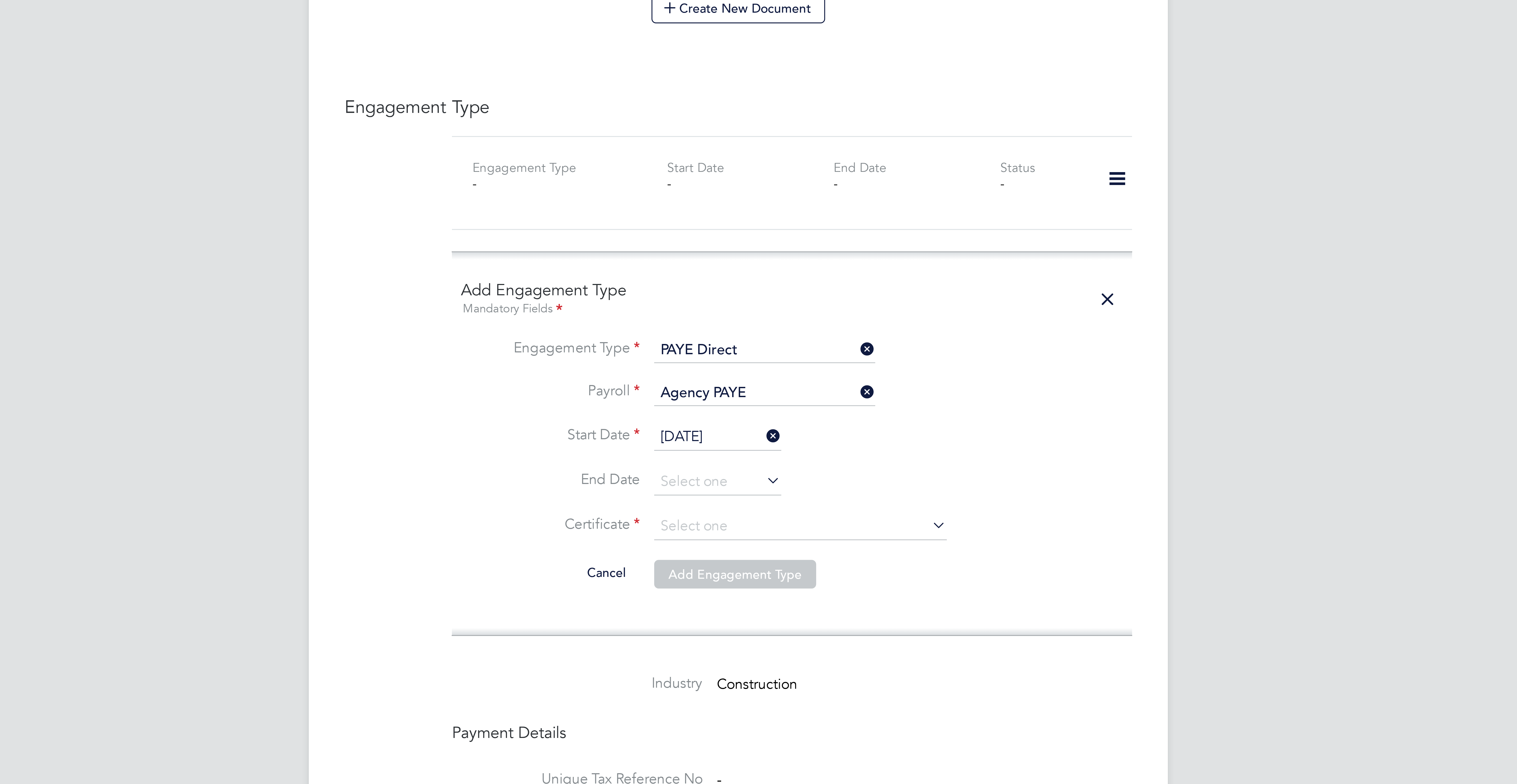
click at [756, 521] on li "No, worker doesn't have a P45 certificate" at bounding box center [777, 523] width 87 height 7
type input "No, worker doesn't have a P45 certificate"
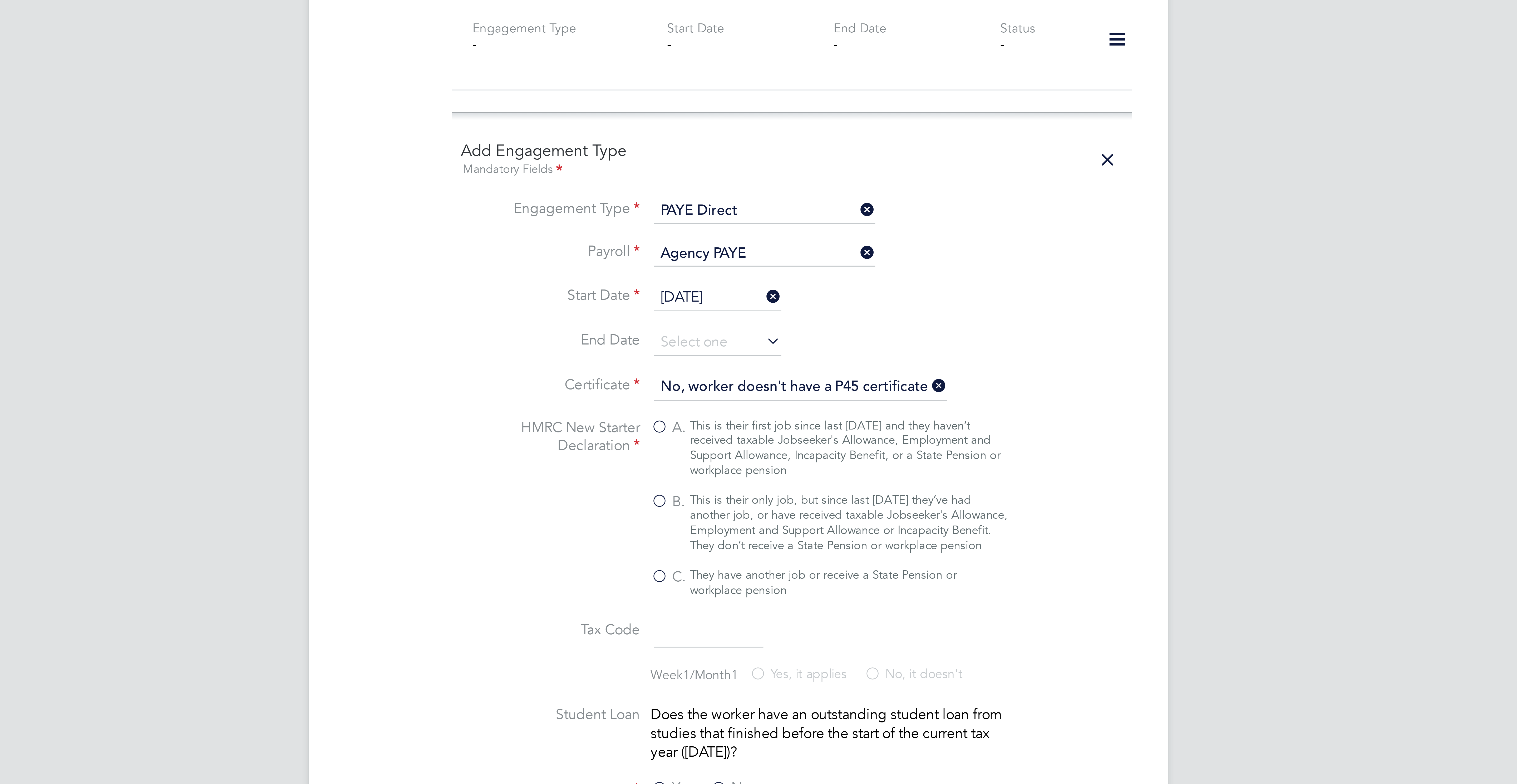
click at [757, 534] on div "This is their first job since last [DATE] and they haven’t received taxable Job…" at bounding box center [791, 524] width 94 height 18
click at [0, 0] on input "A. This is their first job since last [DATE] and they haven’t received taxable …" at bounding box center [0, 0] width 0 height 0
type input "1257L"
click at [757, 546] on div "This is their only job, but since last [DATE] they’ve had another job, or have …" at bounding box center [791, 546] width 94 height 18
click at [0, 0] on input "B. This is their only job, but since last [DATE] they’ve had another job, or ha…" at bounding box center [0, 0] width 0 height 0
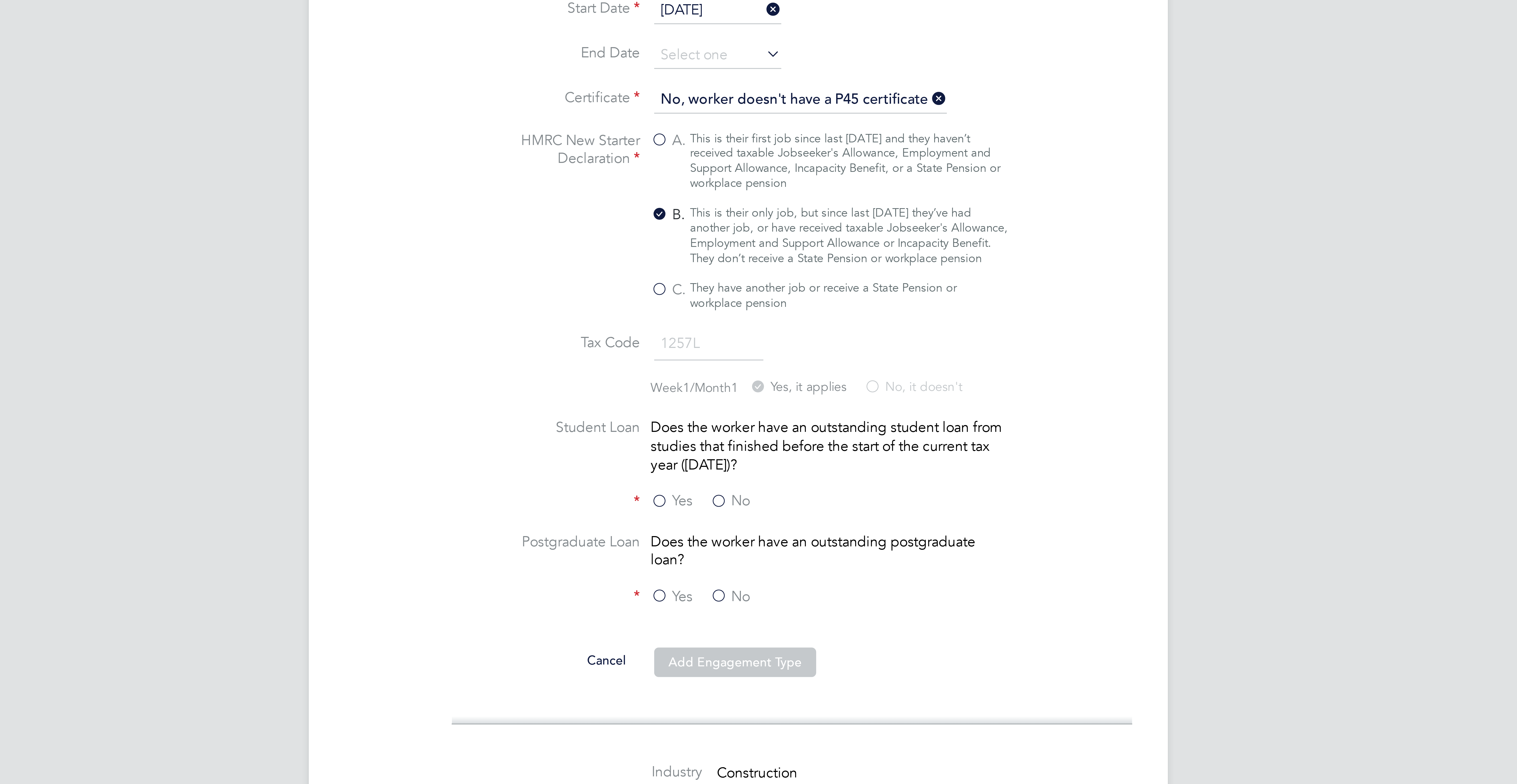
click at [755, 627] on label "No" at bounding box center [756, 624] width 12 height 5
click at [0, 0] on input "No" at bounding box center [0, 0] width 0 height 0
click at [758, 656] on label "No" at bounding box center [756, 652] width 12 height 5
click at [0, 0] on input "No" at bounding box center [0, 0] width 0 height 0
click at [763, 676] on button "Add Engagement Type" at bounding box center [757, 672] width 48 height 8
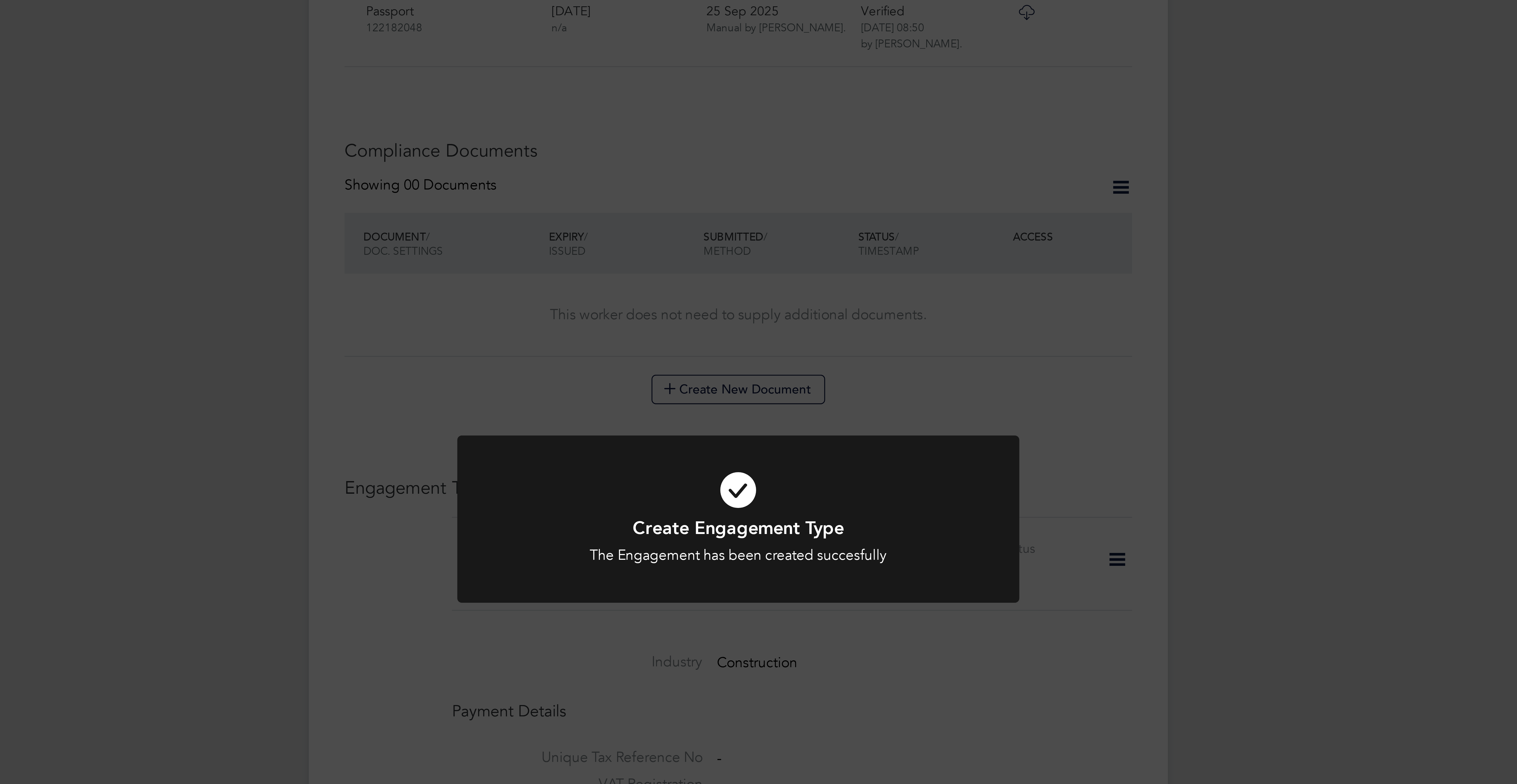
click at [862, 350] on div "Create Engagement Type The Engagement has been created succesfully Cancel Okay" at bounding box center [758, 392] width 1517 height 784
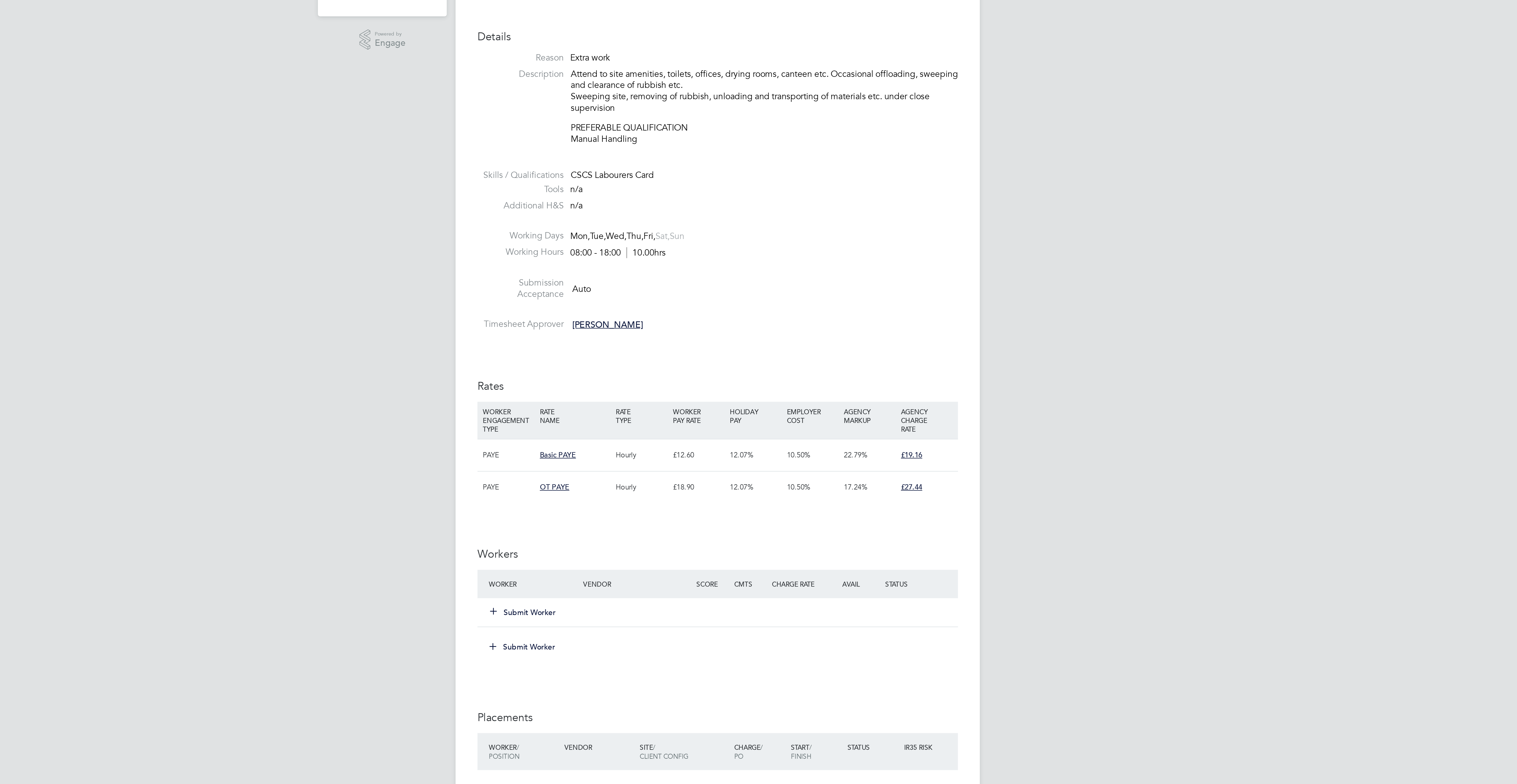
click at [675, 438] on button "Submit Worker" at bounding box center [665, 437] width 32 height 5
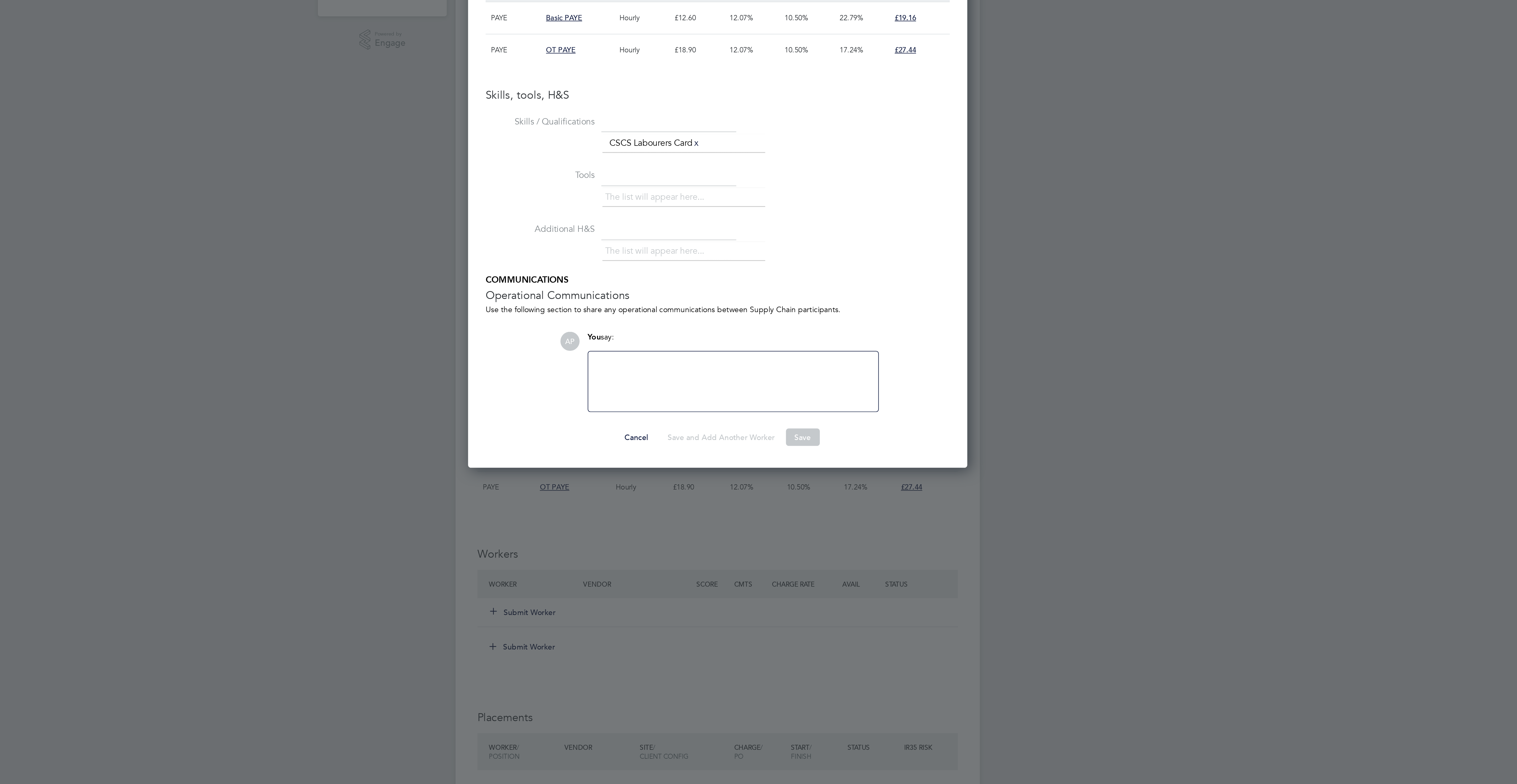
scroll to position [15, 35]
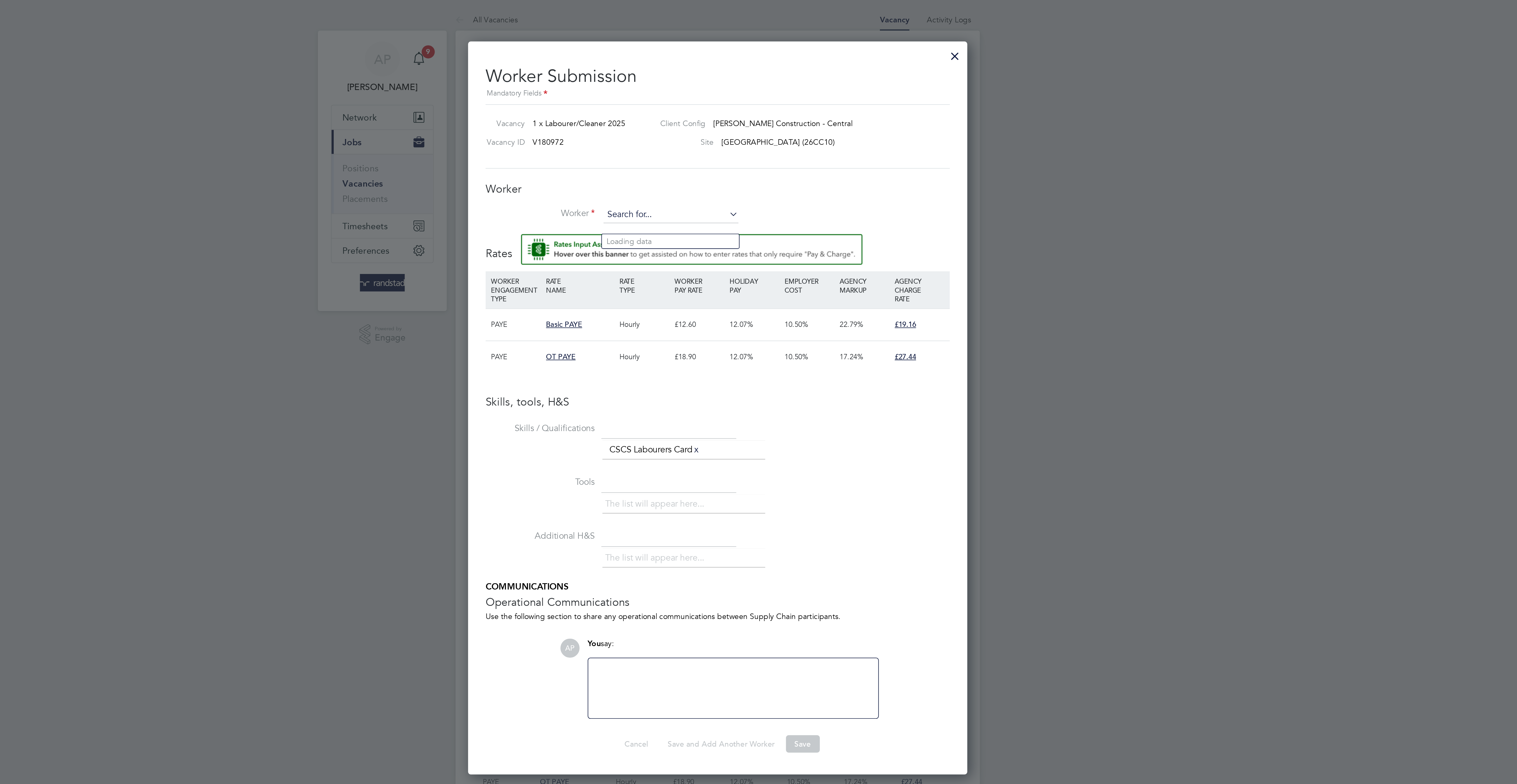
click at [710, 107] on input at bounding box center [736, 103] width 65 height 8
click at [721, 108] on input at bounding box center [736, 103] width 65 height 8
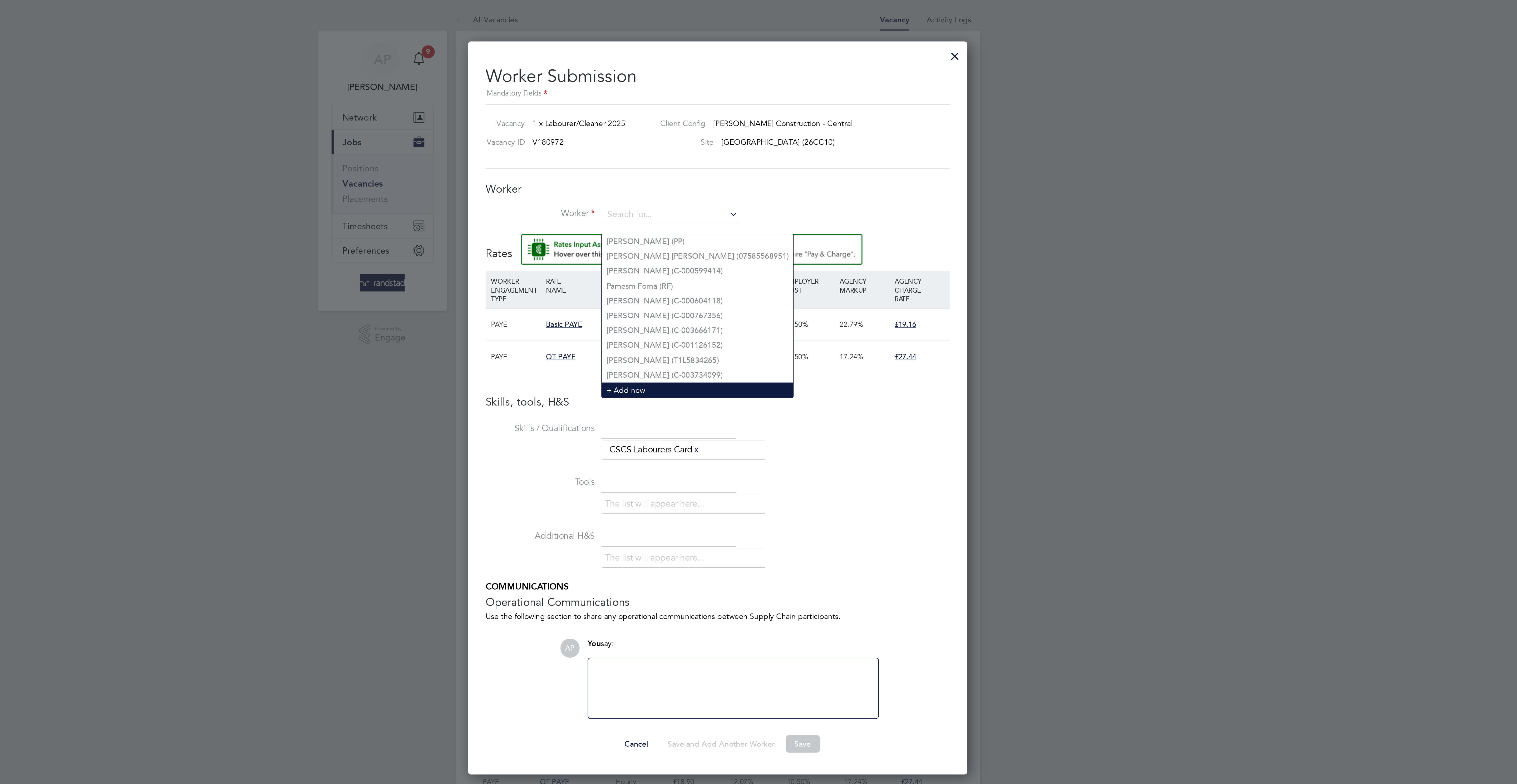
click at [721, 187] on li "+ Add new" at bounding box center [748, 188] width 92 height 7
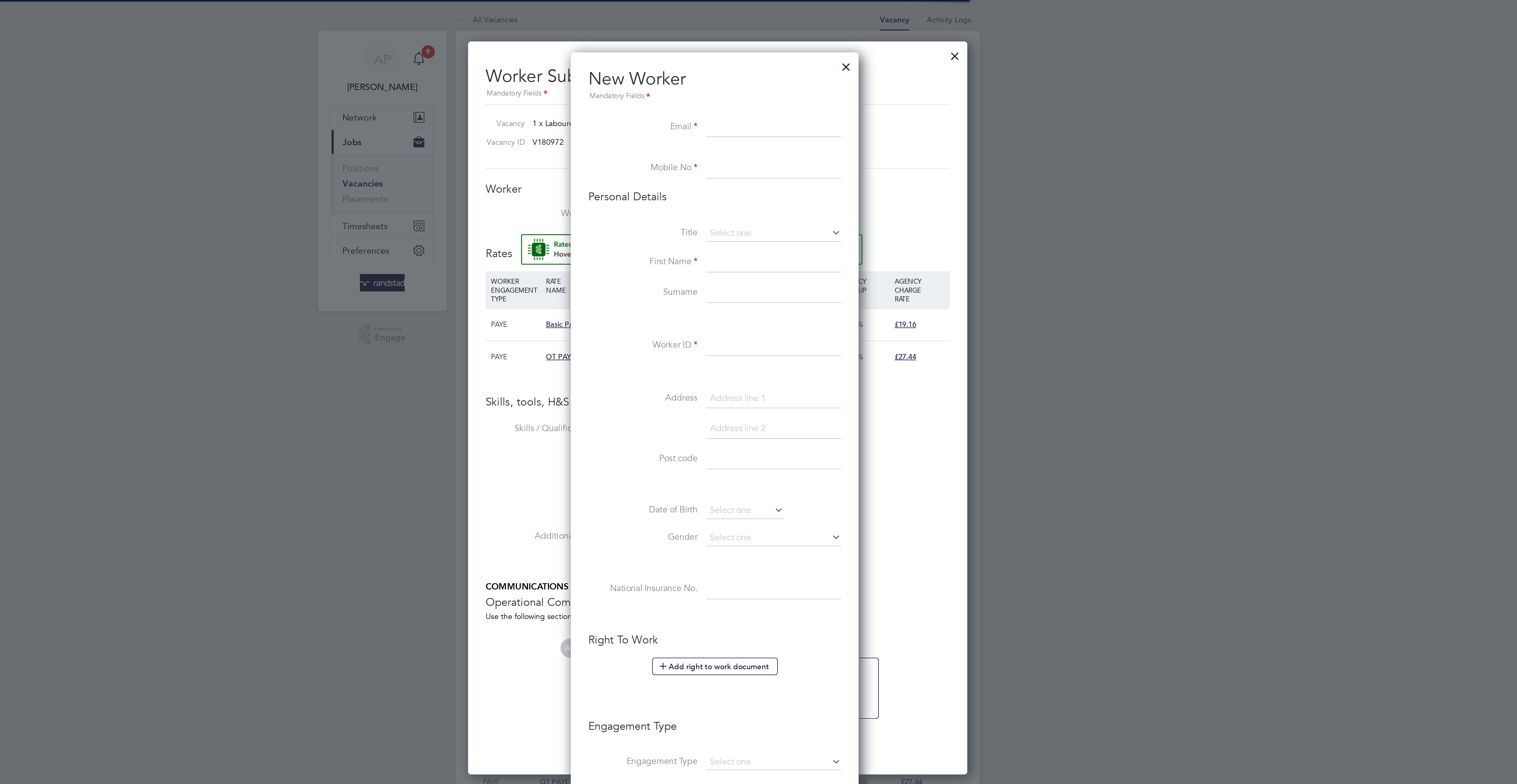
scroll to position [481, 153]
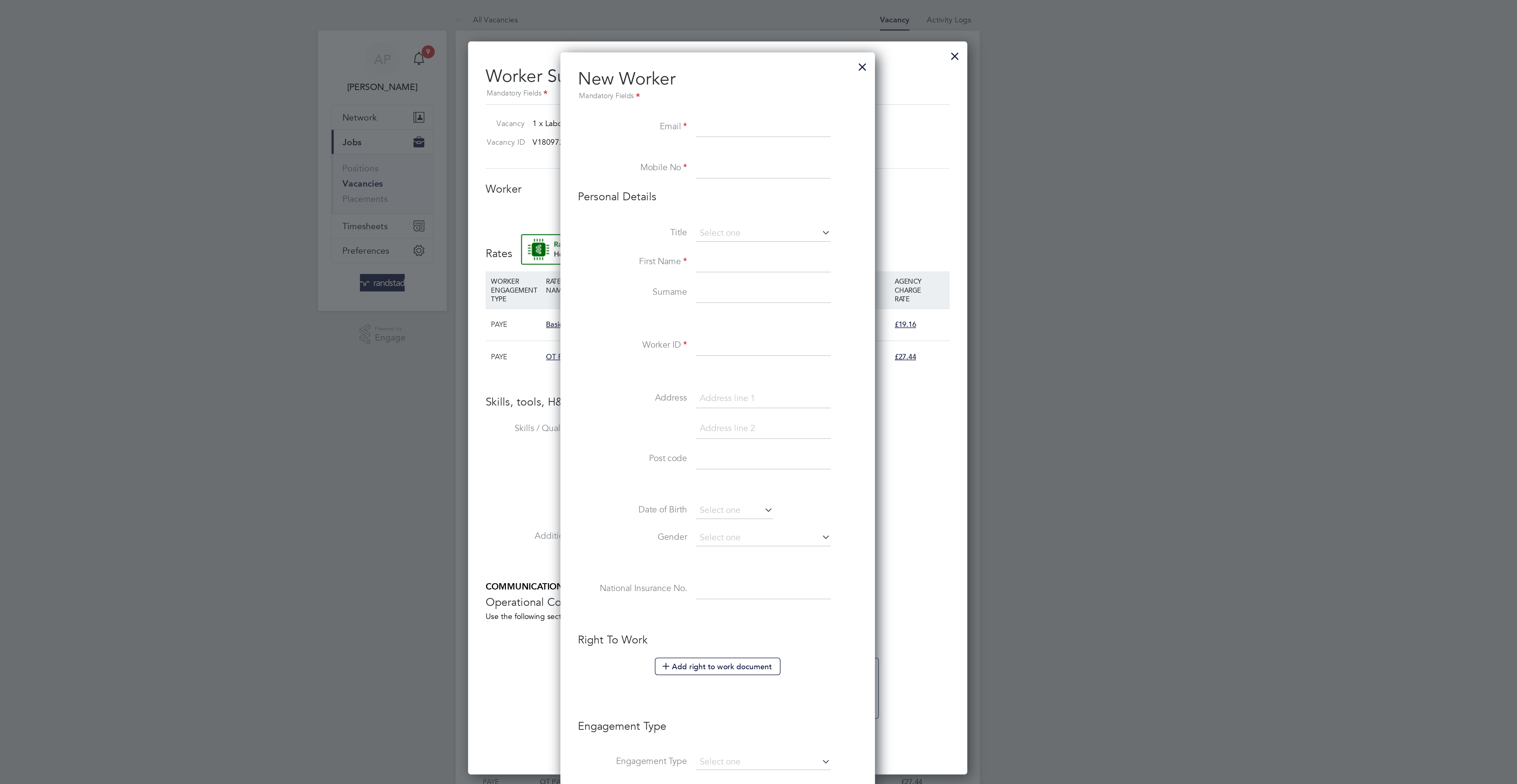
click at [807, 65] on input at bounding box center [780, 62] width 65 height 9
paste input "joshuadjones444@gmail.com"
type input "joshuadjones444@gmail.com"
click at [774, 83] on input at bounding box center [780, 81] width 65 height 9
paste input "07472820553"
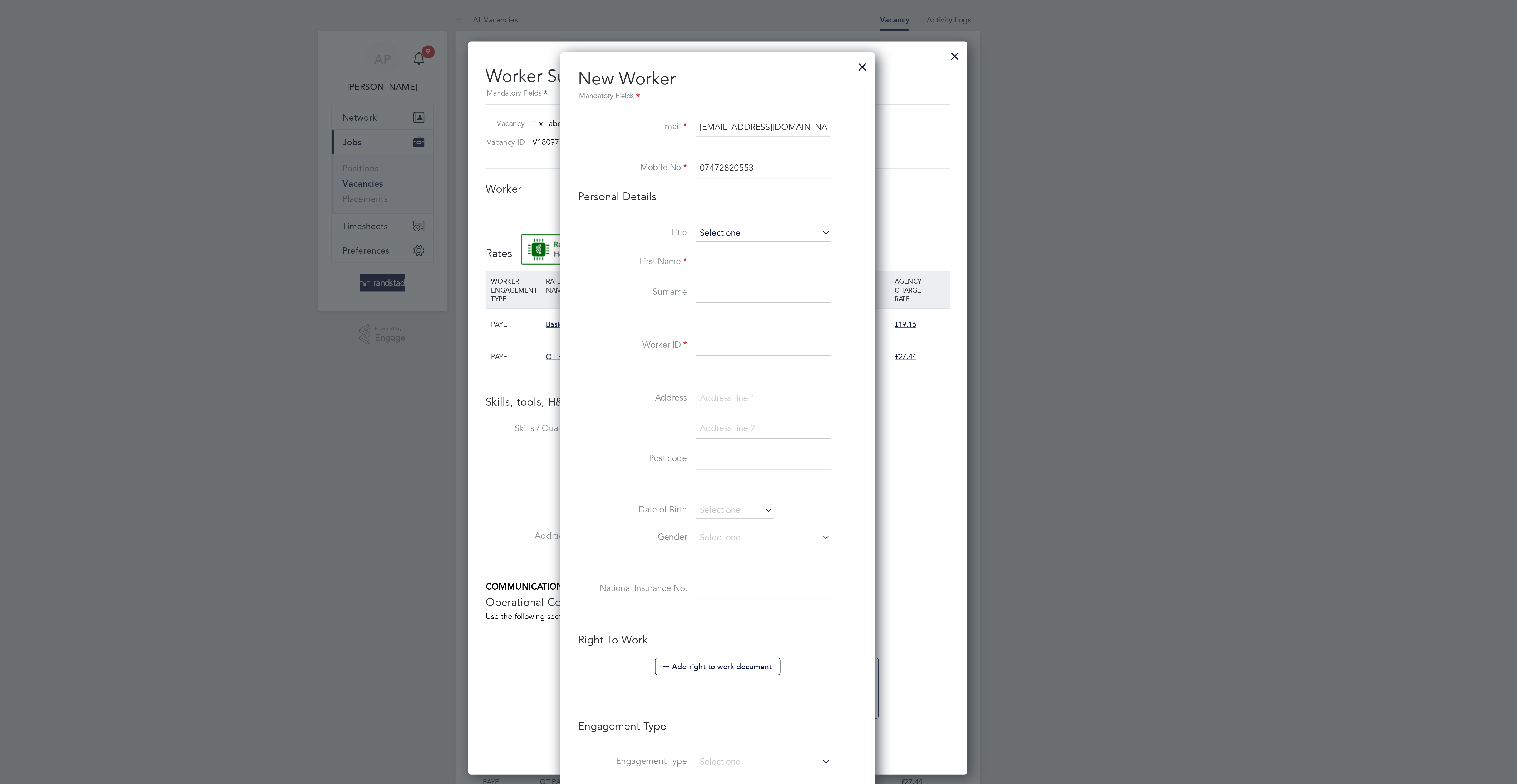
type input "07472820553"
click at [763, 111] on input at bounding box center [780, 112] width 65 height 8
click at [767, 119] on li "Mr" at bounding box center [780, 122] width 66 height 7
type input "Mr"
click at [797, 125] on input at bounding box center [780, 127] width 65 height 9
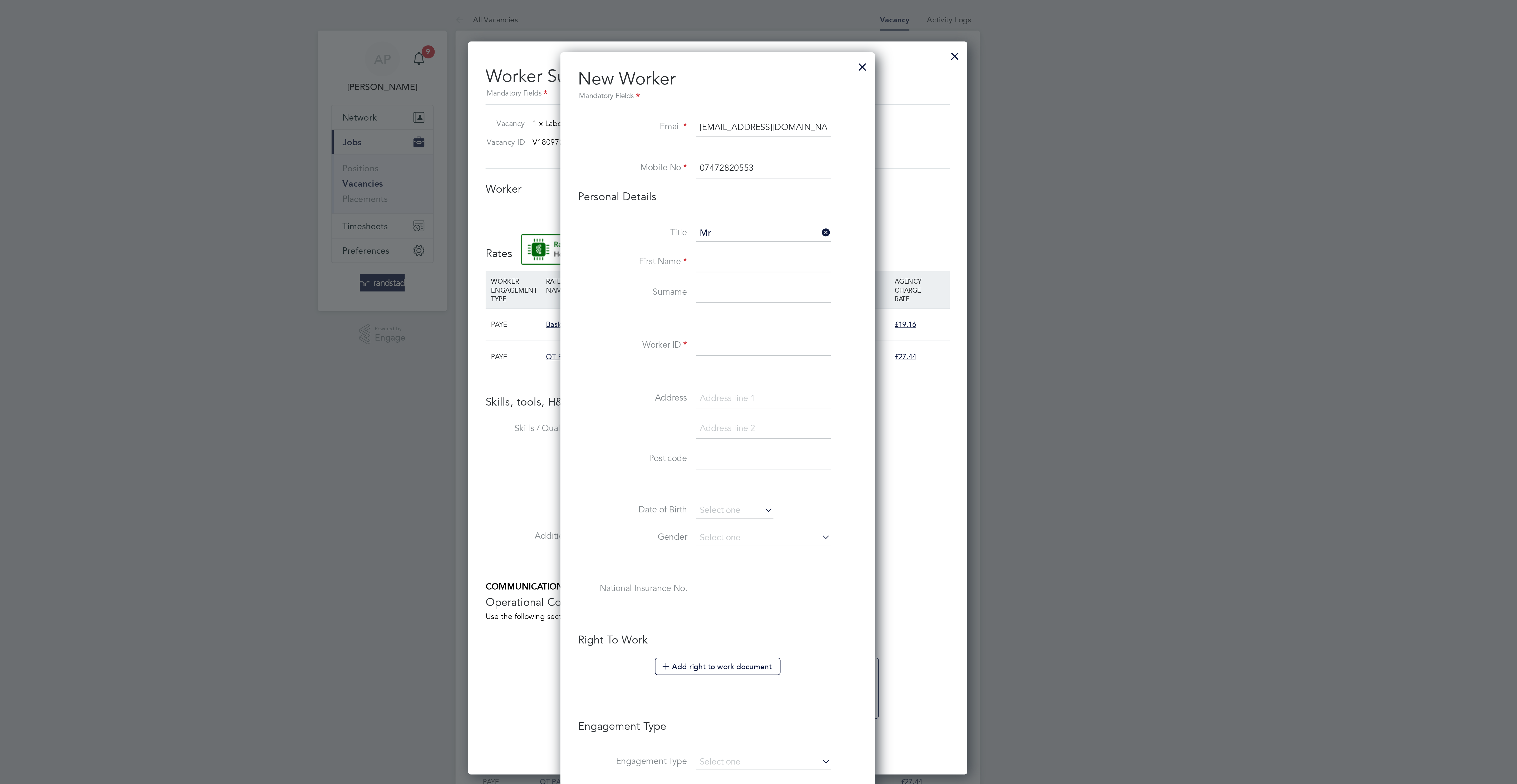
paste input "Joshua Jones"
drag, startPoint x: 797, startPoint y: 125, endPoint x: 761, endPoint y: 129, distance: 36.2
click at [761, 129] on input "Joshua Jones" at bounding box center [780, 127] width 65 height 9
drag, startPoint x: 764, startPoint y: 128, endPoint x: 777, endPoint y: 128, distance: 13.0
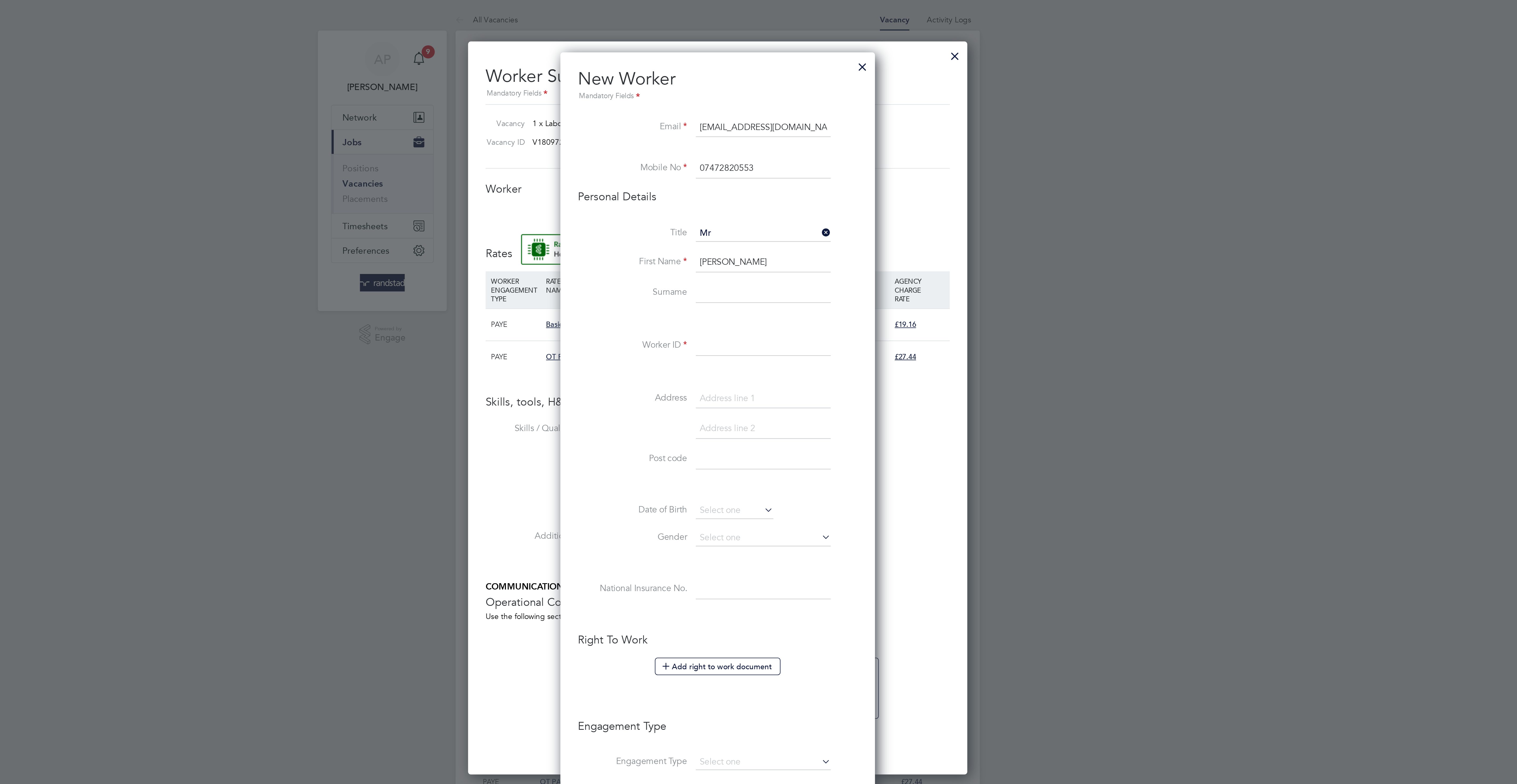
click at [777, 128] on input "Joshua Jones" at bounding box center [780, 127] width 65 height 9
type input "Joshua"
click at [777, 145] on input at bounding box center [780, 141] width 65 height 9
paste input "Jones"
type input "Jones"
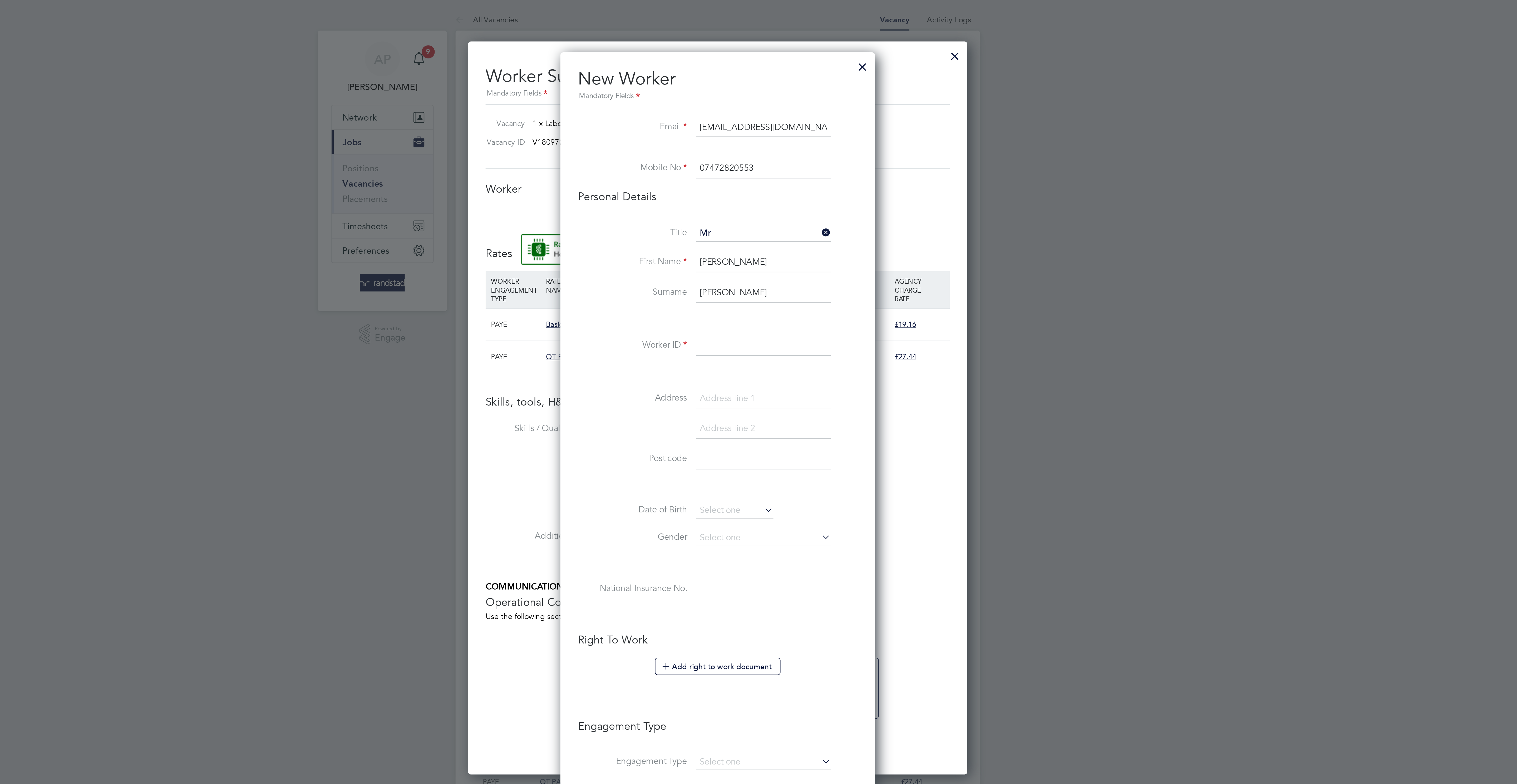
click at [776, 172] on input at bounding box center [780, 167] width 65 height 9
paste input "C-004670146"
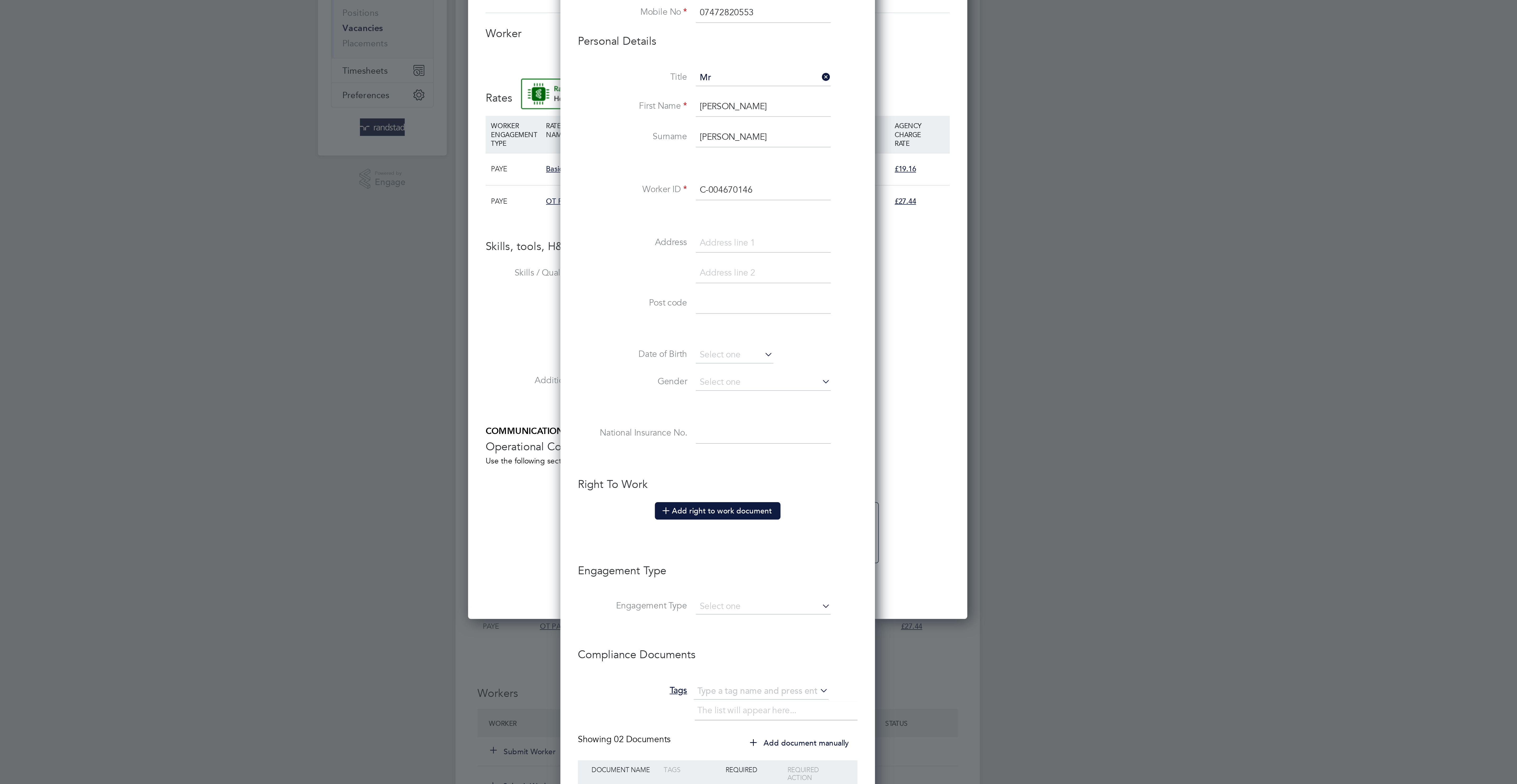
type input "C-004670146"
click at [742, 325] on button "Add right to work document" at bounding box center [758, 321] width 61 height 8
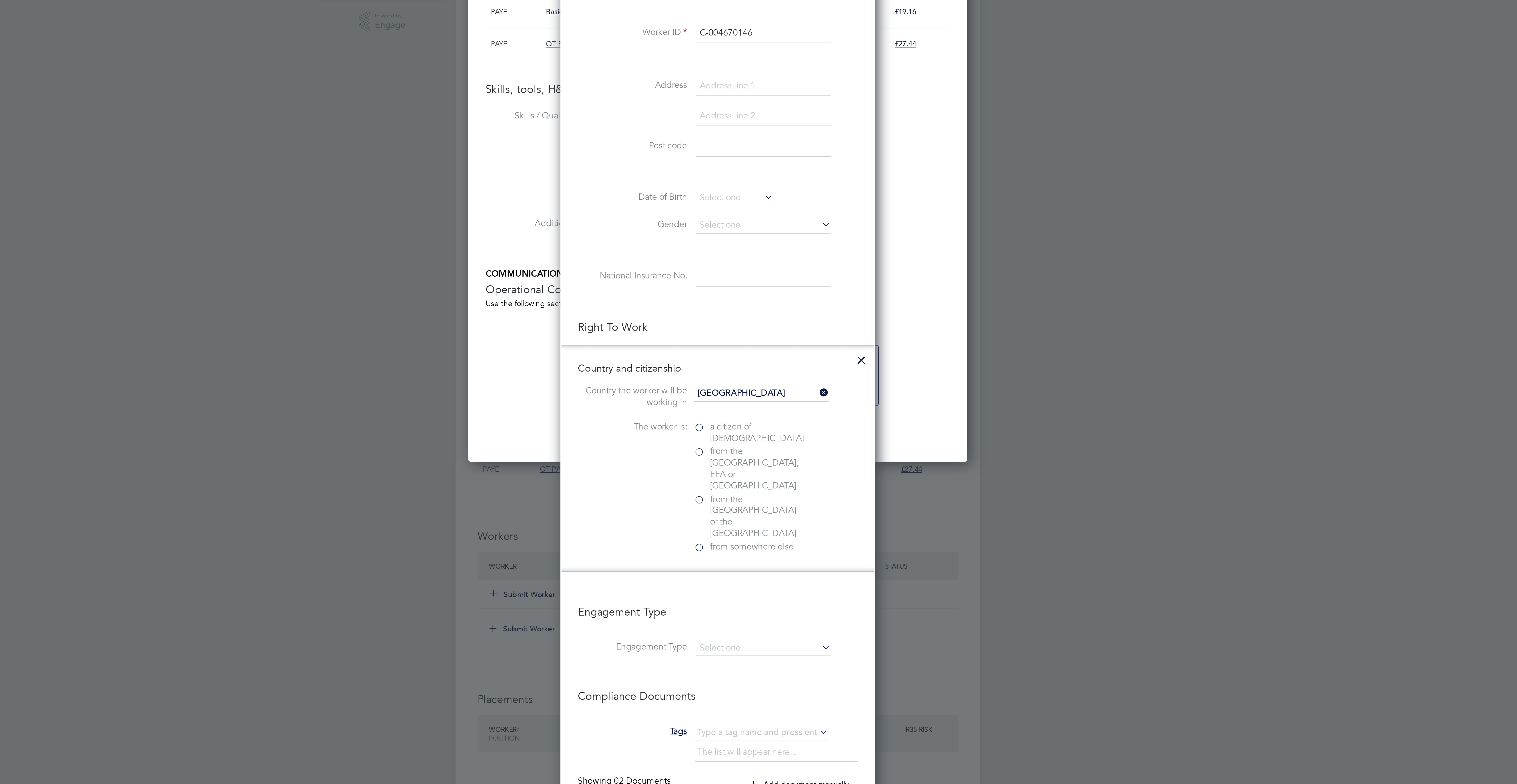
click at [765, 365] on span "a citizen of United Kingdom" at bounding box center [777, 360] width 45 height 11
click at [0, 0] on input "a citizen of United Kingdom" at bounding box center [0, 0] width 0 height 0
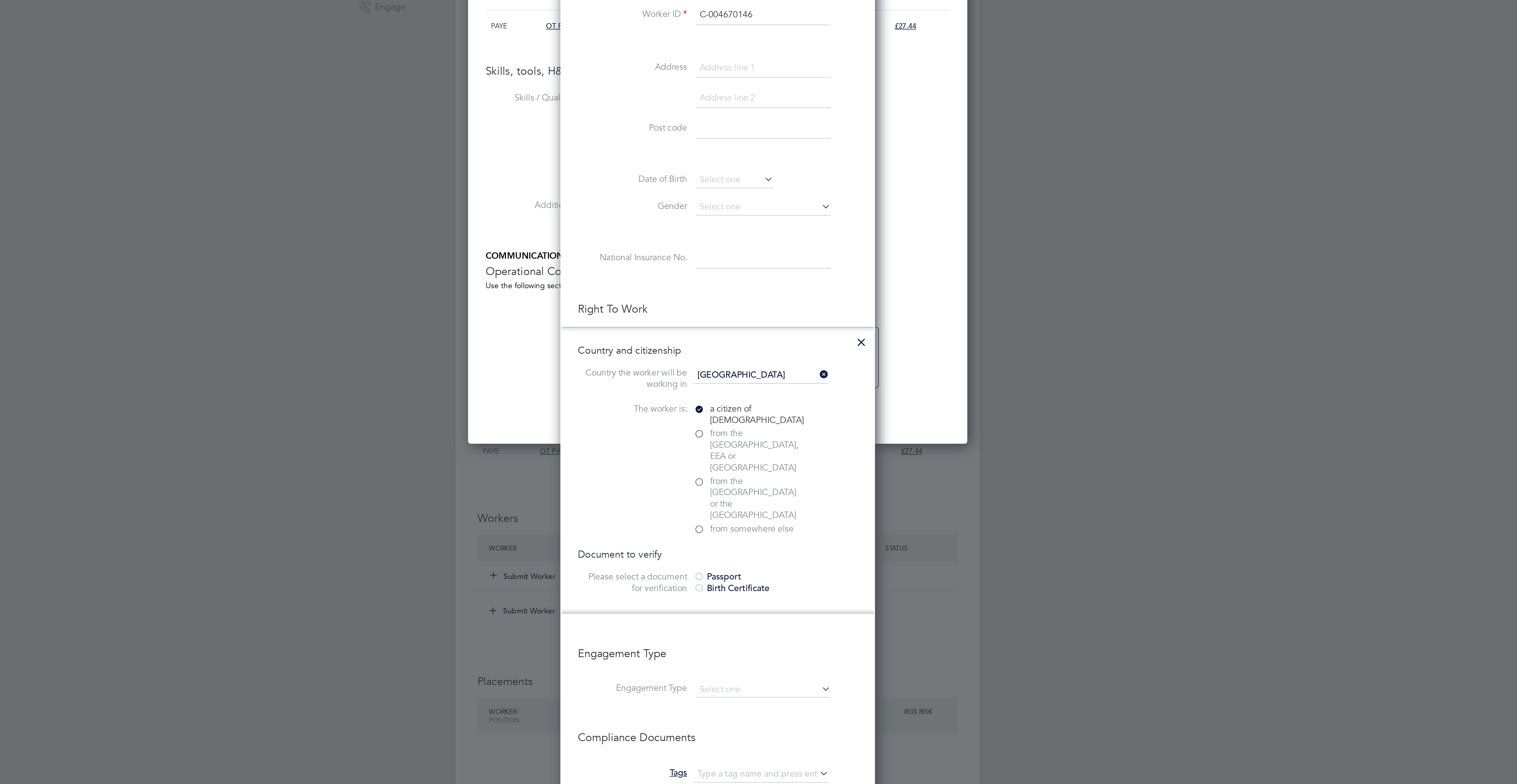
scroll to position [589, 153]
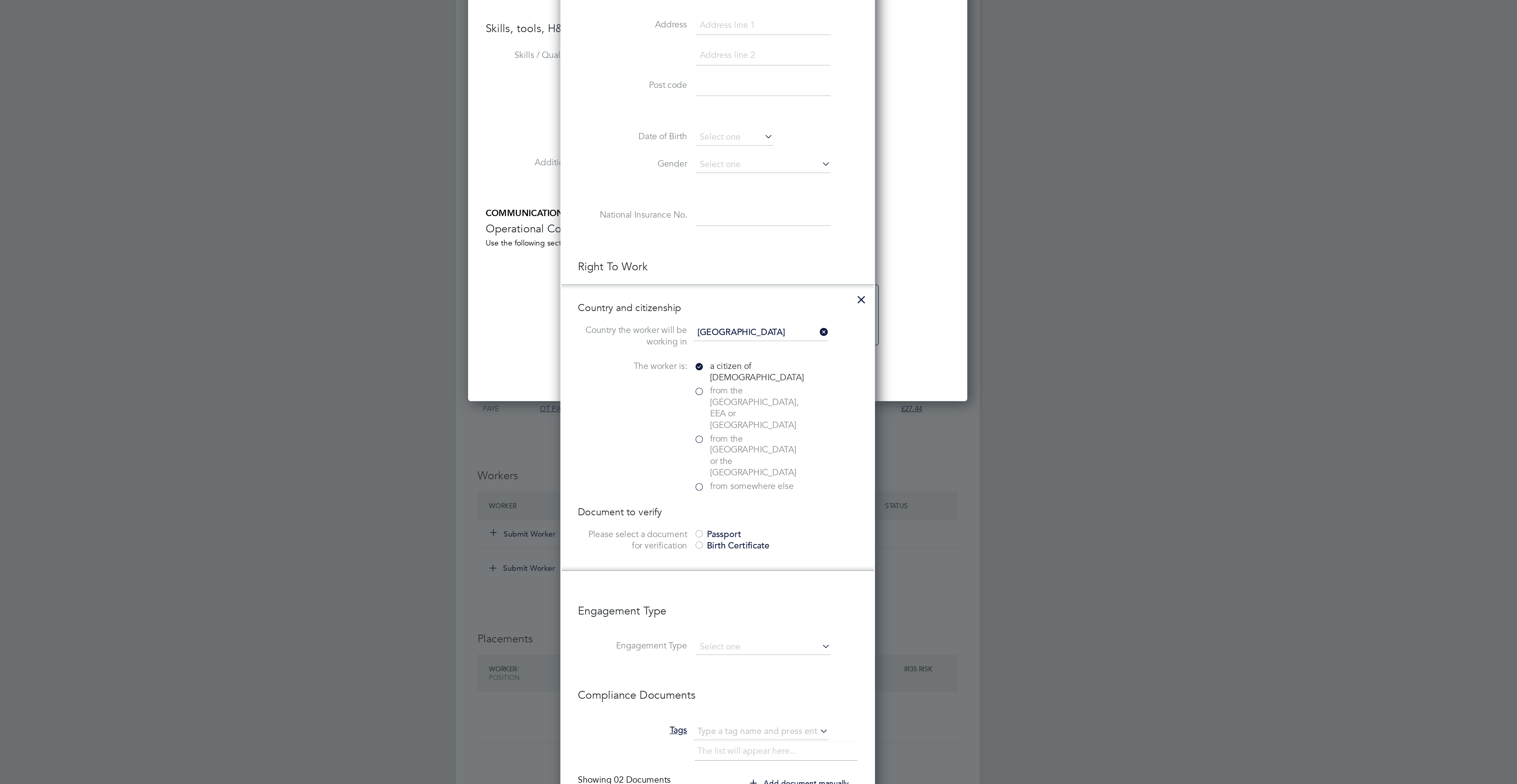
click at [764, 435] on div "Passport" at bounding box center [786, 437] width 79 height 5
click at [765, 464] on input "file" at bounding box center [770, 471] width 82 height 16
type input "C:\fakepath\Screenshot 2025-09-25 09.06.03.png"
click at [754, 480] on input at bounding box center [780, 484] width 65 height 9
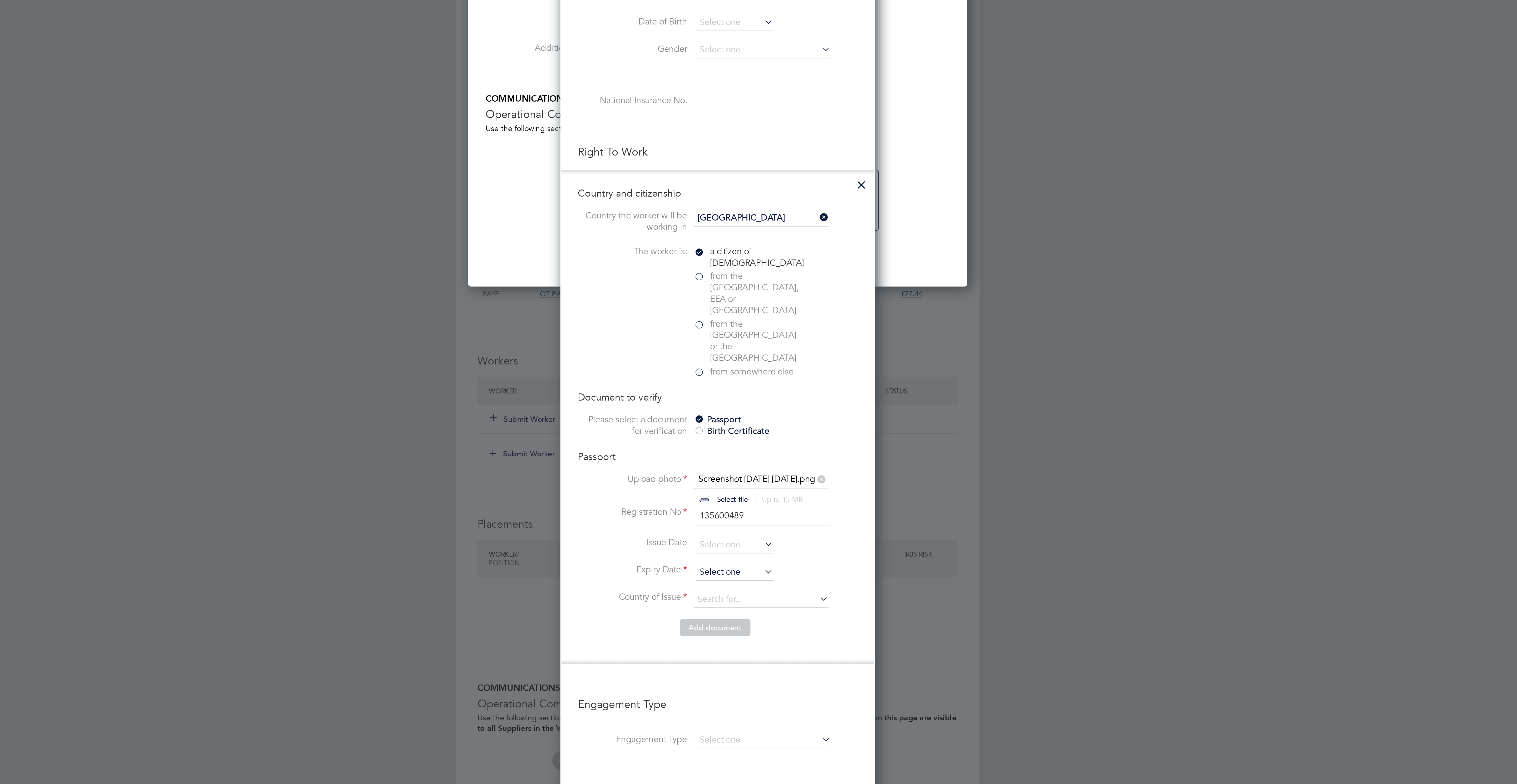
type input "135600489"
click at [763, 507] on input at bounding box center [767, 511] width 38 height 8
click at [799, 408] on span "2025" at bounding box center [800, 409] width 9 height 5
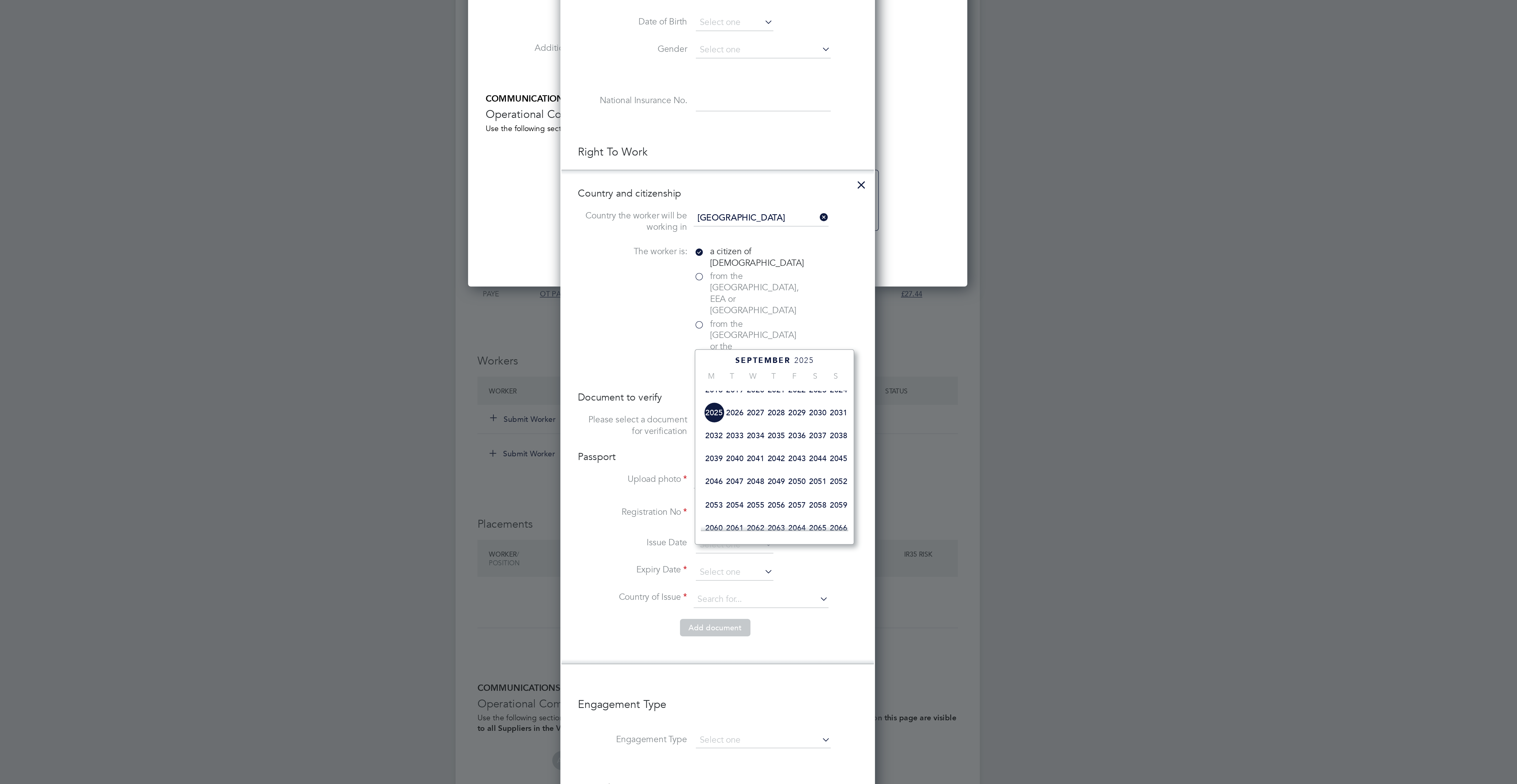
click at [794, 428] on span "2022" at bounding box center [796, 423] width 10 height 10
click at [775, 440] on span "5" at bounding box center [776, 435] width 10 height 10
type input "05 Oct 2022"
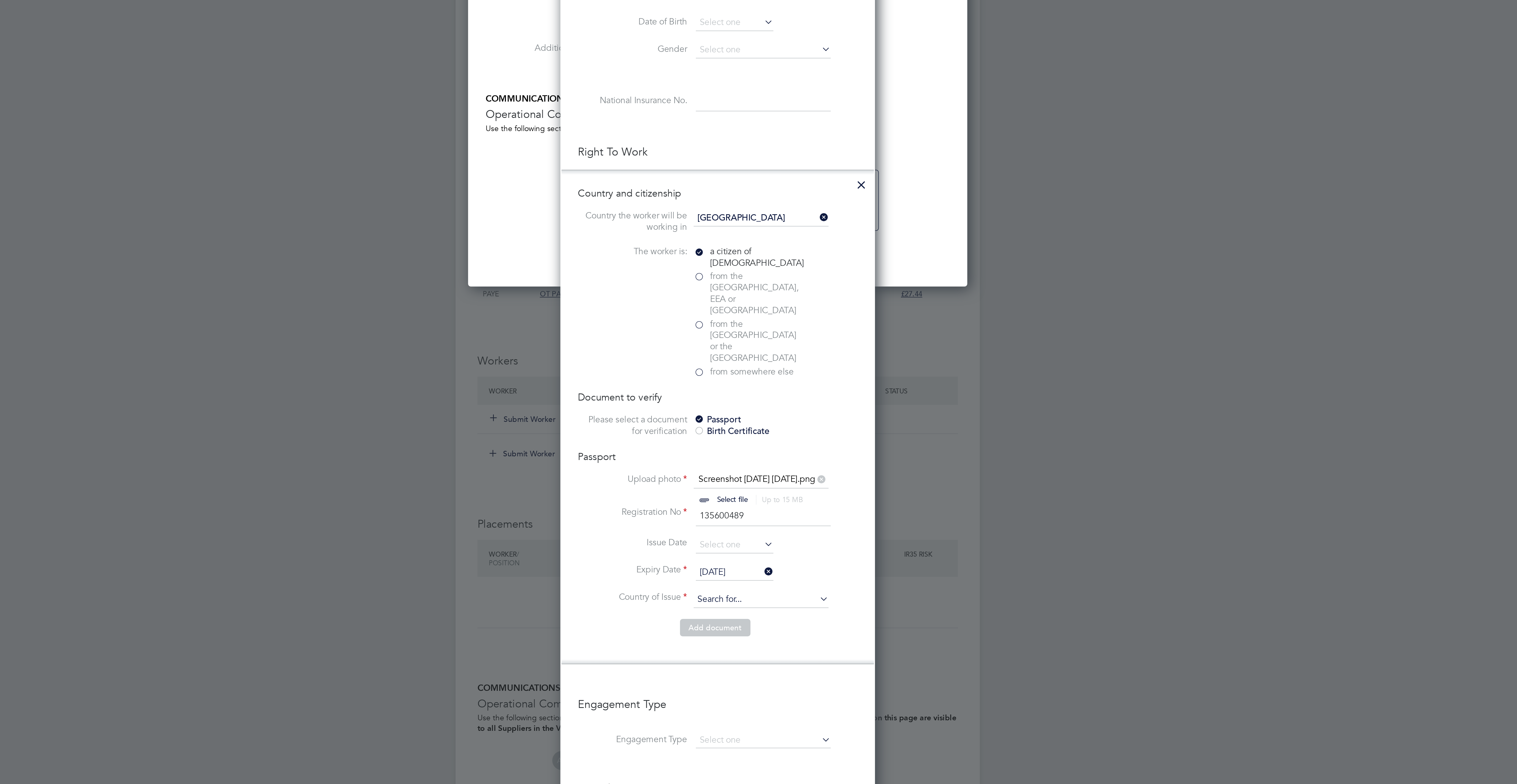
click at [780, 521] on input at bounding box center [779, 524] width 65 height 8
click at [778, 538] on li "Unite d Kingdom" at bounding box center [783, 540] width 75 height 7
type input "[GEOGRAPHIC_DATA]"
click at [769, 534] on button "Add document" at bounding box center [757, 538] width 34 height 8
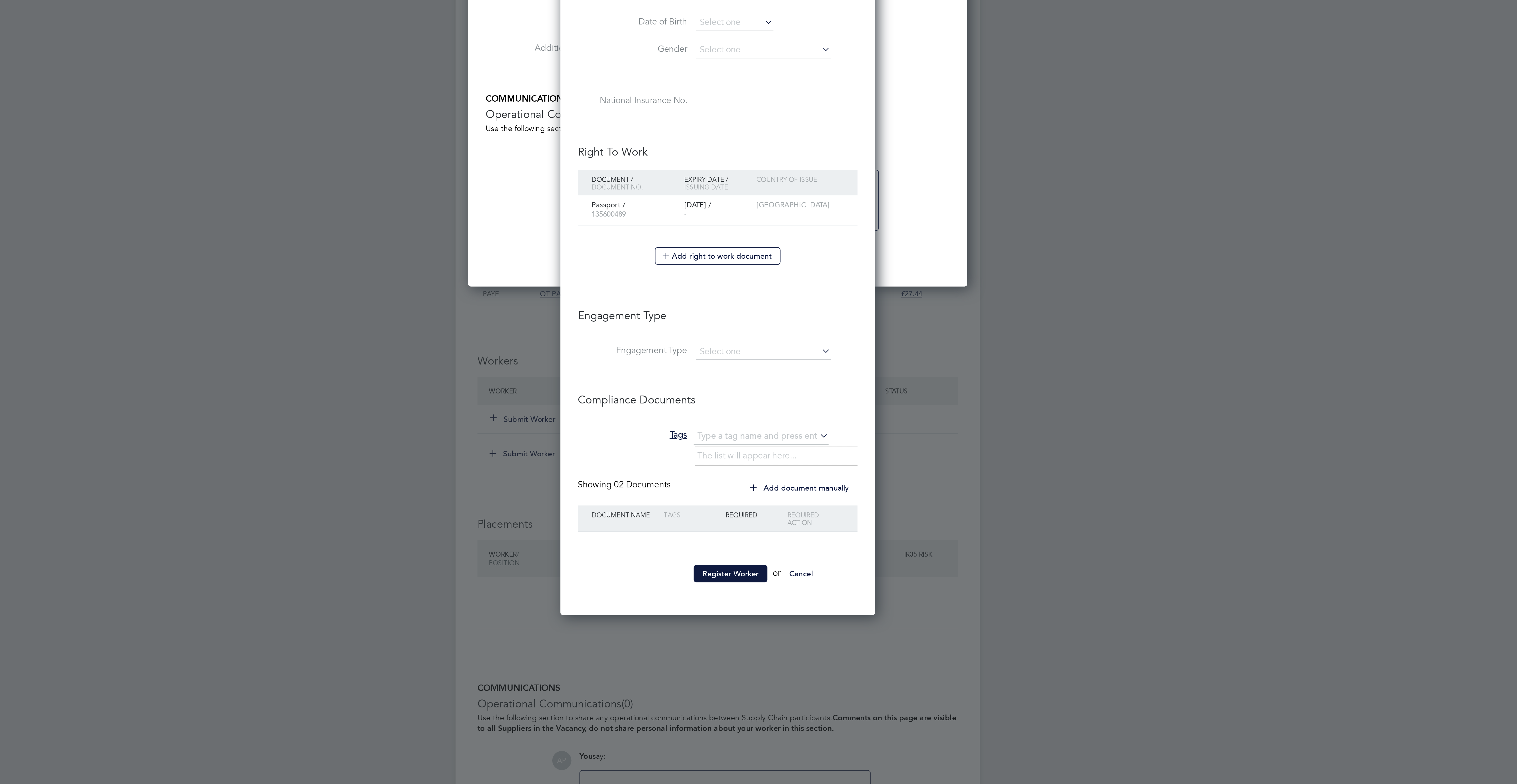
scroll to position [520, 153]
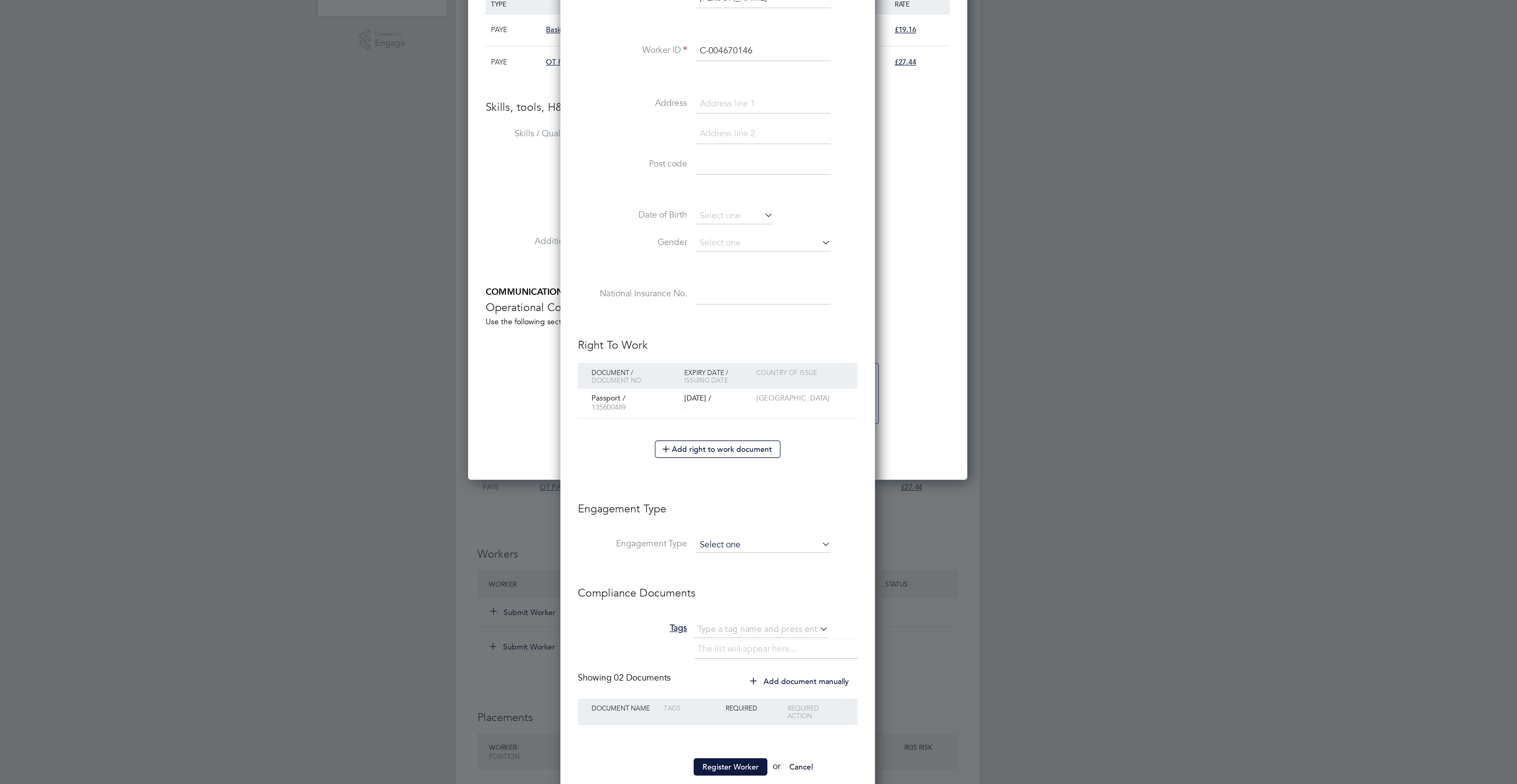
click at [766, 409] on input at bounding box center [780, 405] width 65 height 8
click at [768, 428] on li "PAYE Direct" at bounding box center [780, 428] width 66 height 8
type input "PAYE Direct"
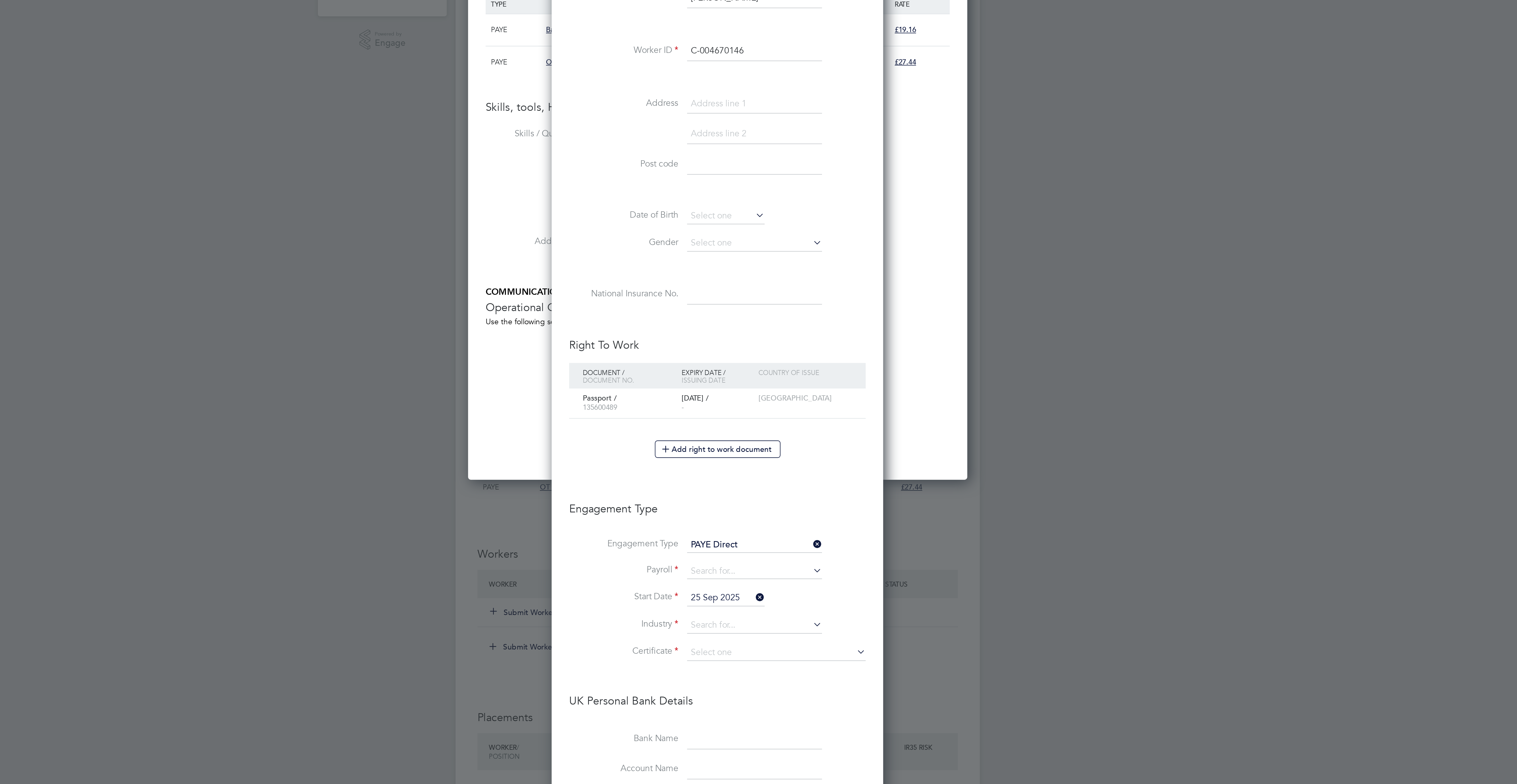
scroll to position [678, 160]
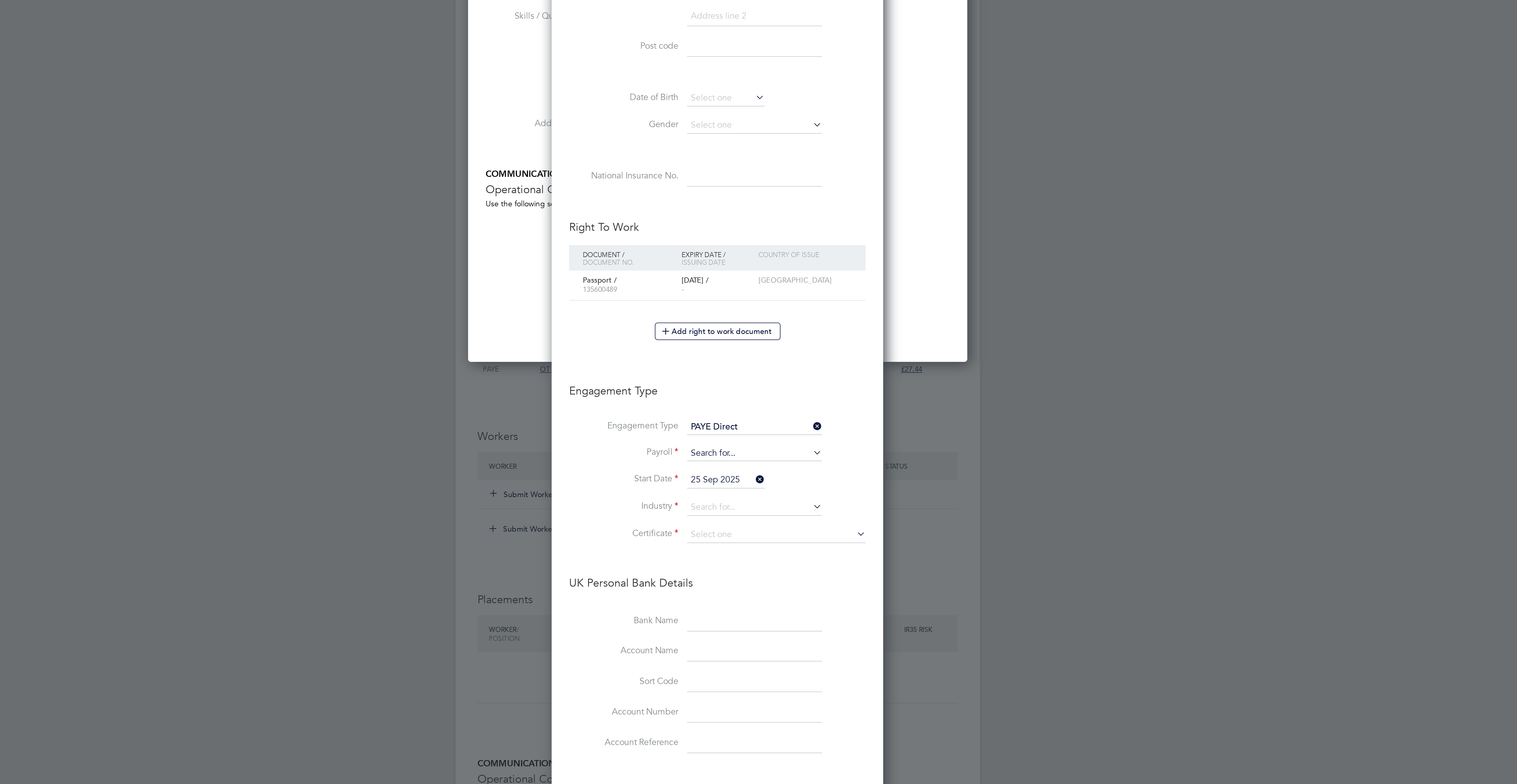
click at [753, 421] on input at bounding box center [776, 417] width 65 height 8
click at [766, 433] on li "Agency PAYE" at bounding box center [776, 434] width 66 height 8
type input "Agency PAYE"
click at [783, 448] on input at bounding box center [776, 443] width 65 height 8
click at [769, 465] on li "Cons truction" at bounding box center [776, 462] width 66 height 7
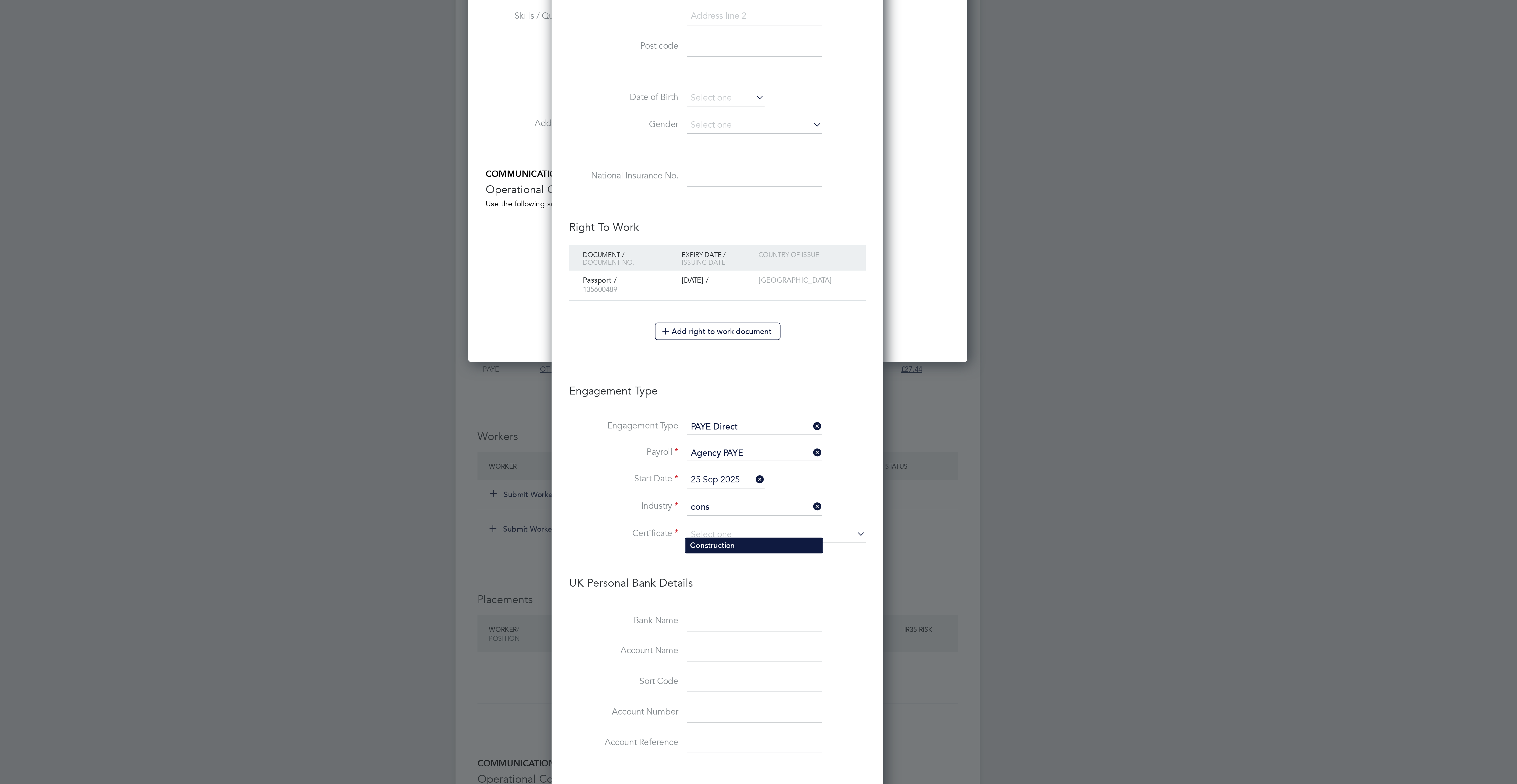
type input "Construction"
click at [753, 461] on input at bounding box center [787, 457] width 86 height 8
click at [763, 482] on li "No, worker doesn't have a P45 certificate" at bounding box center [787, 483] width 87 height 7
type input "No, worker doesn't have a P45 certificate"
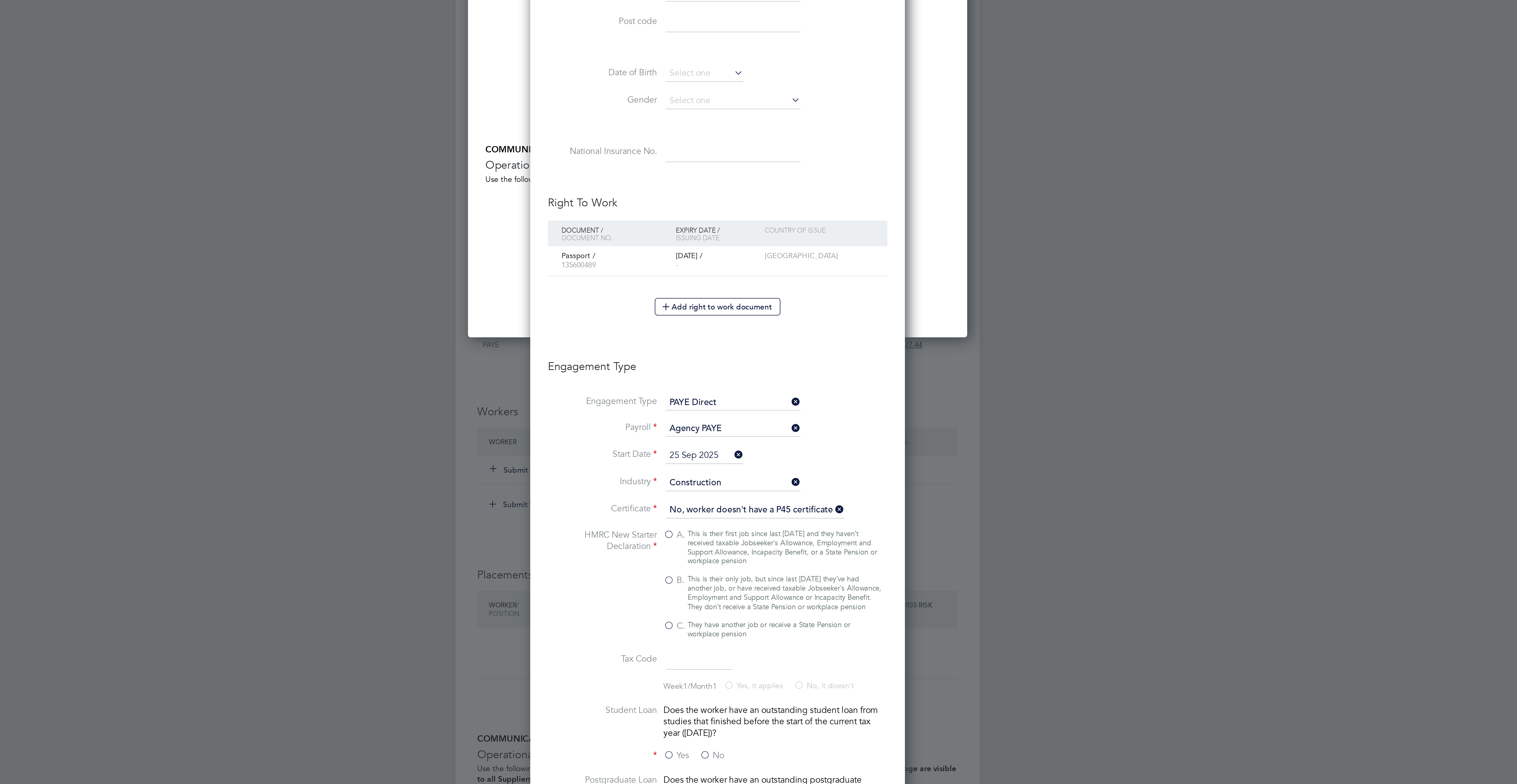
click at [769, 503] on div "This is their only job, but since last [DATE] they’ve had another job, or have …" at bounding box center [790, 497] width 94 height 18
click at [0, 0] on input "B. This is their only job, but since last [DATE] they’ve had another job, or ha…" at bounding box center [0, 0] width 0 height 0
type input "1257L"
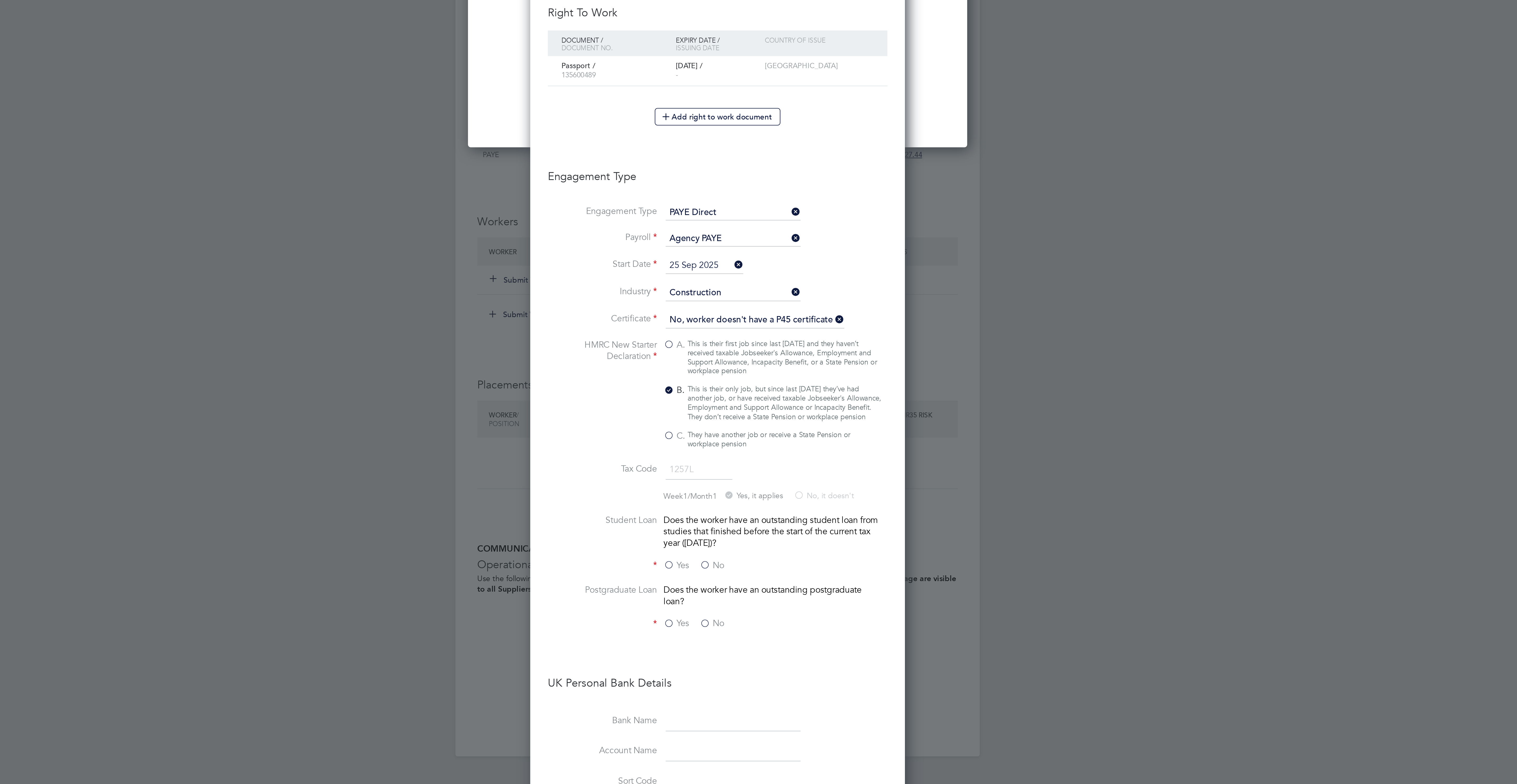
click at [754, 579] on div "Yes No" at bounding box center [772, 576] width 79 height 6
click at [751, 578] on label "No" at bounding box center [756, 575] width 12 height 5
click at [0, 0] on input "No" at bounding box center [0, 0] width 0 height 0
click at [755, 606] on label "No" at bounding box center [756, 603] width 12 height 5
click at [0, 0] on input "No" at bounding box center [0, 0] width 0 height 0
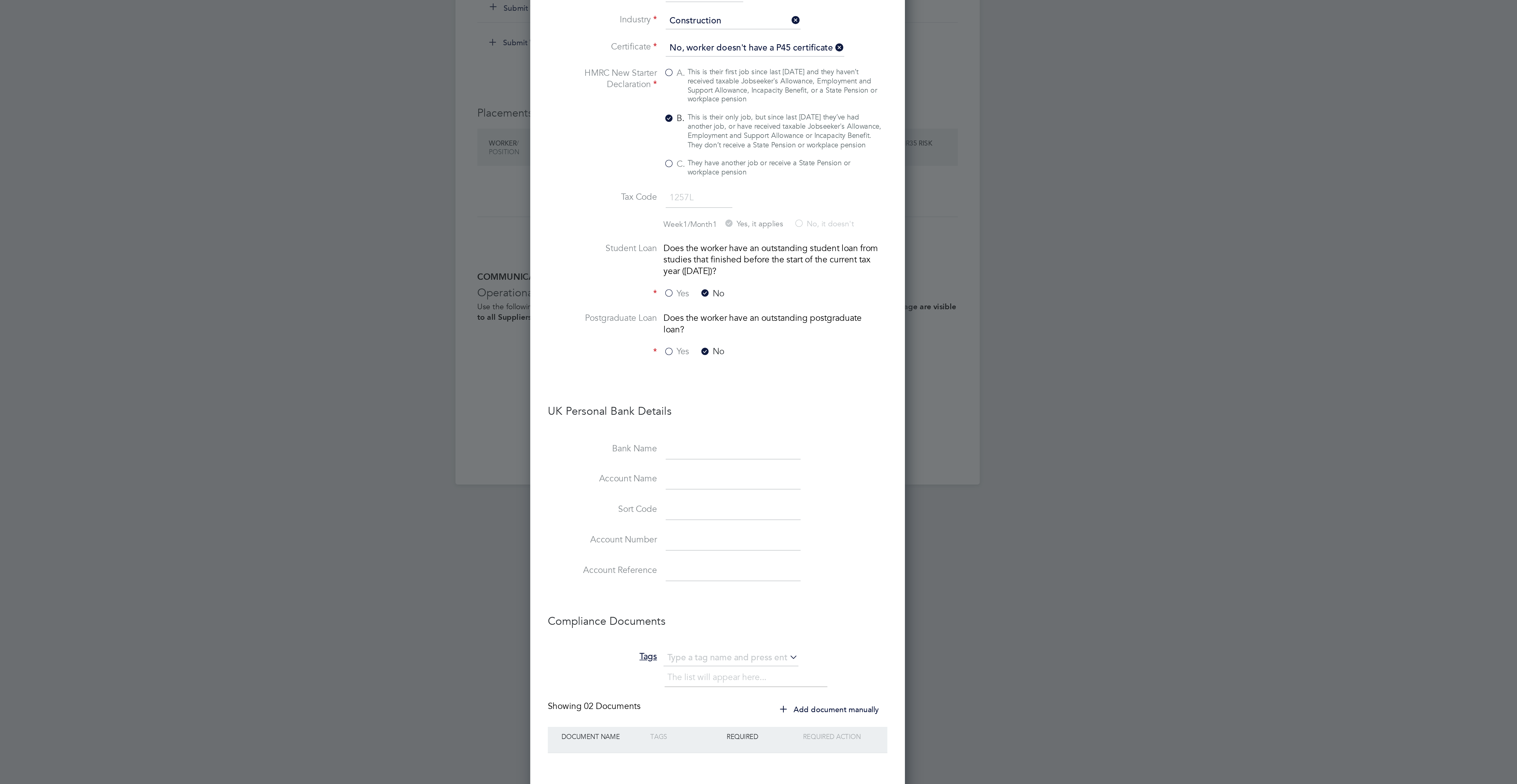
scroll to position [76, 0]
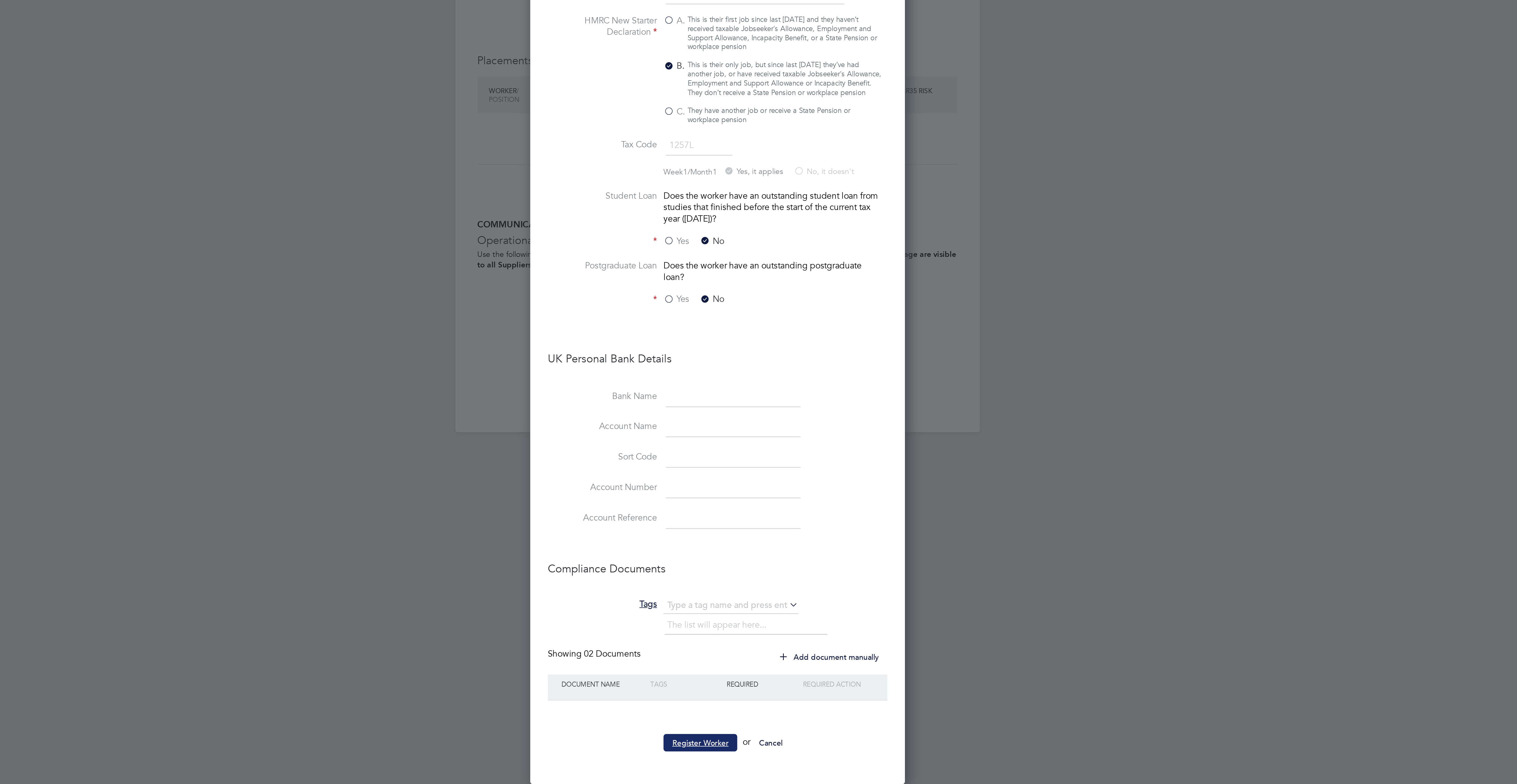
click at [754, 761] on button "Register Worker" at bounding box center [750, 764] width 35 height 8
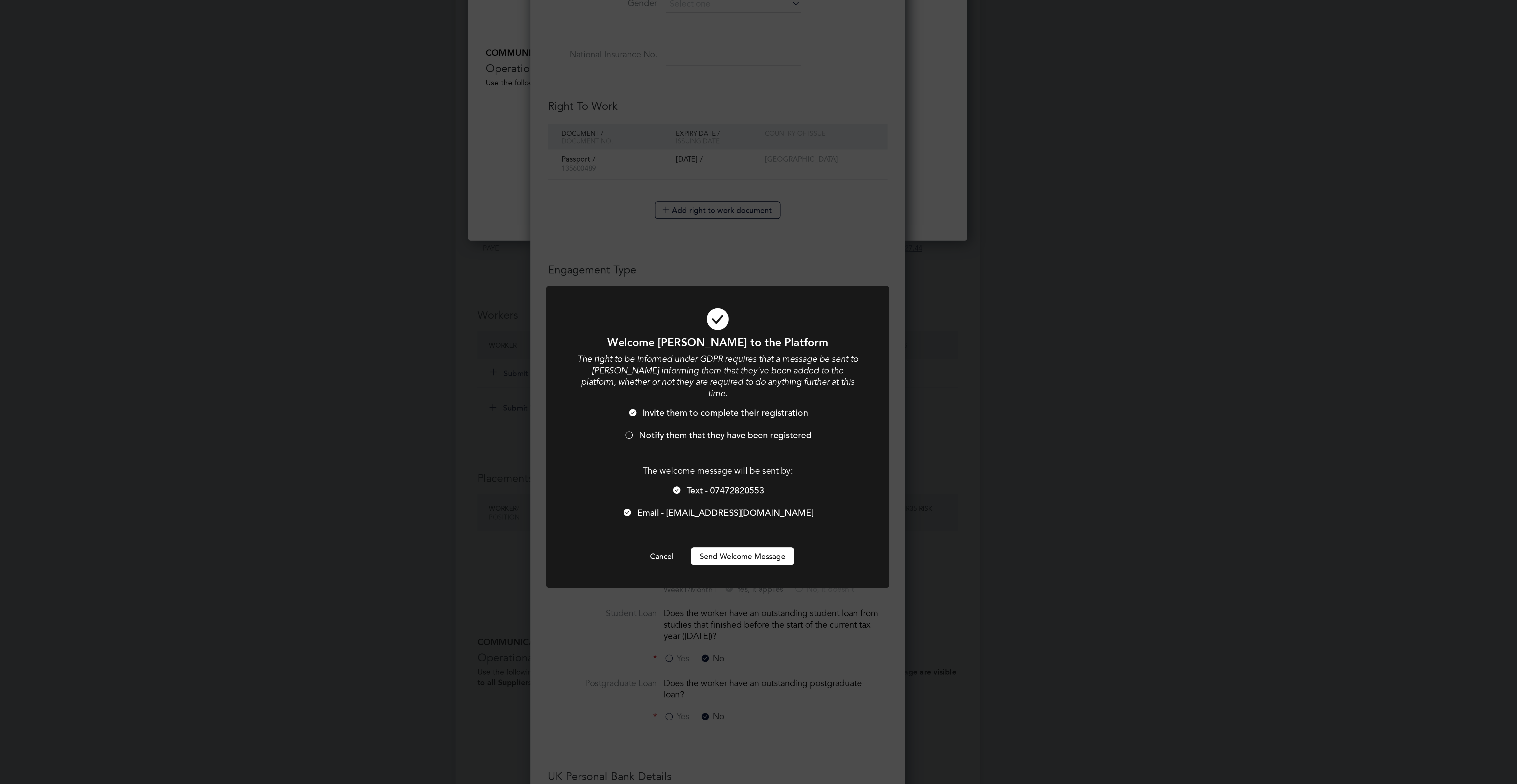
click at [782, 446] on button "Send Welcome Message" at bounding box center [770, 450] width 50 height 8
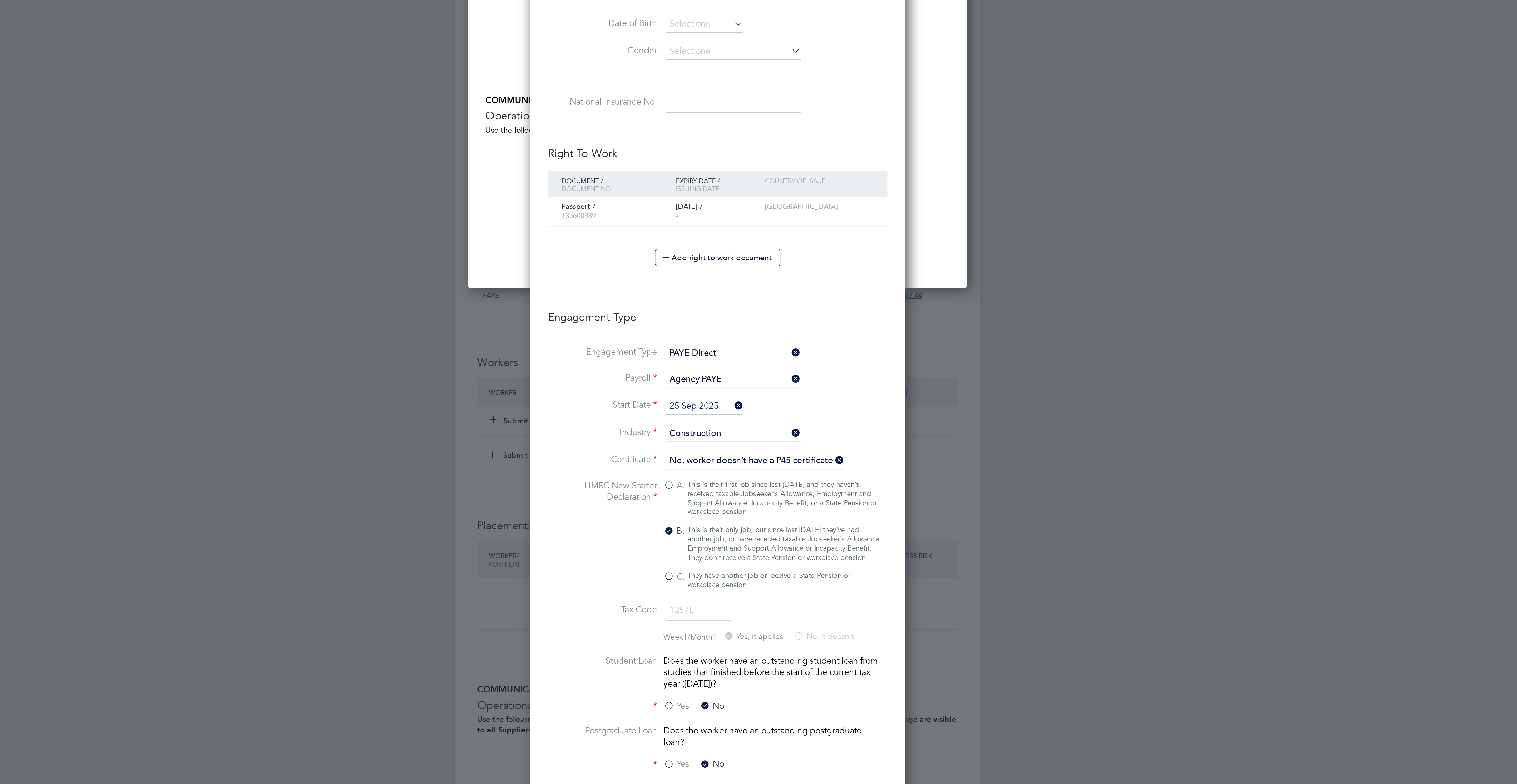
type input "Joshua Jones (C-004670146)"
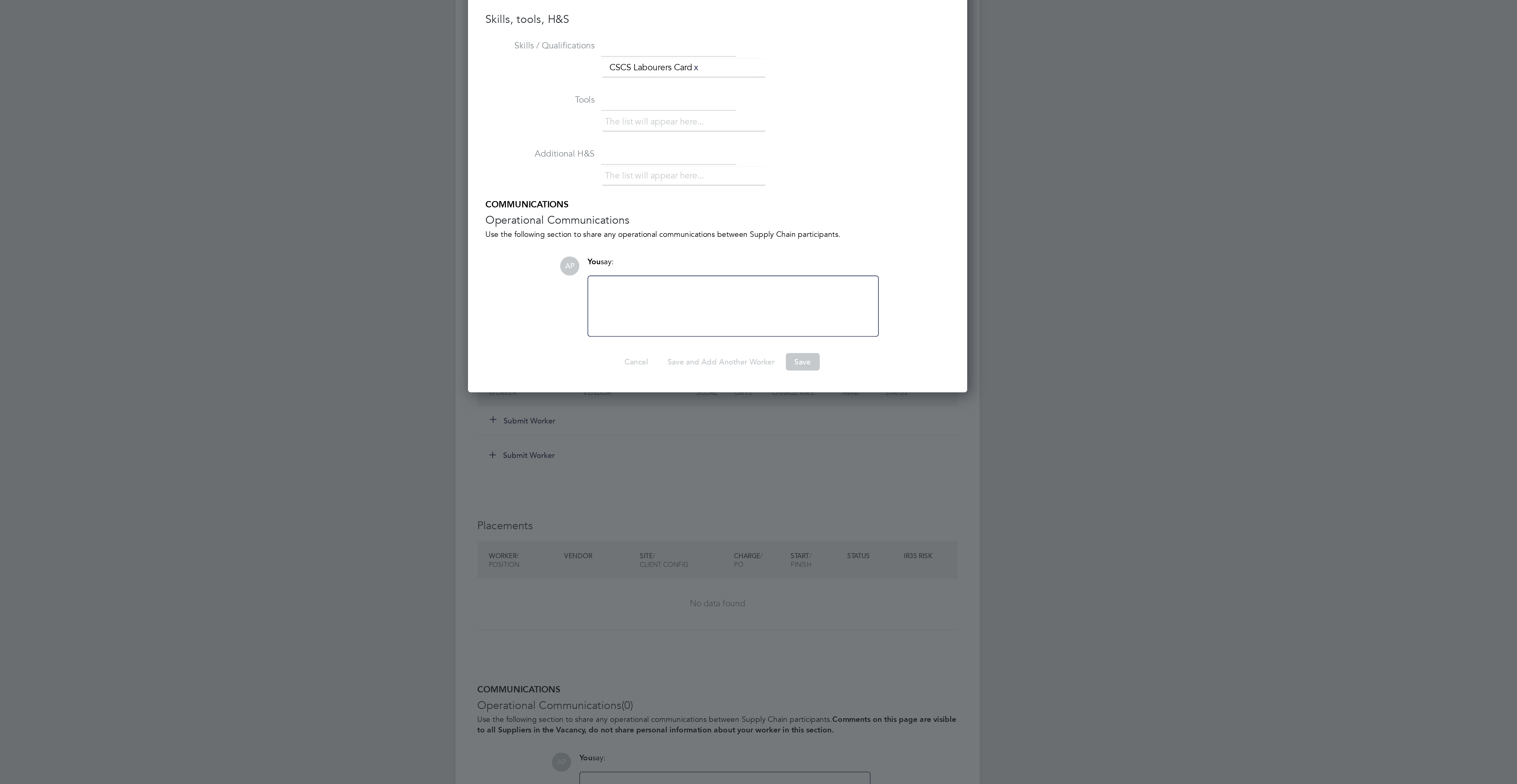
scroll to position [0, 0]
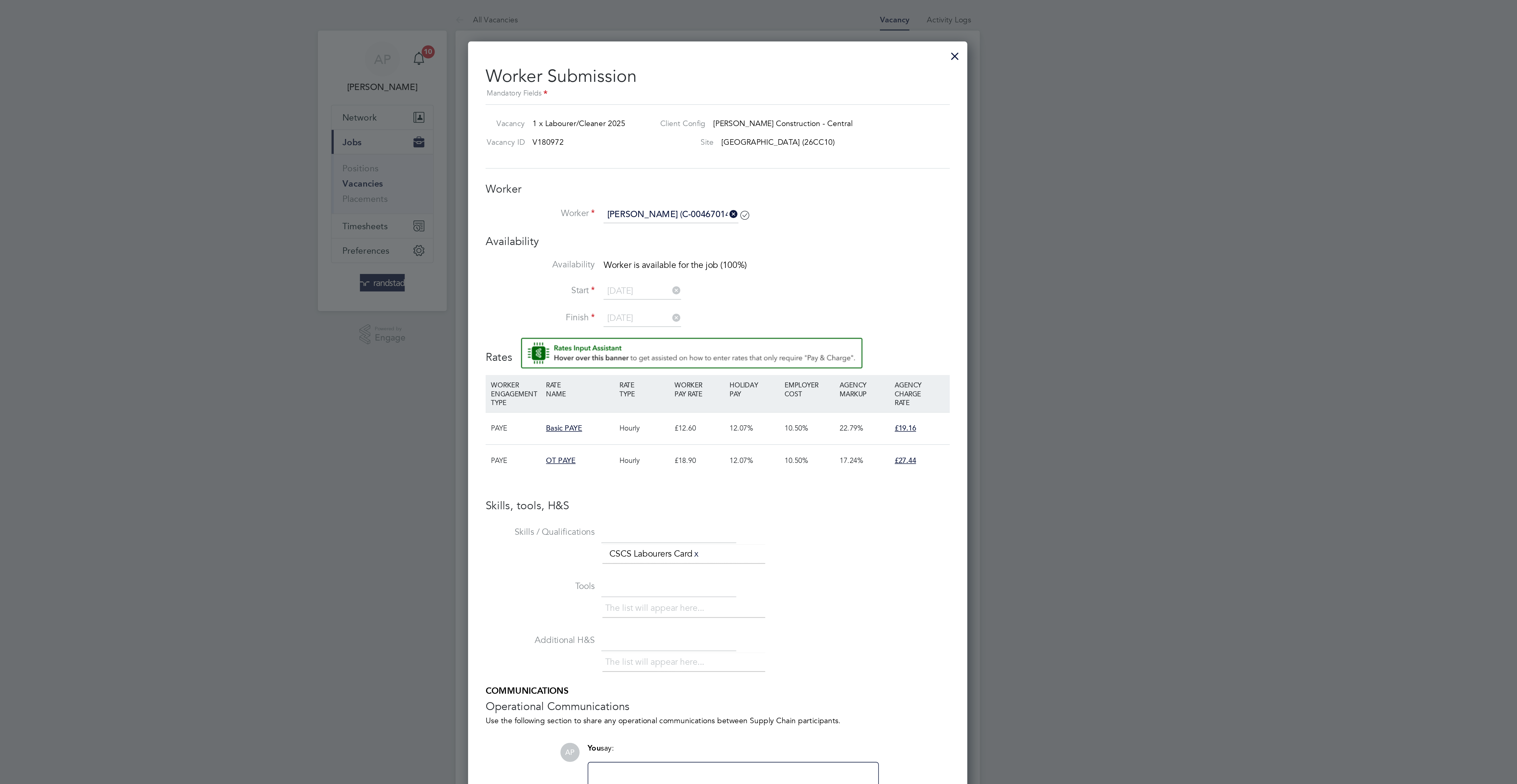
click at [875, 25] on div at bounding box center [873, 26] width 9 height 9
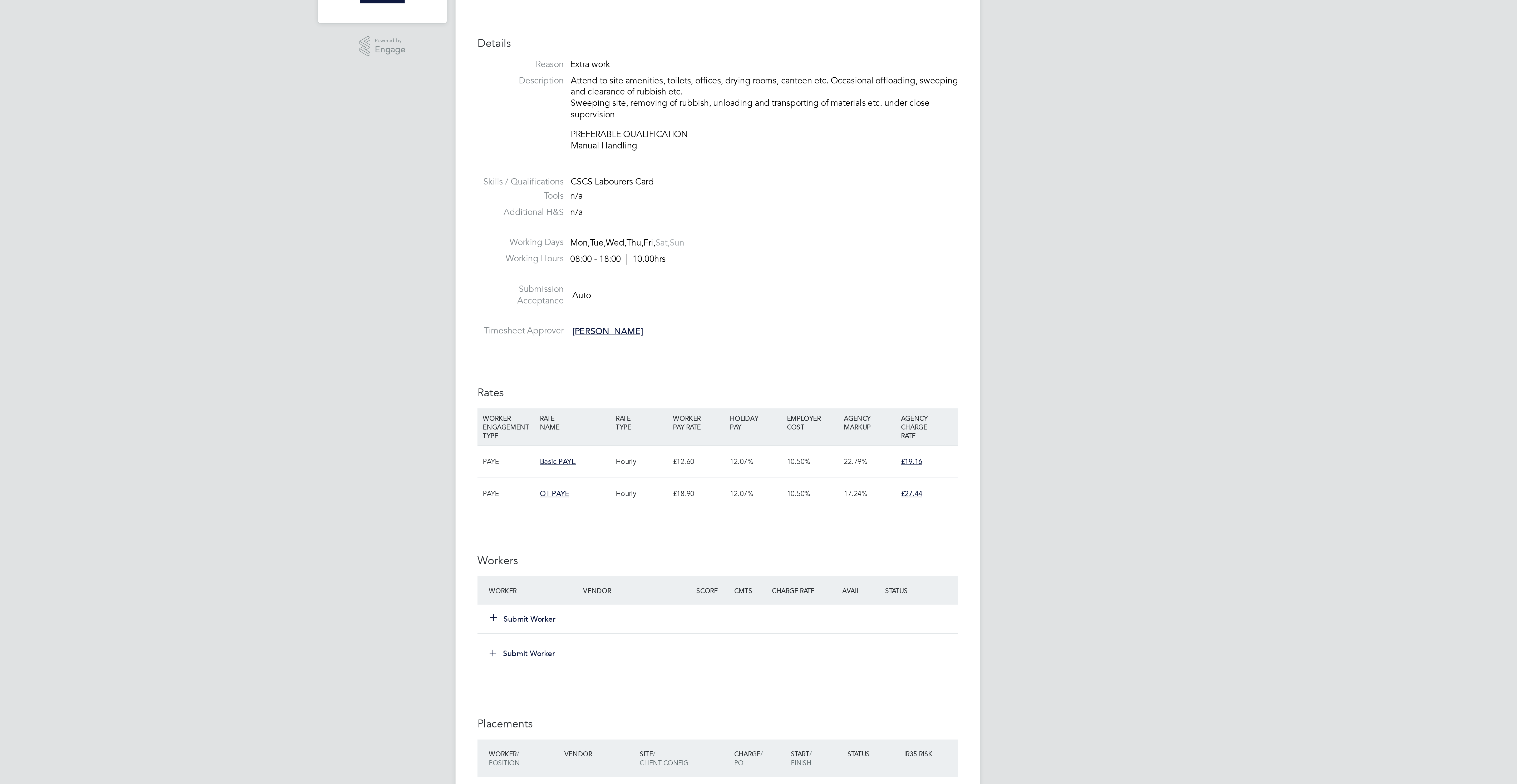
click at [668, 440] on button "Submit Worker" at bounding box center [665, 437] width 32 height 5
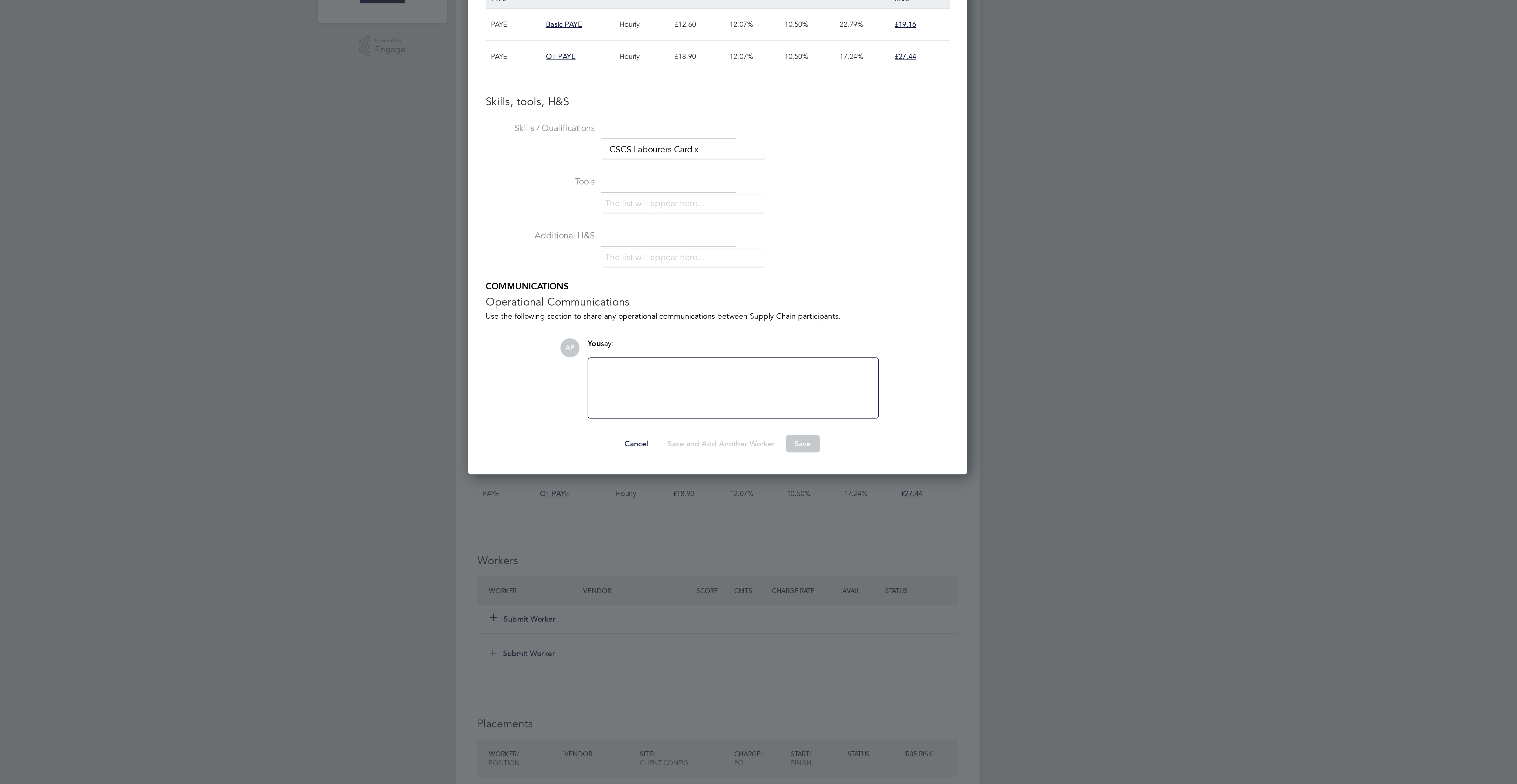
scroll to position [2, 2]
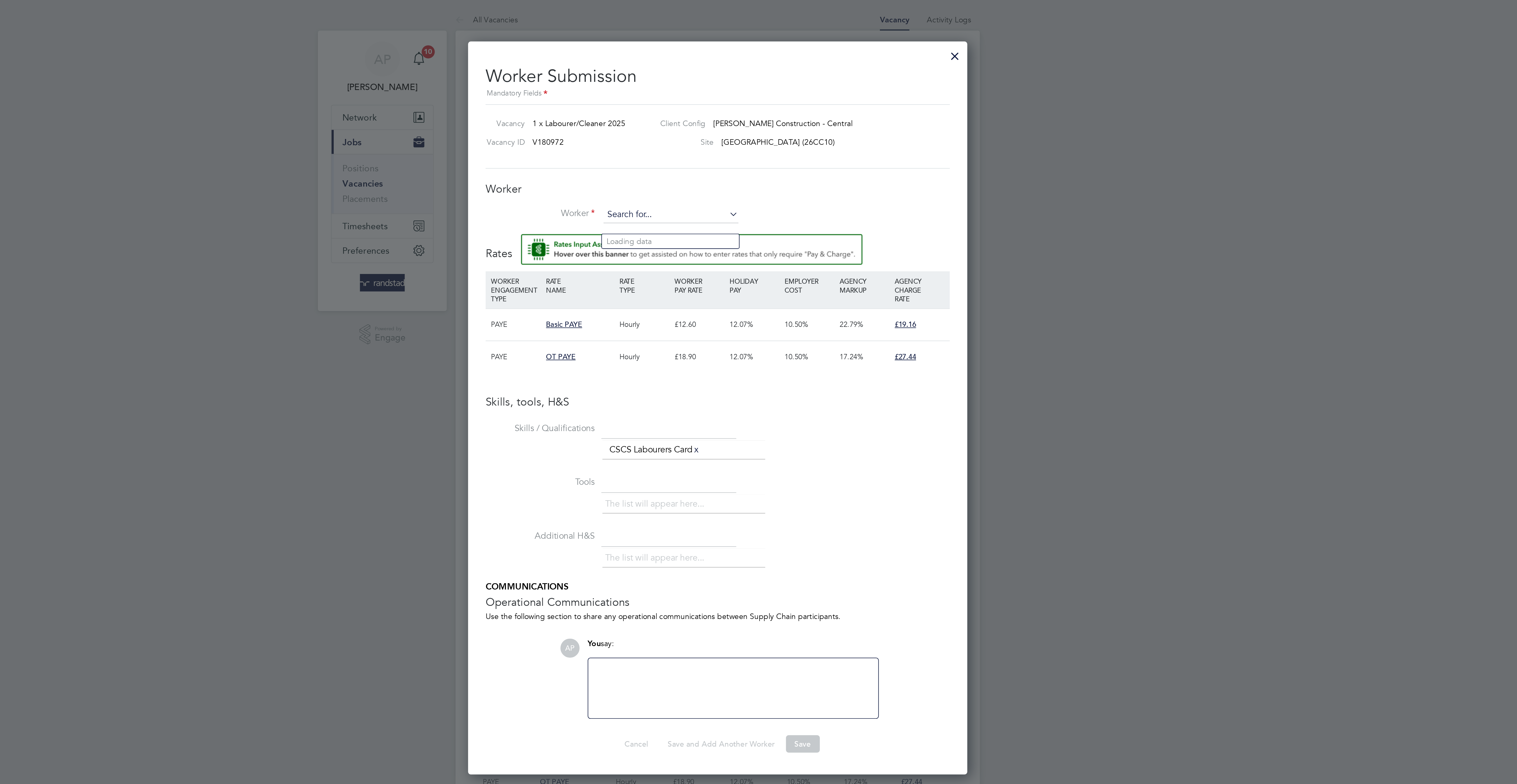
click at [711, 108] on input at bounding box center [736, 103] width 65 height 8
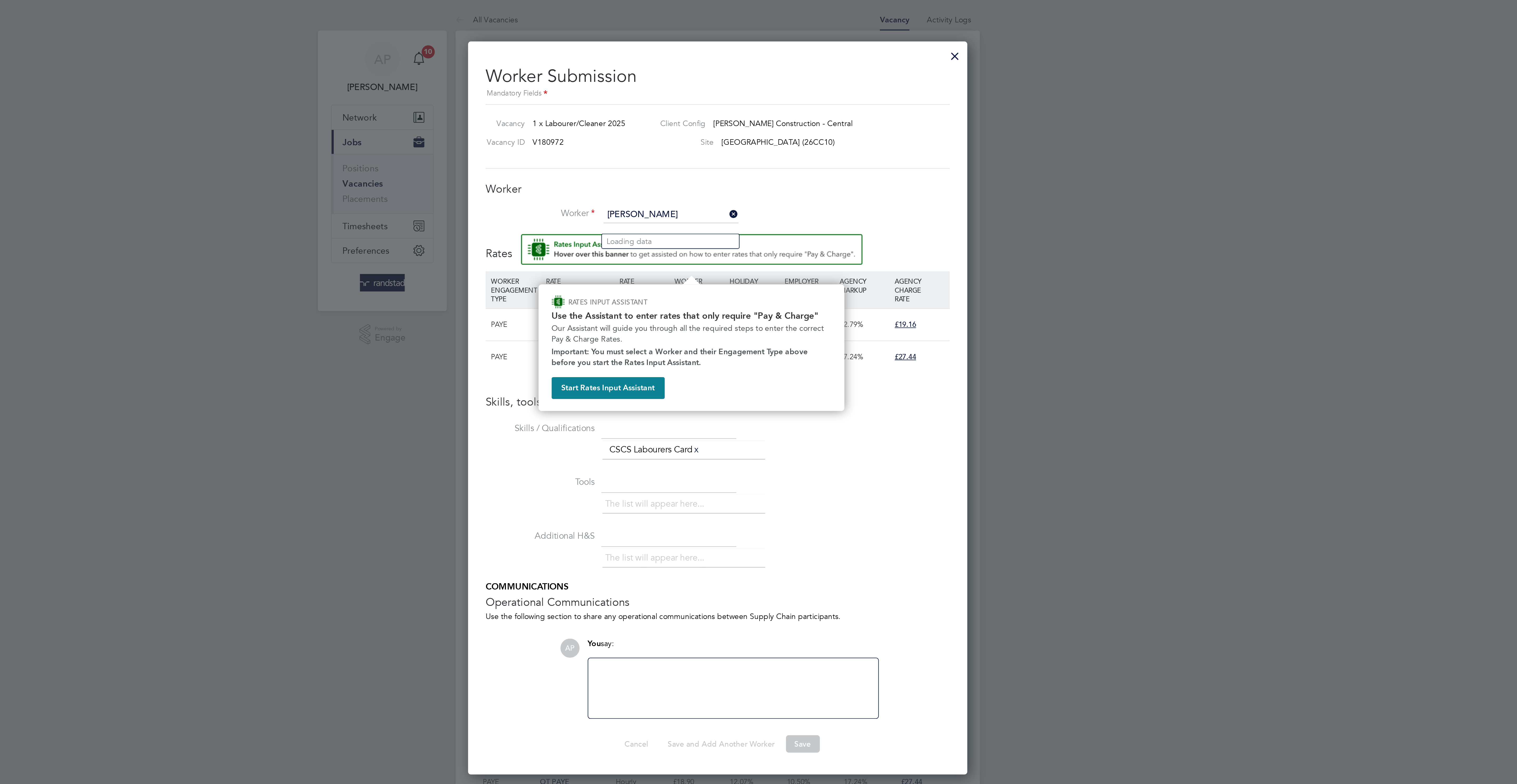
type input "joshua jones"
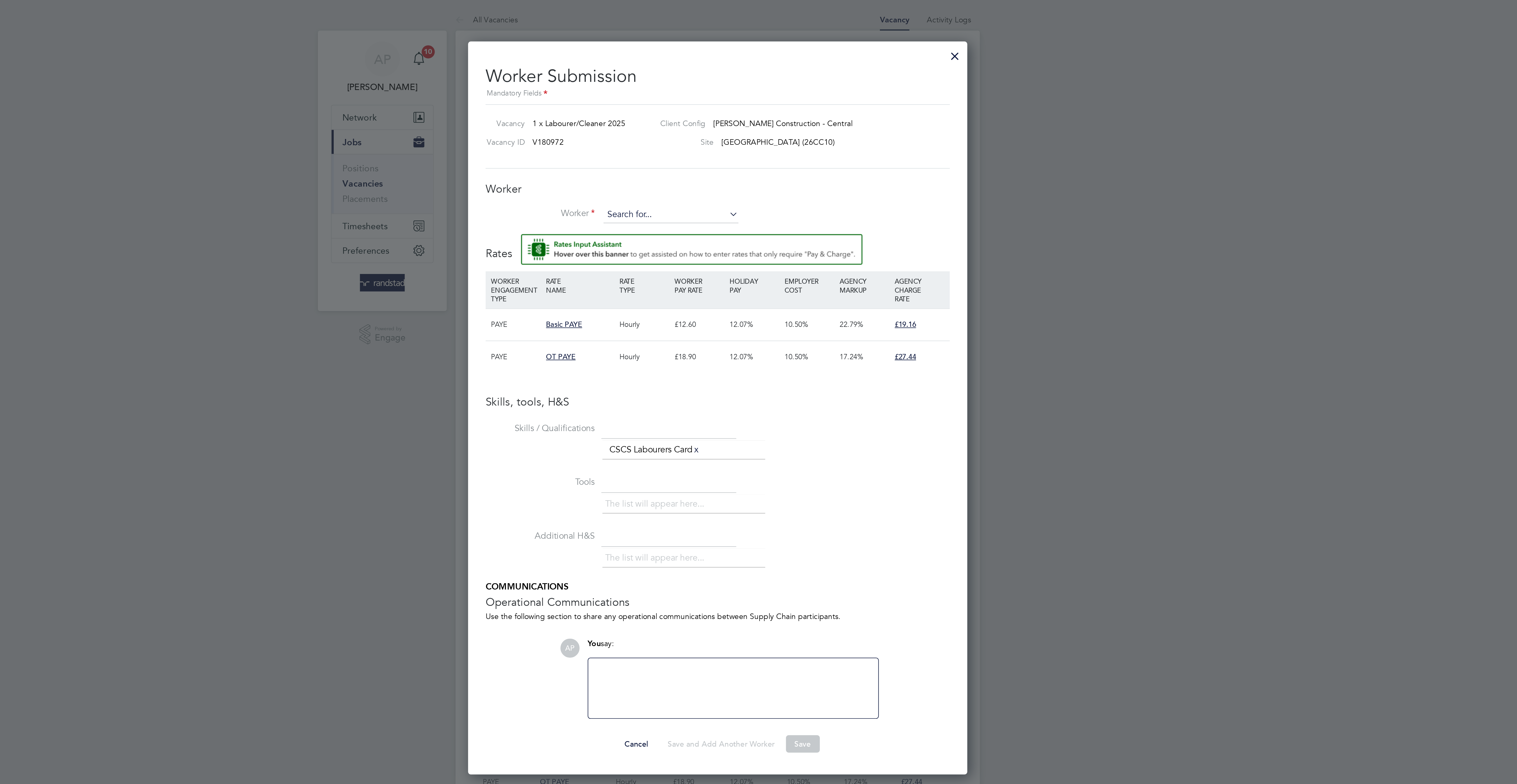
click at [728, 108] on input at bounding box center [736, 103] width 65 height 8
type input "j"
type input "joshua jon"
click at [749, 108] on input at bounding box center [736, 103] width 65 height 8
click at [751, 121] on li "Joshua Jones (C-004670146)" at bounding box center [748, 124] width 91 height 7
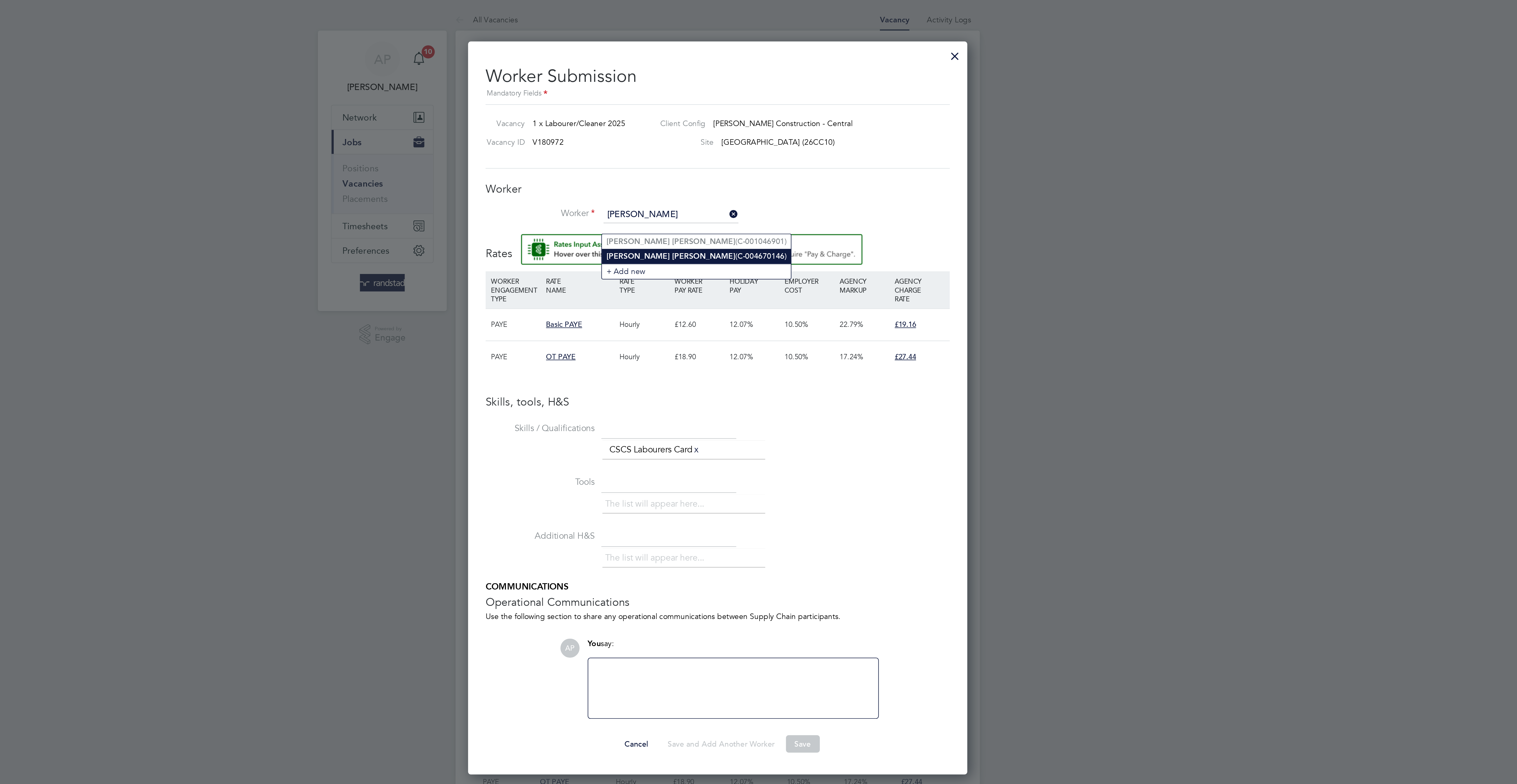
type input "Joshua Jones (C-004670146)"
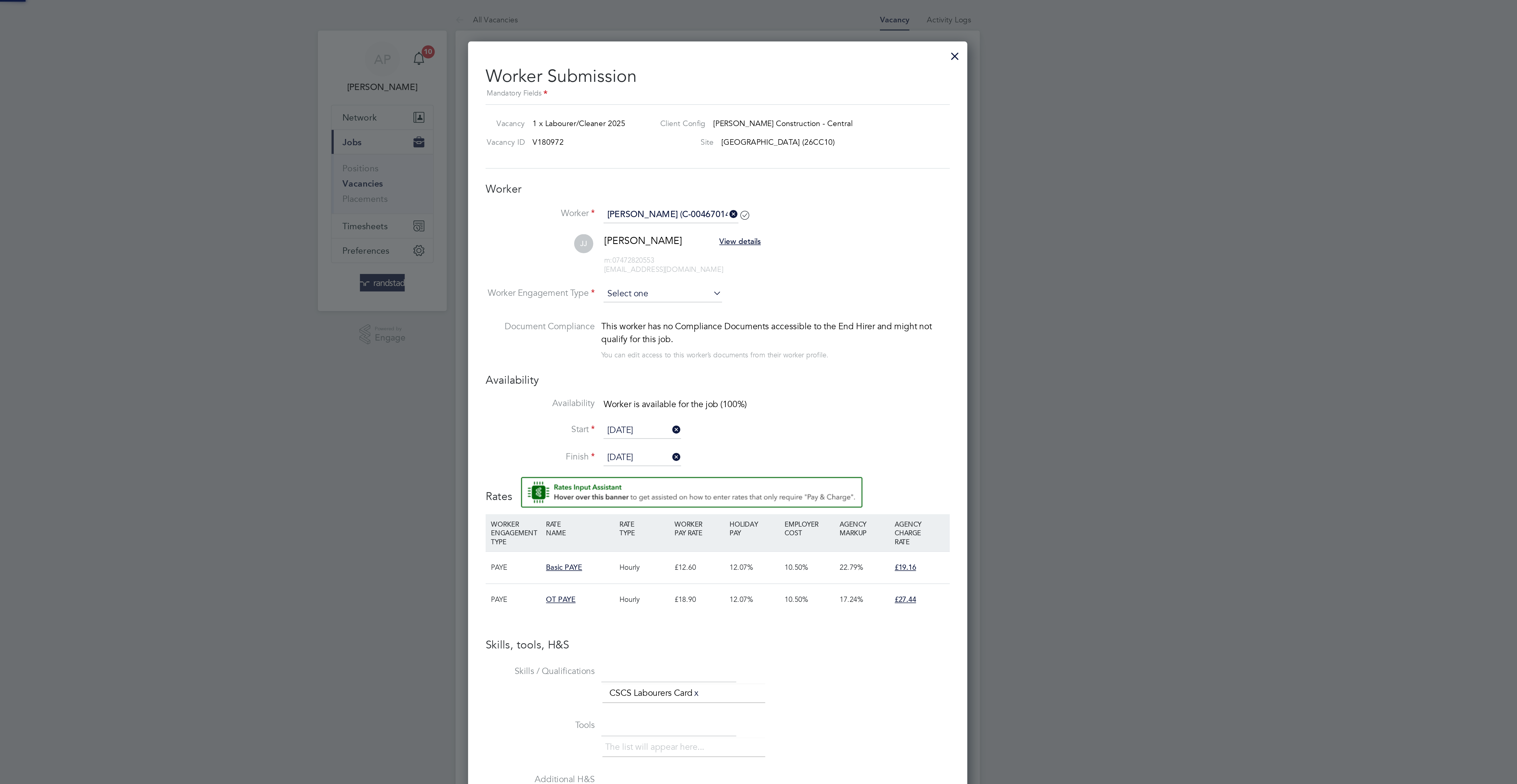
scroll to position [2, 2]
click at [716, 145] on input at bounding box center [732, 141] width 57 height 8
click at [726, 161] on li "PAYE" at bounding box center [731, 162] width 58 height 7
type input "PAYE"
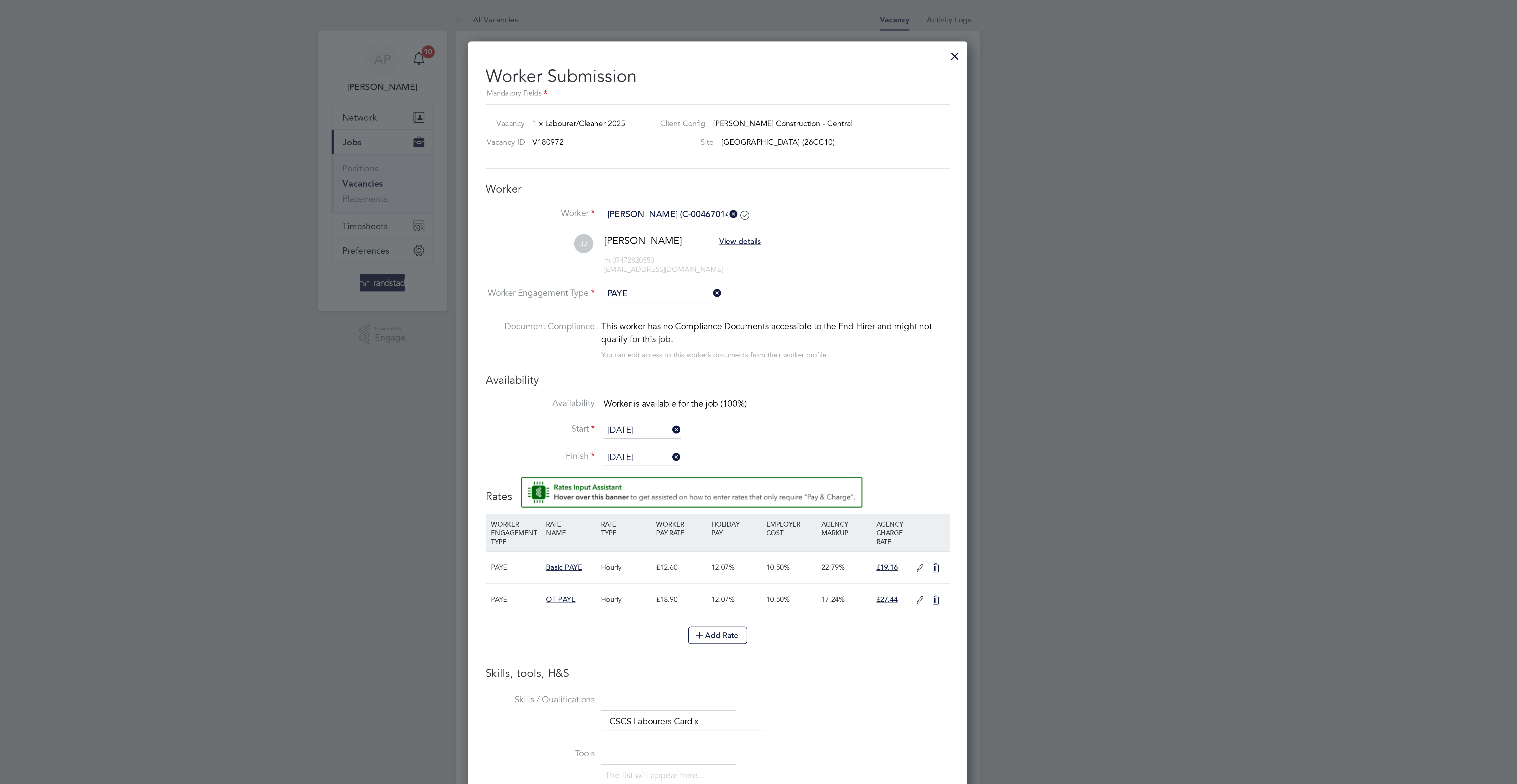
scroll to position [15, 27]
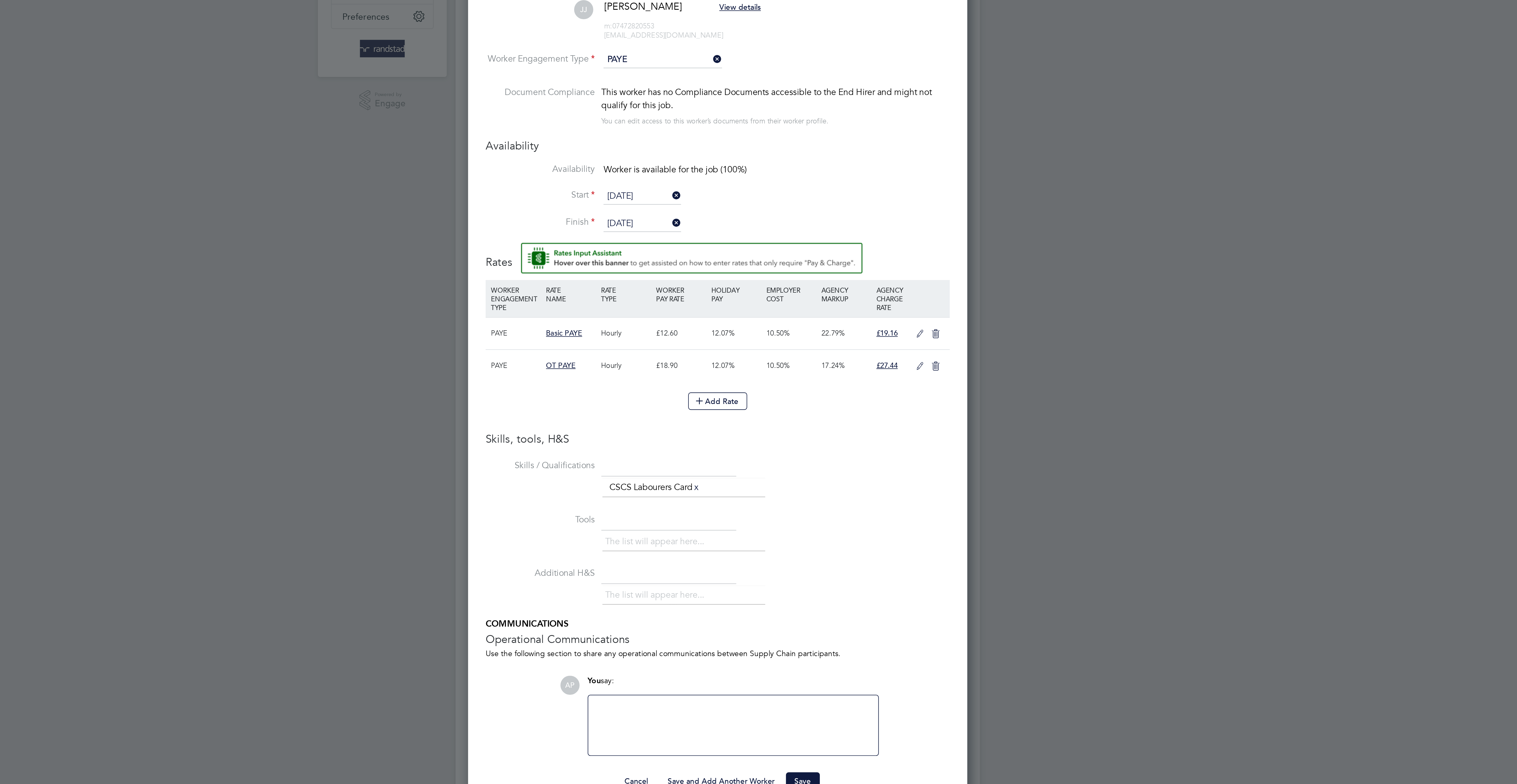
click at [858, 276] on icon at bounding box center [856, 274] width 6 height 4
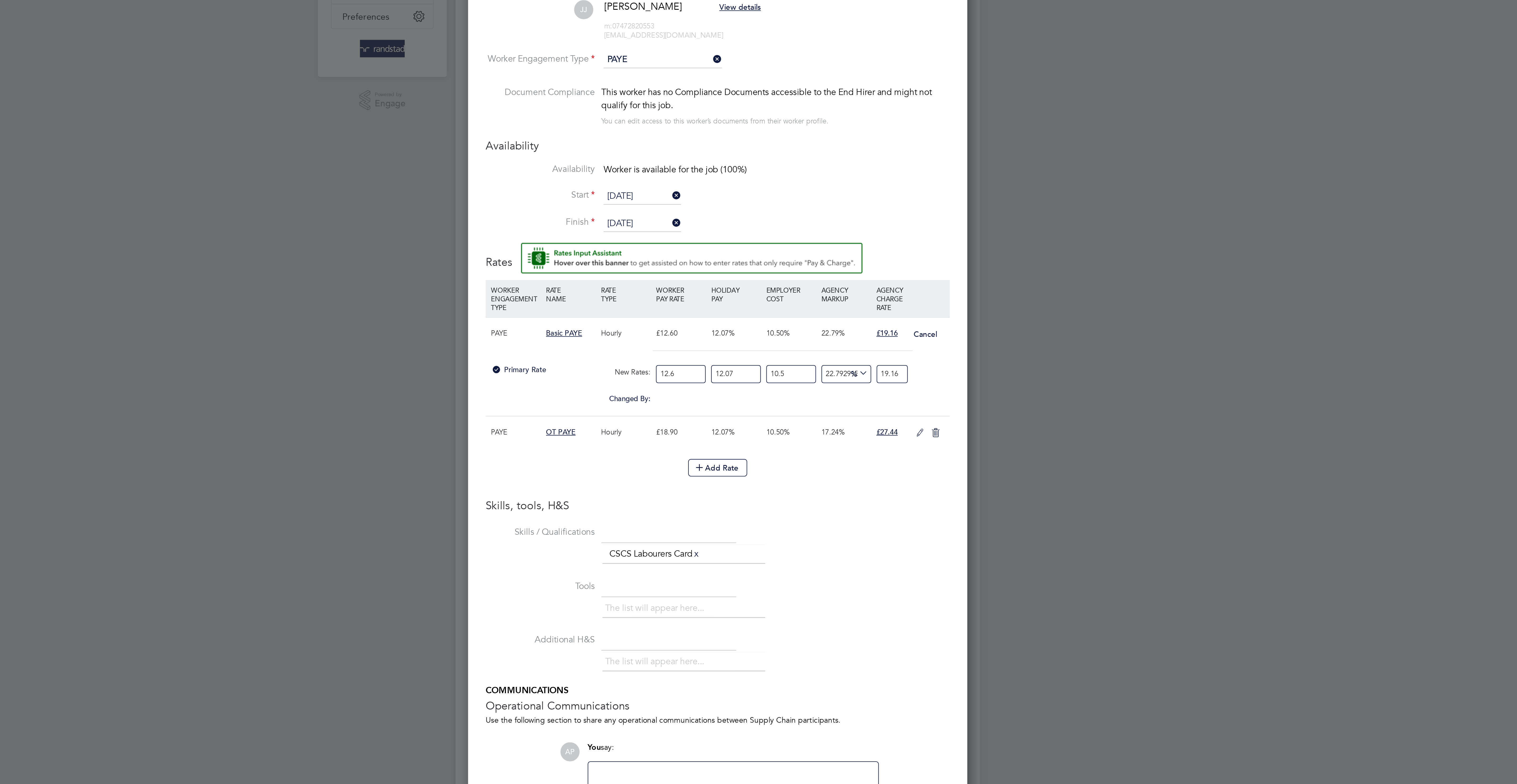
drag, startPoint x: 736, startPoint y: 302, endPoint x: 725, endPoint y: 303, distance: 11.0
click at [725, 300] on div "Primary Rate New Rates: 12.6 12.07 n/a 10.5 n/a 22.79291511284121 0 % 19.16" at bounding box center [758, 294] width 224 height 14
drag, startPoint x: 744, startPoint y: 304, endPoint x: 705, endPoint y: 300, distance: 39.2
click at [705, 300] on div "Primary Rate New Rates: 12.6 12.07 n/a 10.5 n/a 22.79291511284121 0 % 19.16" at bounding box center [758, 294] width 224 height 14
type input "1"
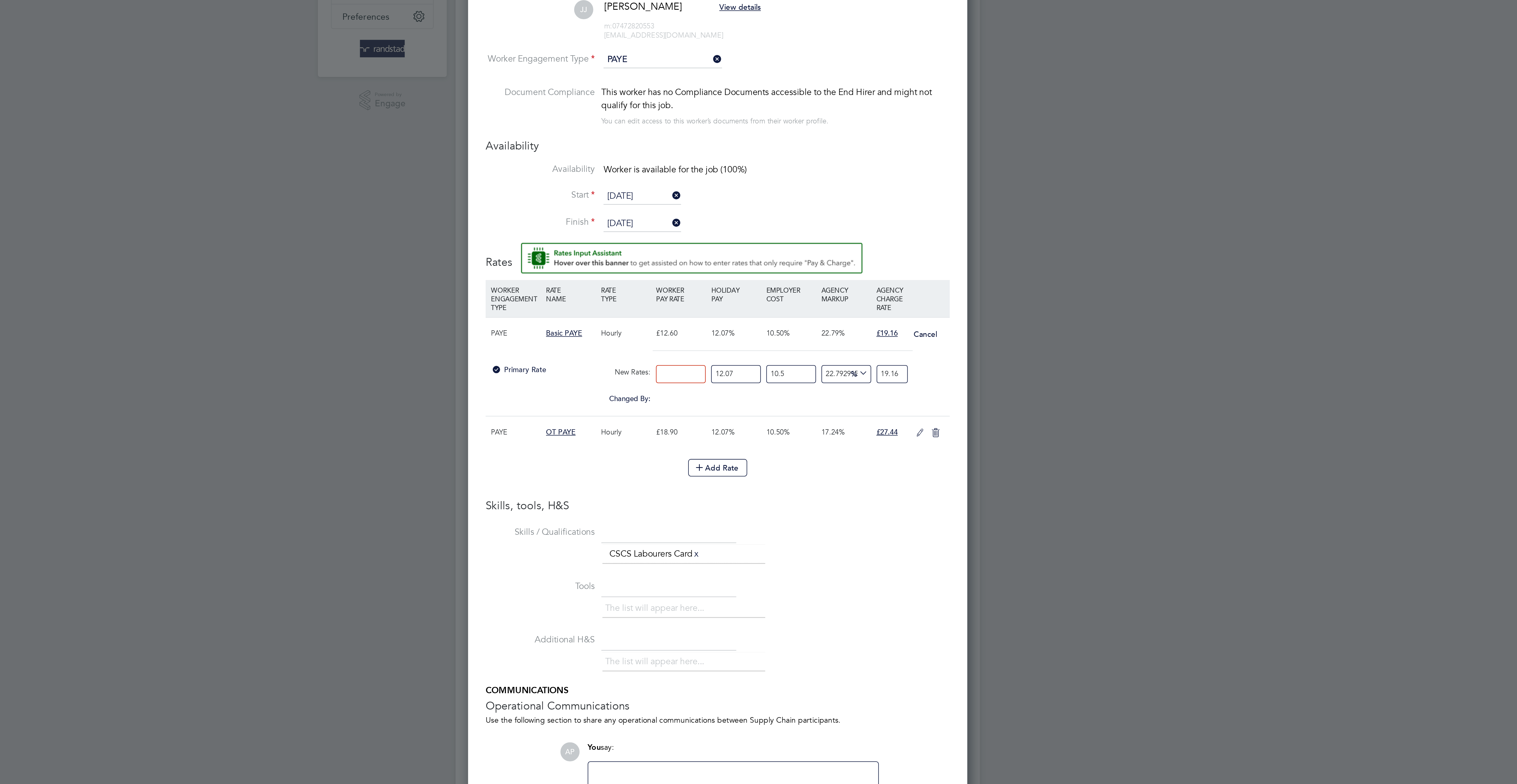
type input "1.5206349206349206"
type input "14"
type input "21.288888888888888"
type input "14.1"
type input "21.440952380952382"
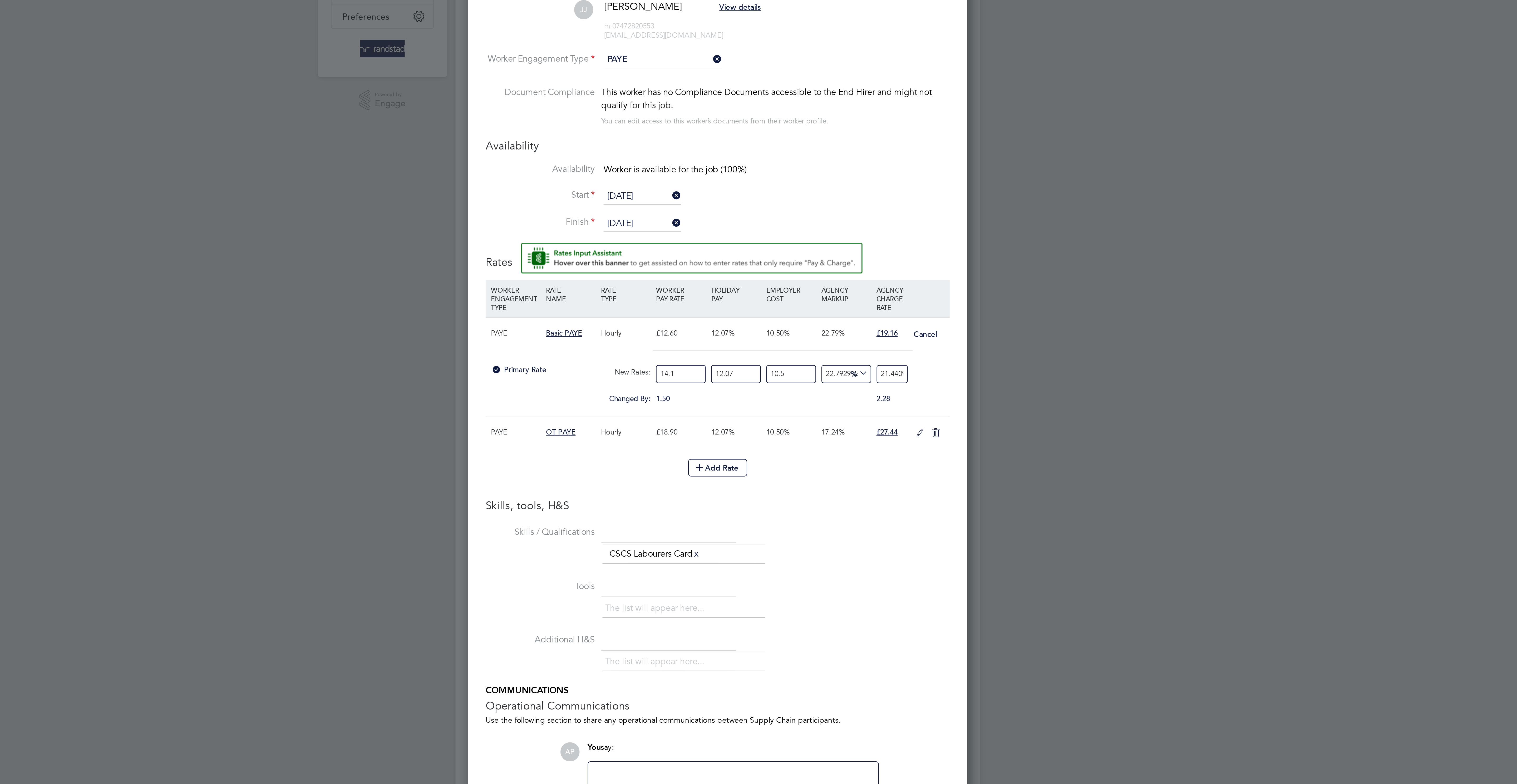
type input "14.12"
type input "21.47136507936508"
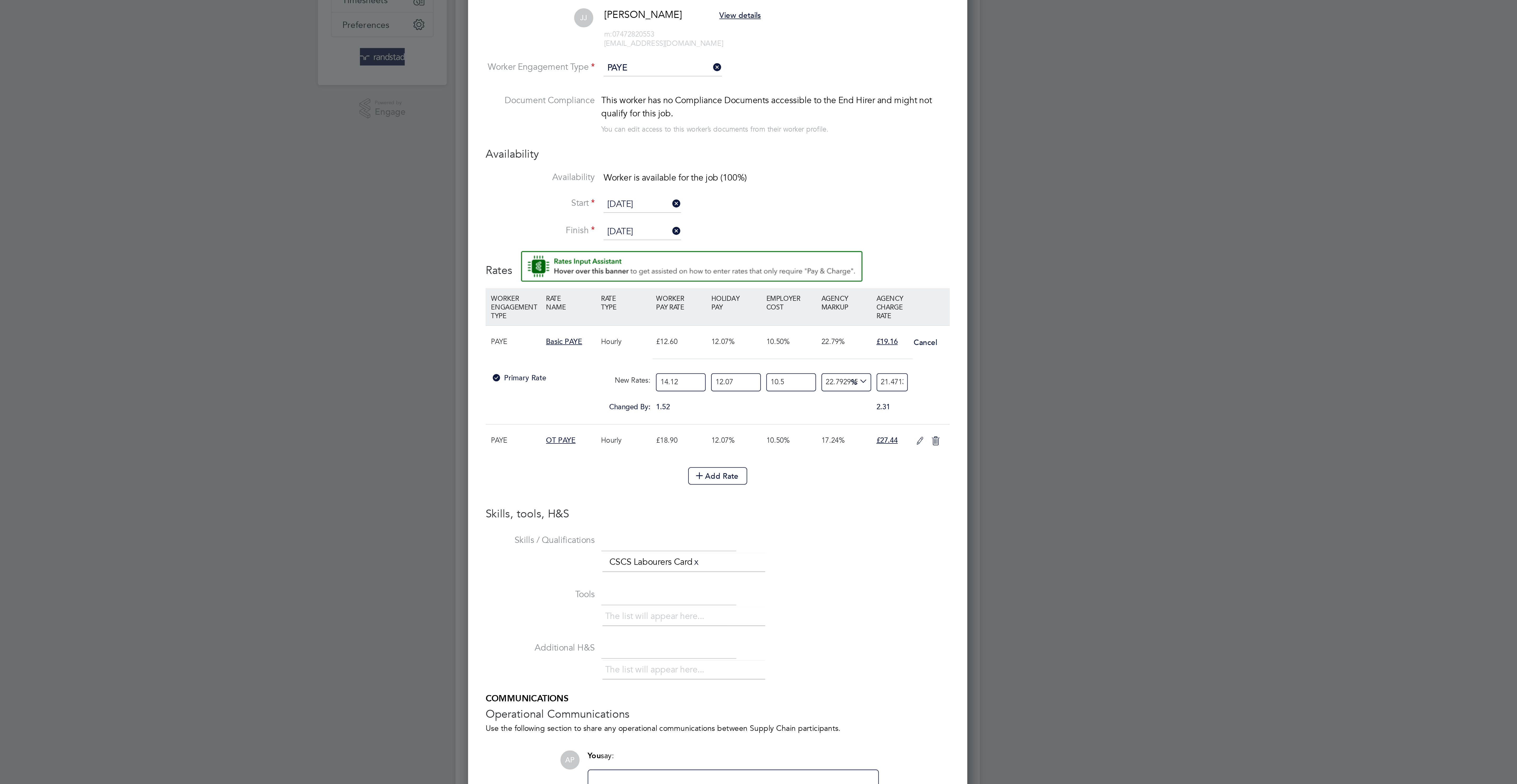
type input "14.12"
drag, startPoint x: 836, startPoint y: 301, endPoint x: 897, endPoint y: 301, distance: 61.0
click at [885, 303] on div "All Vacancies Vacancy Activity Logs Vacancy Activity Logs All Vacancies Vacancy…" at bounding box center [758, 335] width 253 height 663
type input "-94.28108484677341"
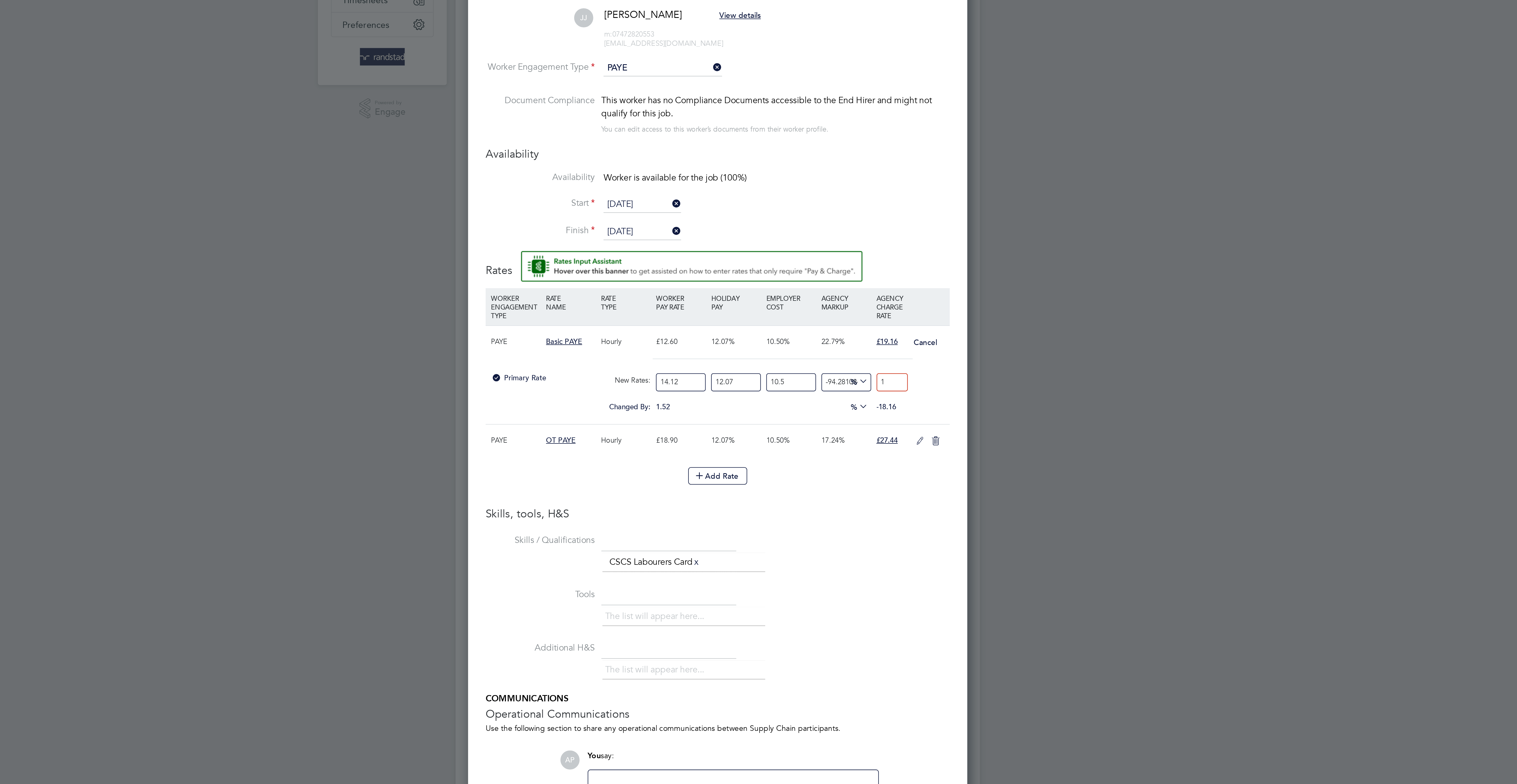
type input "19"
type input "-94.28108484677341"
type input "1"
type input "8.659387911305222"
type input "19"
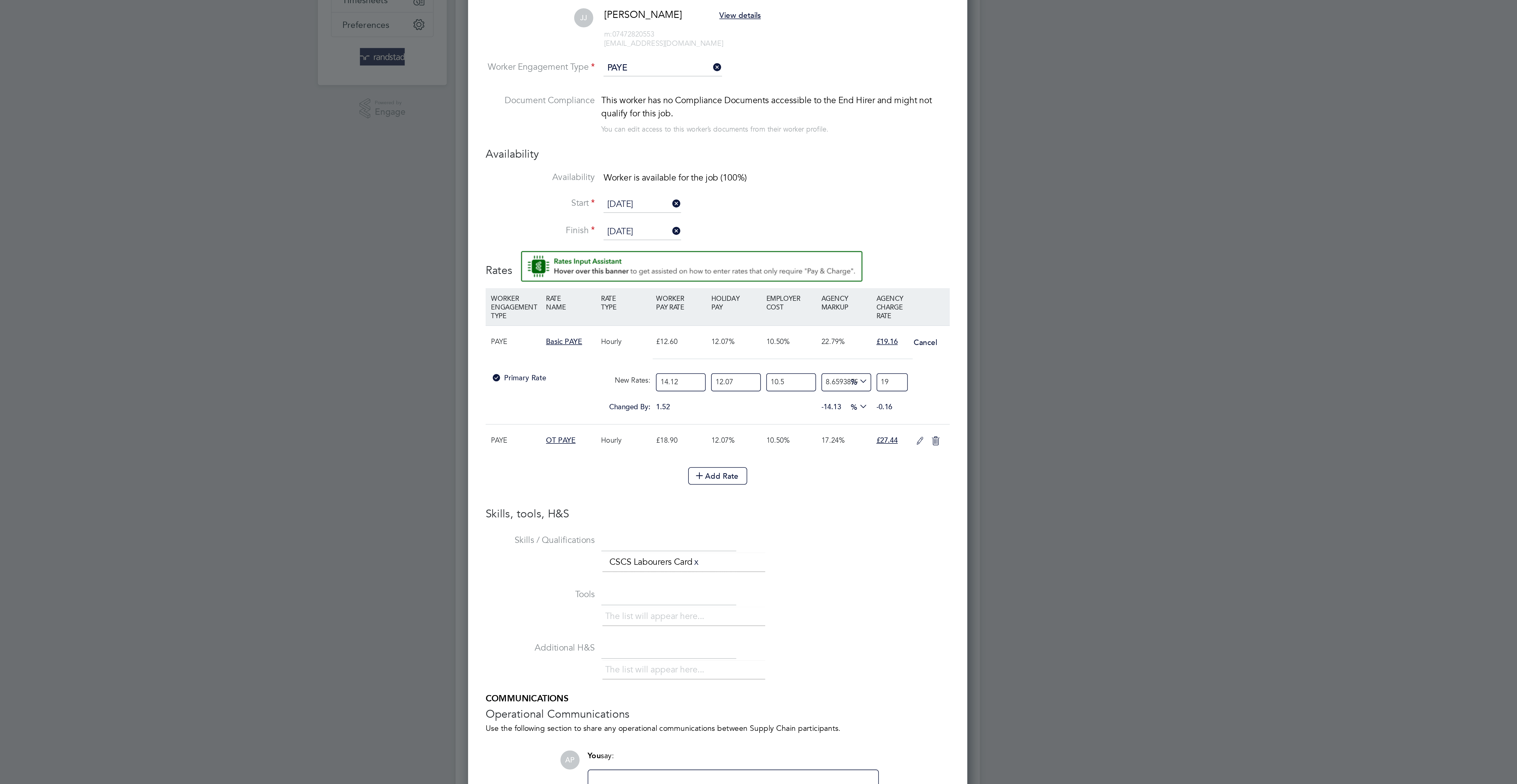
type input "9.23127942662788"
type input "19.1"
type input "9.574414335821476"
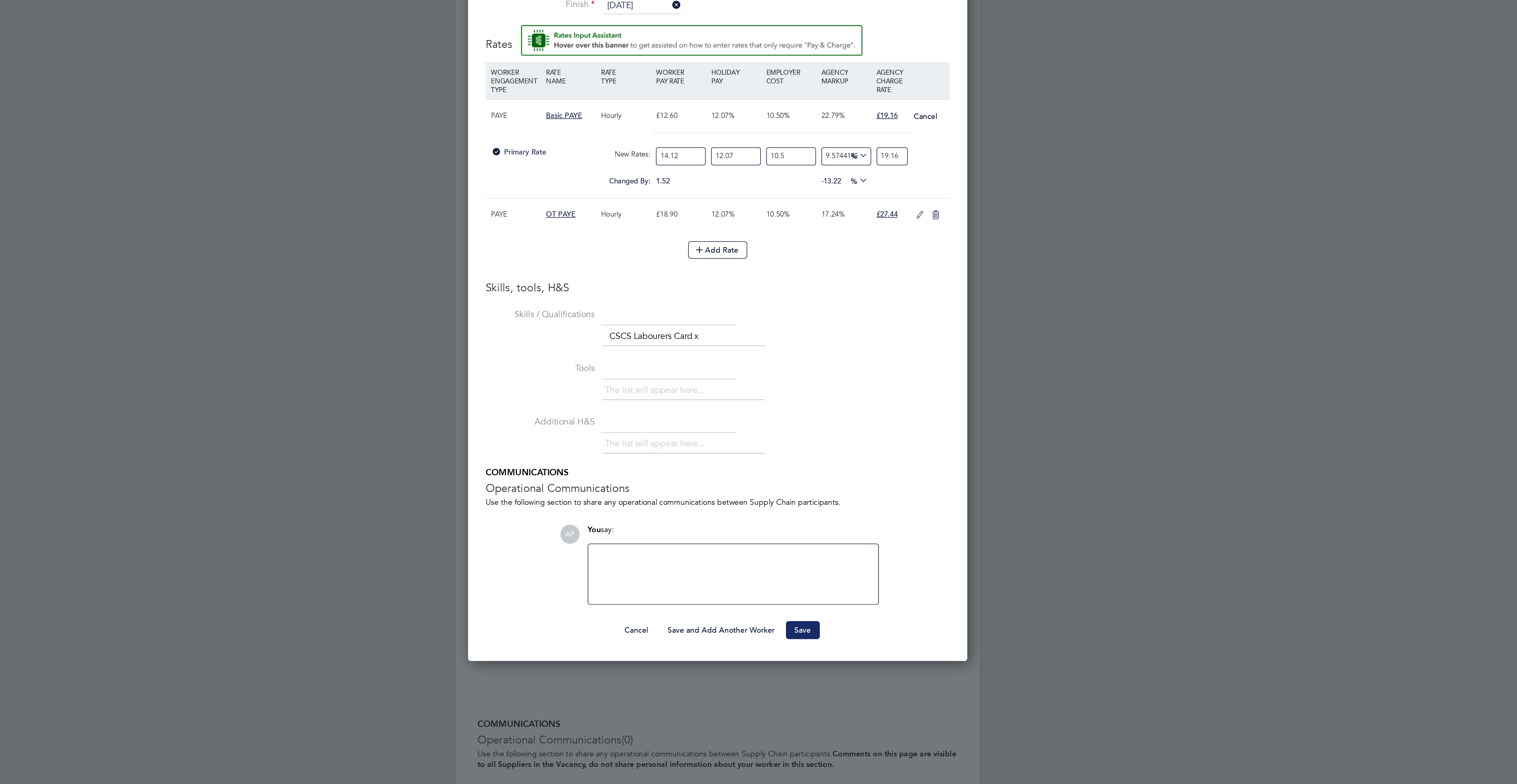
type input "19.16"
click at [797, 526] on button "Save" at bounding box center [800, 521] width 16 height 8
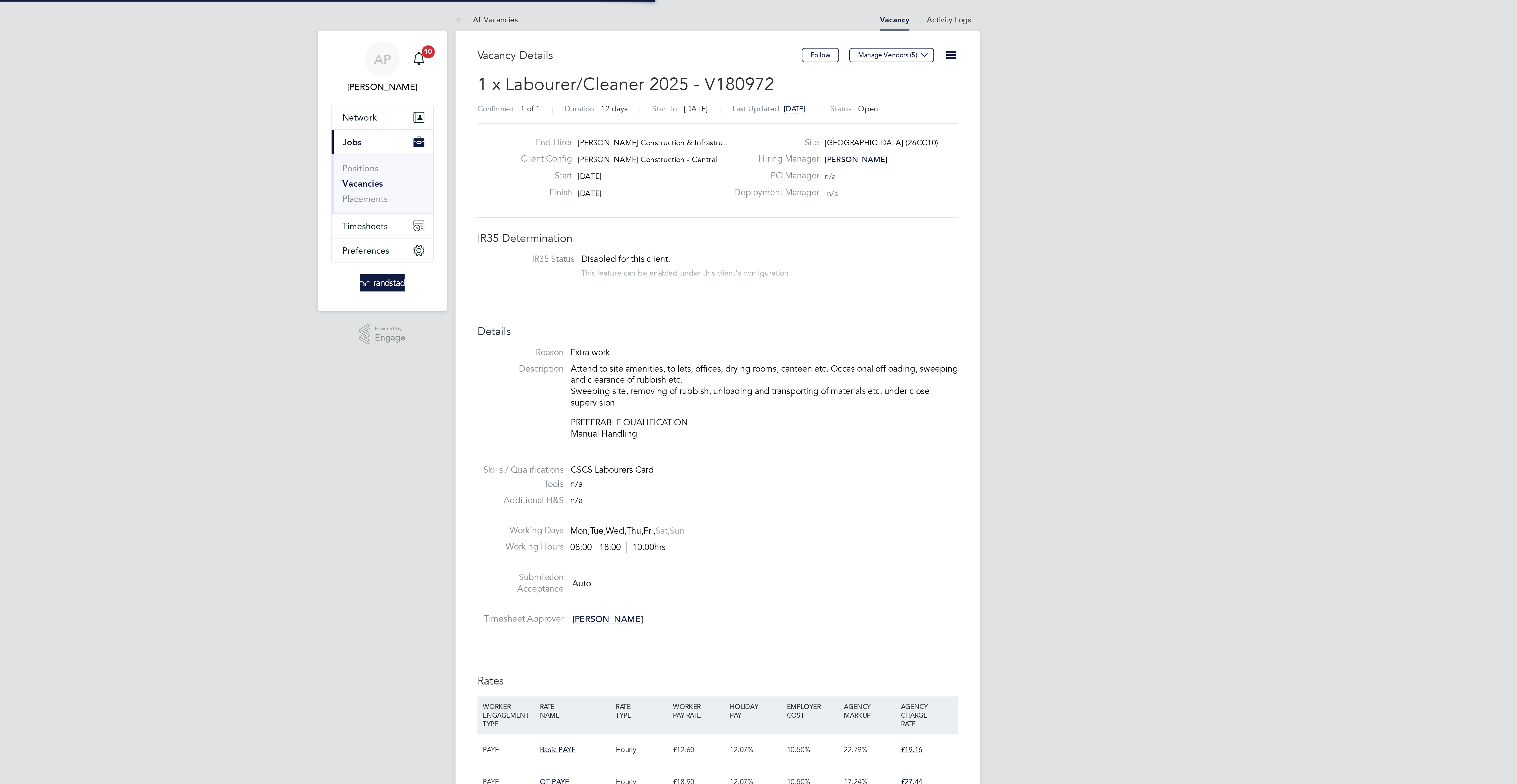
scroll to position [2, 2]
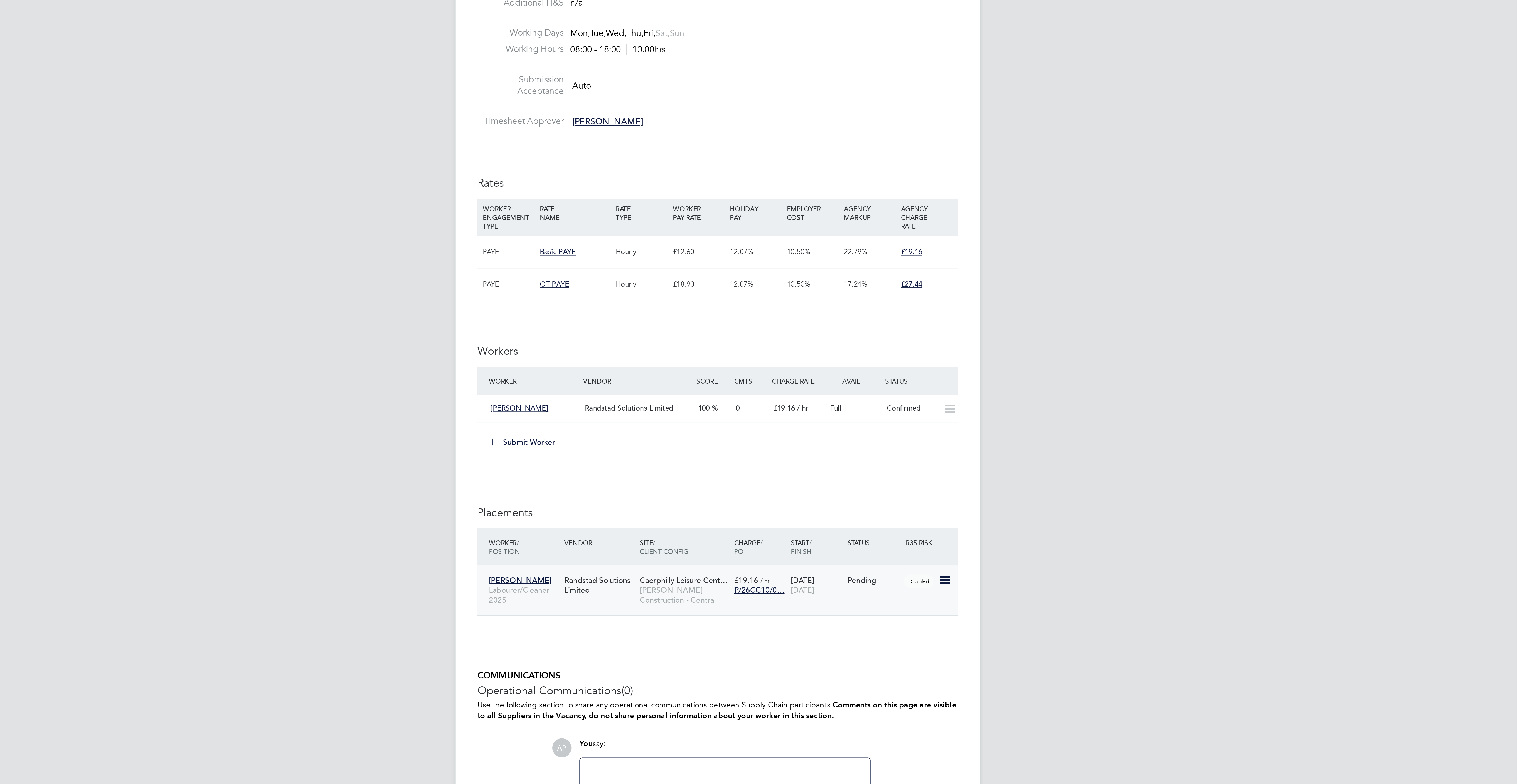
click at [868, 523] on icon at bounding box center [867, 520] width 5 height 6
click at [837, 560] on li "Start" at bounding box center [851, 557] width 38 height 8
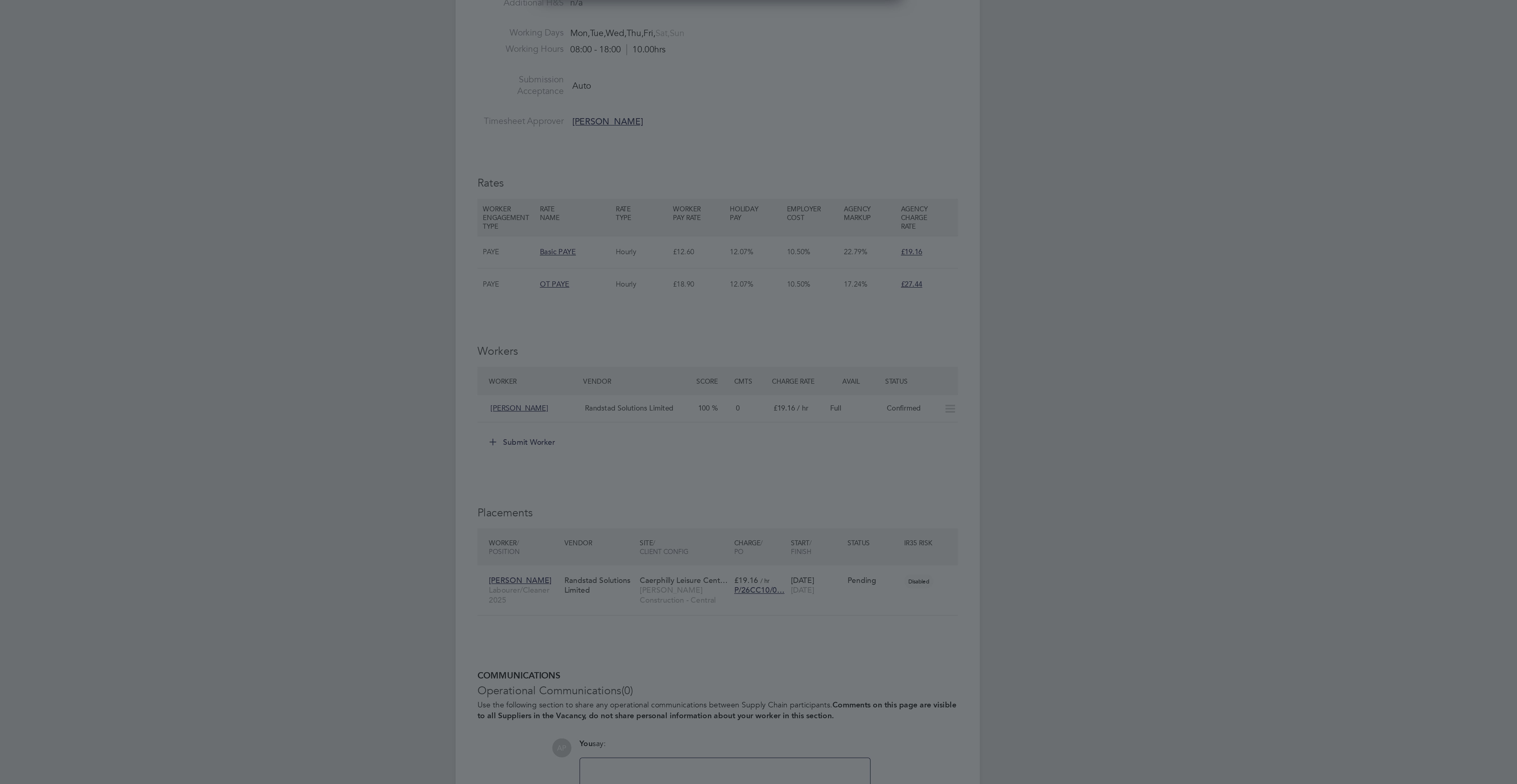
type input "Andrew Merritt"
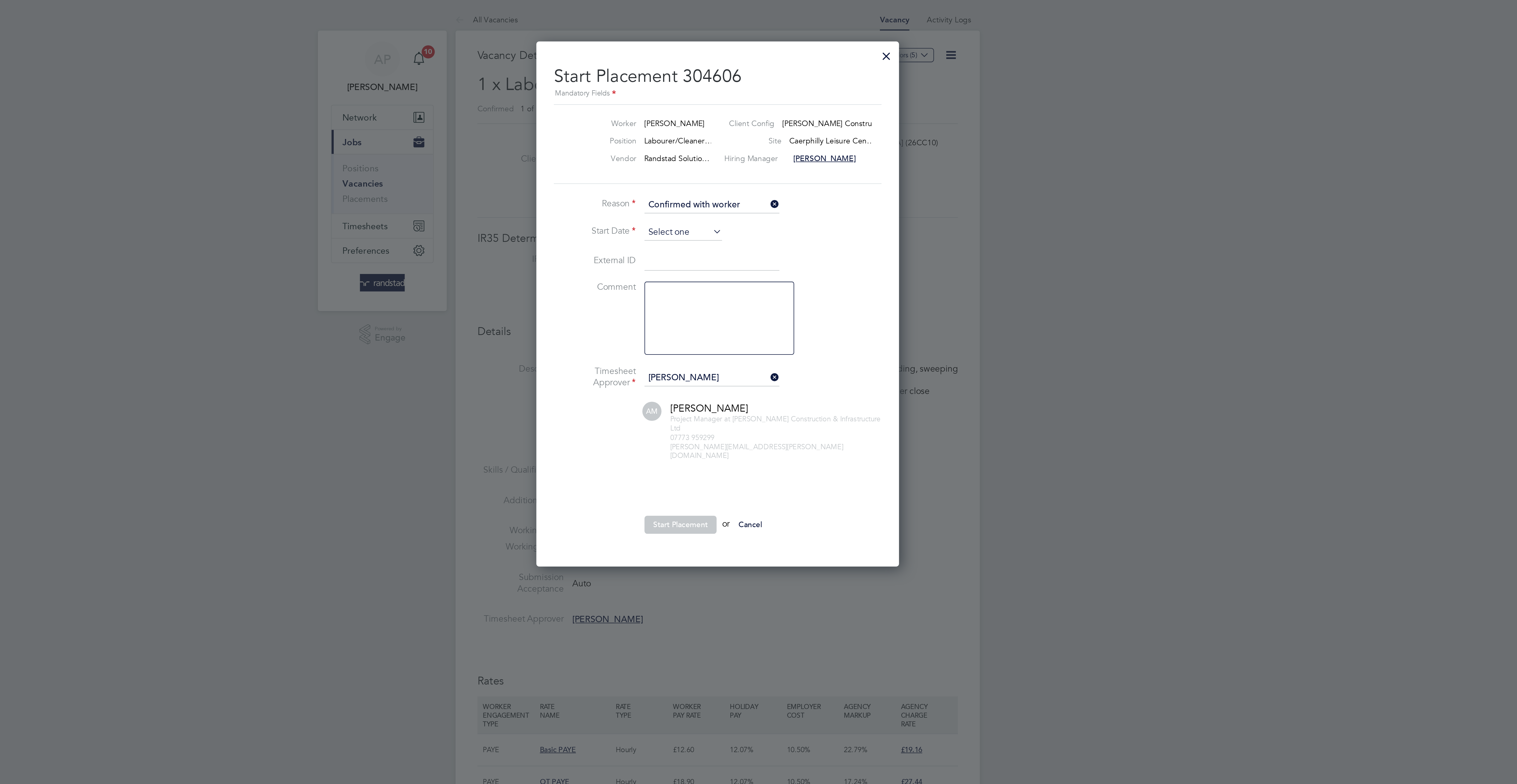
click at [733, 116] on input at bounding box center [742, 112] width 38 height 8
click at [730, 47] on span "22" at bounding box center [731, 42] width 10 height 10
type input "22 Sep 2025"
click at [740, 257] on button "Start Placement" at bounding box center [740, 253] width 35 height 8
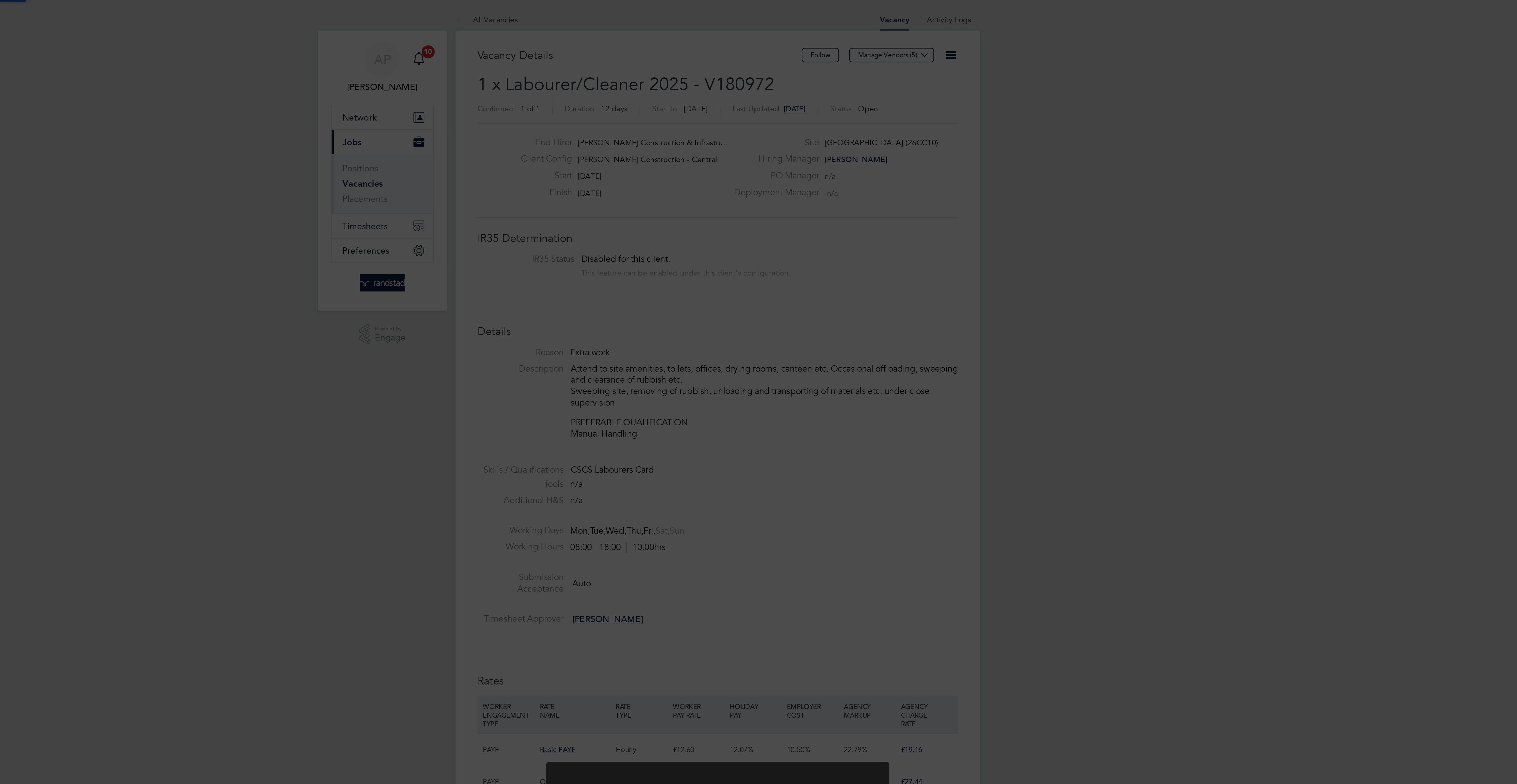
click at [753, 257] on div "Placement Started The placement has been started. Cancel Okay" at bounding box center [758, 392] width 1517 height 784
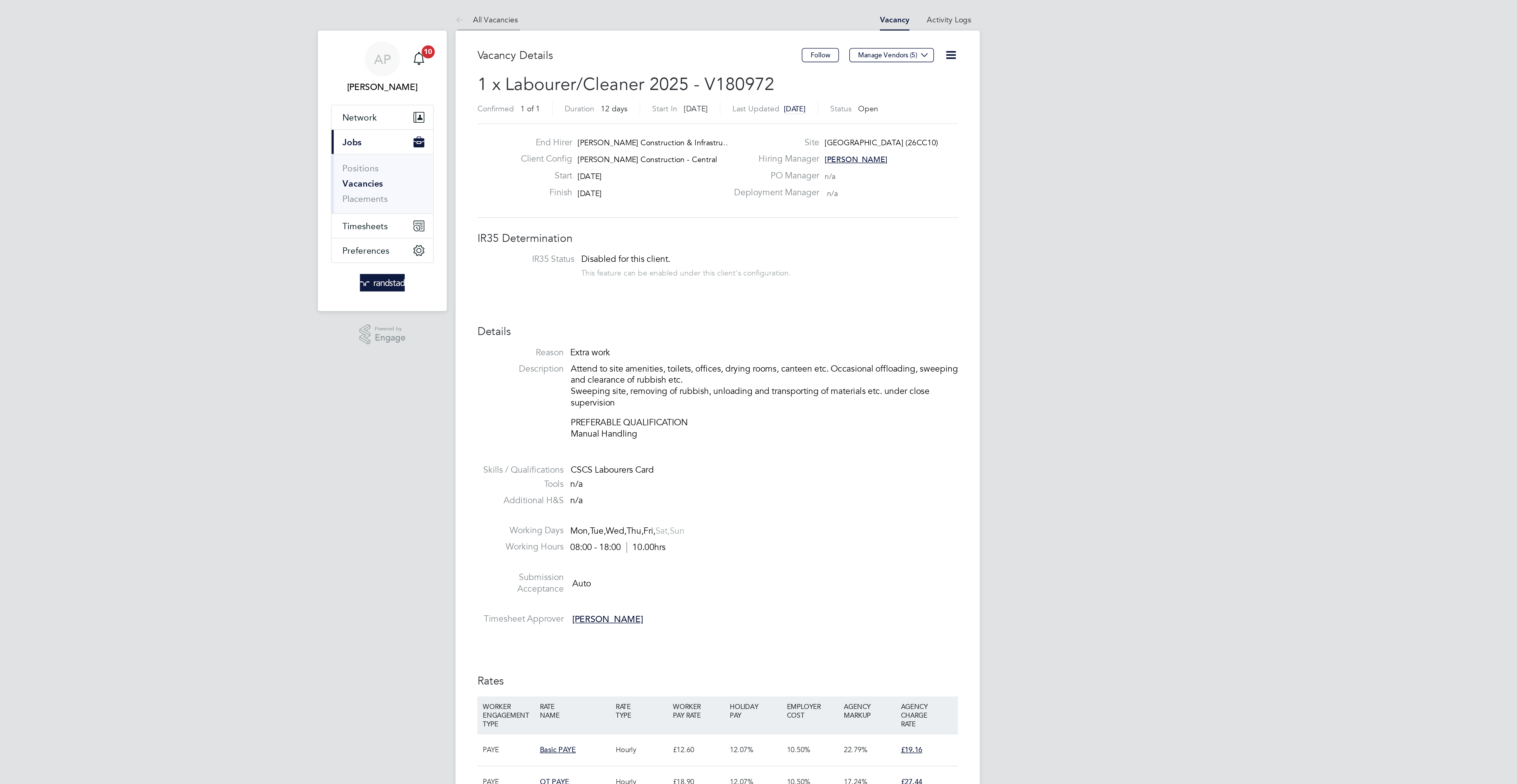
click at [658, 8] on link "All Vacancies" at bounding box center [647, 9] width 30 height 5
